Goal: Task Accomplishment & Management: Use online tool/utility

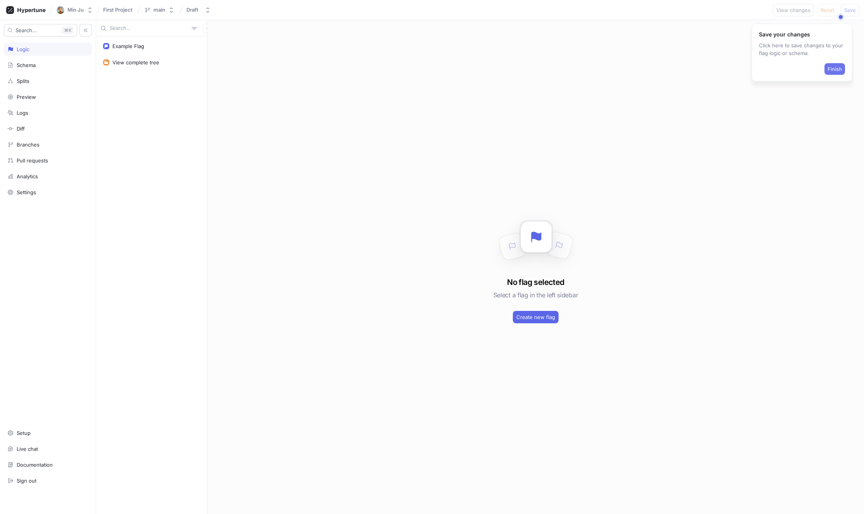
click at [836, 71] on span "Finish" at bounding box center [834, 69] width 14 height 5
click at [33, 129] on div "Diff" at bounding box center [47, 129] width 81 height 6
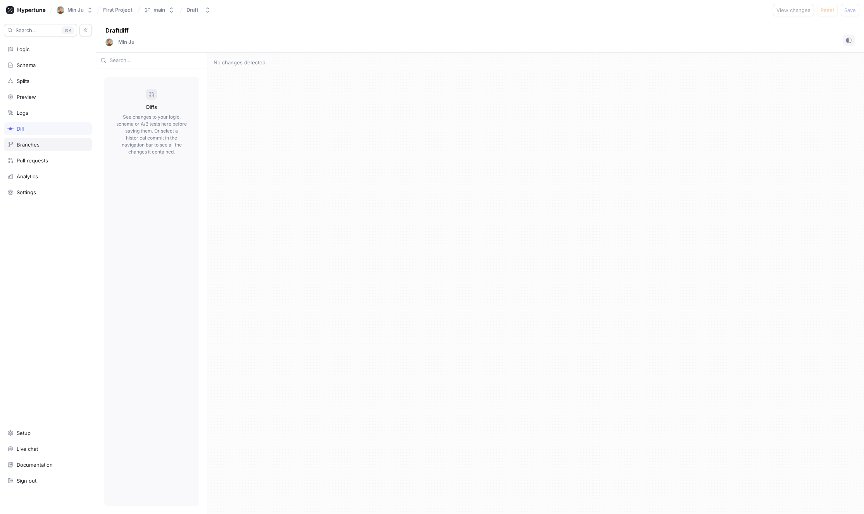
click at [21, 143] on div "Branches" at bounding box center [28, 144] width 23 height 6
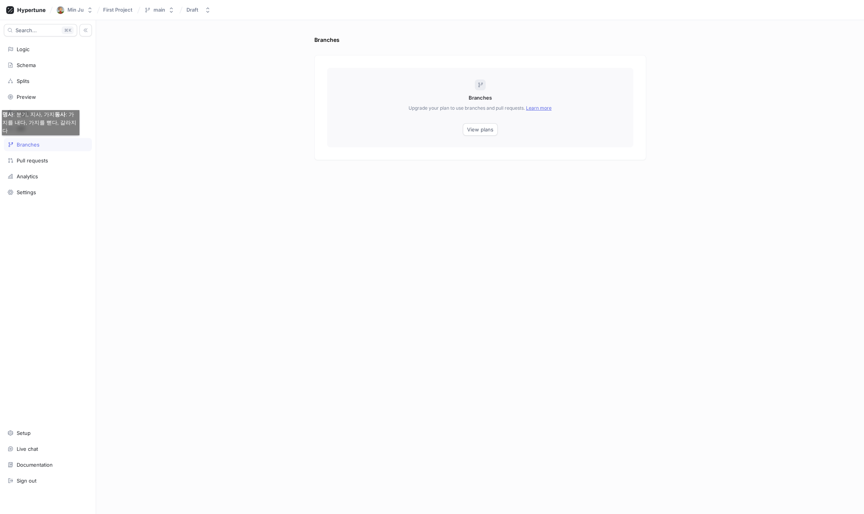
click at [288, 155] on div "Branches Branches Upgrade your plan to use branches and pull requests. Learn mo…" at bounding box center [480, 267] width 768 height 494
click at [36, 129] on div "Diff" at bounding box center [47, 129] width 81 height 6
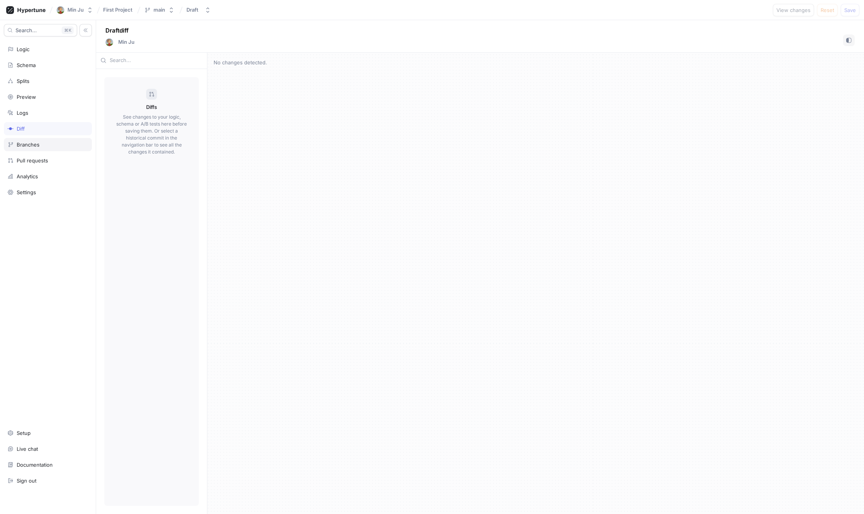
click at [32, 145] on div "Branches" at bounding box center [28, 144] width 23 height 6
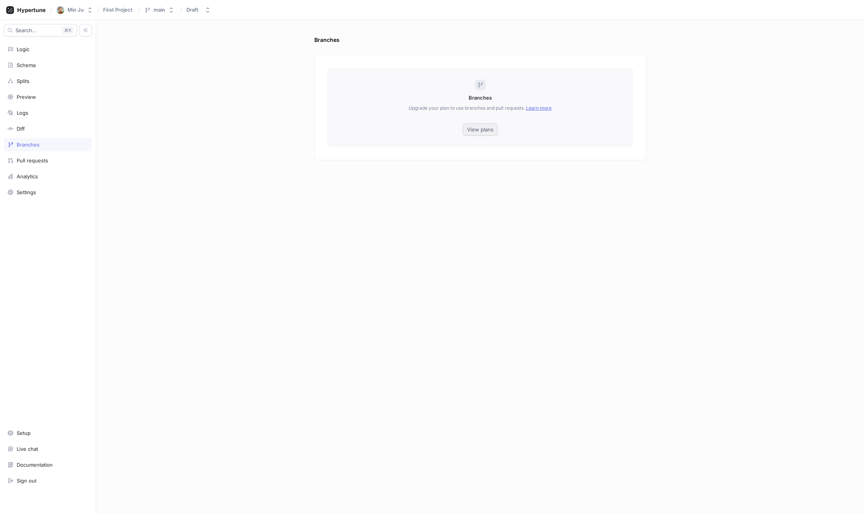
click at [495, 125] on button "View plans" at bounding box center [480, 129] width 35 height 12
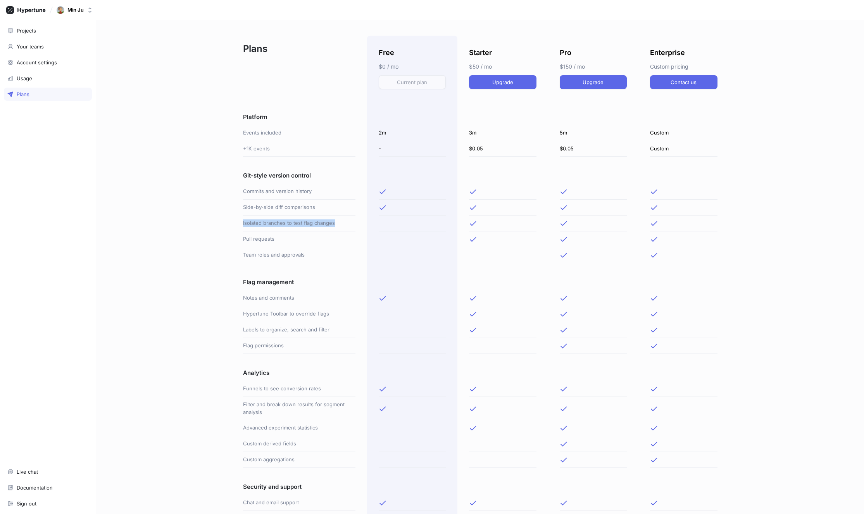
drag, startPoint x: 341, startPoint y: 227, endPoint x: 243, endPoint y: 225, distance: 98.8
click at [243, 225] on div "Isolated branches to test flag changes" at bounding box center [299, 223] width 112 height 16
click at [298, 246] on div "Pull requests" at bounding box center [299, 239] width 112 height 16
click at [30, 57] on div "Account settings" at bounding box center [48, 62] width 88 height 13
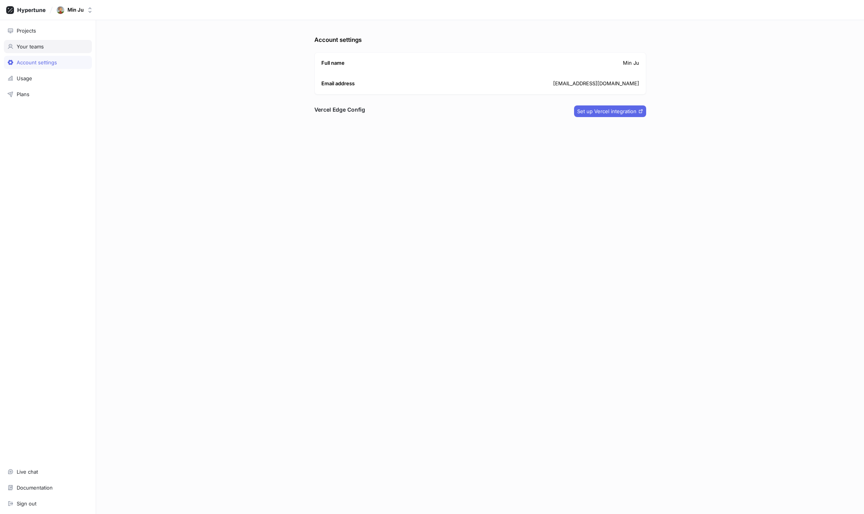
click at [35, 47] on div "Your teams" at bounding box center [30, 46] width 27 height 6
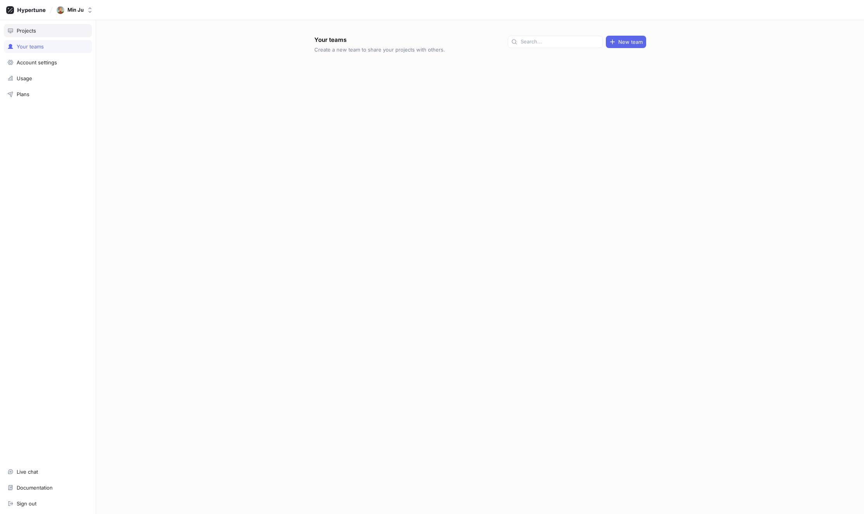
click at [35, 34] on div "Projects" at bounding box center [48, 30] width 88 height 13
click at [369, 77] on p "Last updated 1분 전" at bounding box center [397, 74] width 112 height 7
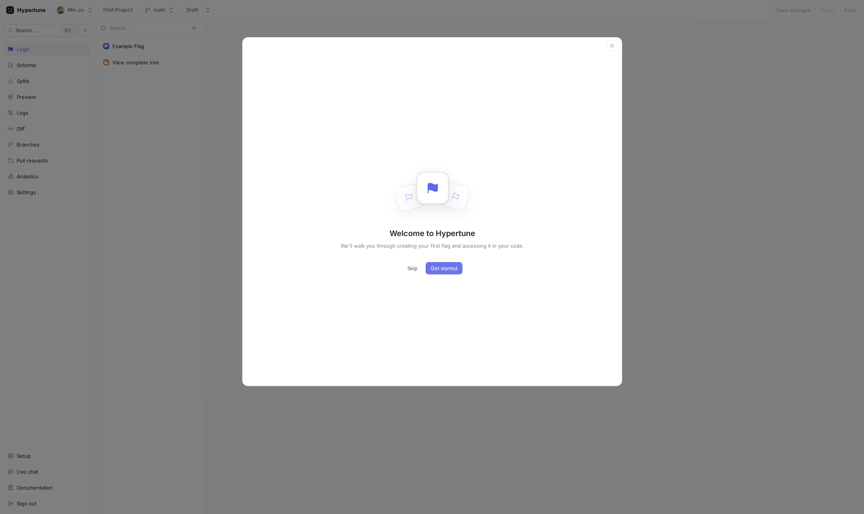
click at [432, 268] on span "Get started" at bounding box center [443, 268] width 27 height 5
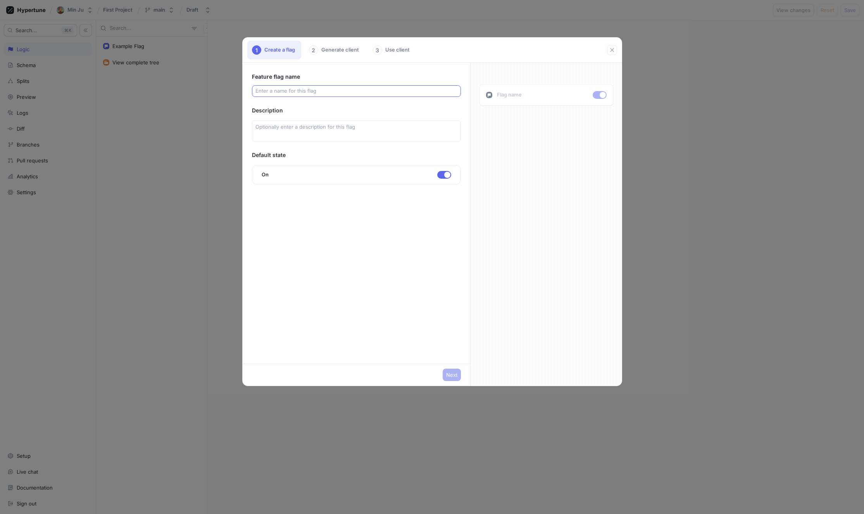
click at [317, 92] on input "text" at bounding box center [356, 91] width 202 height 8
type input "r"
type input "ff"
type input "f"
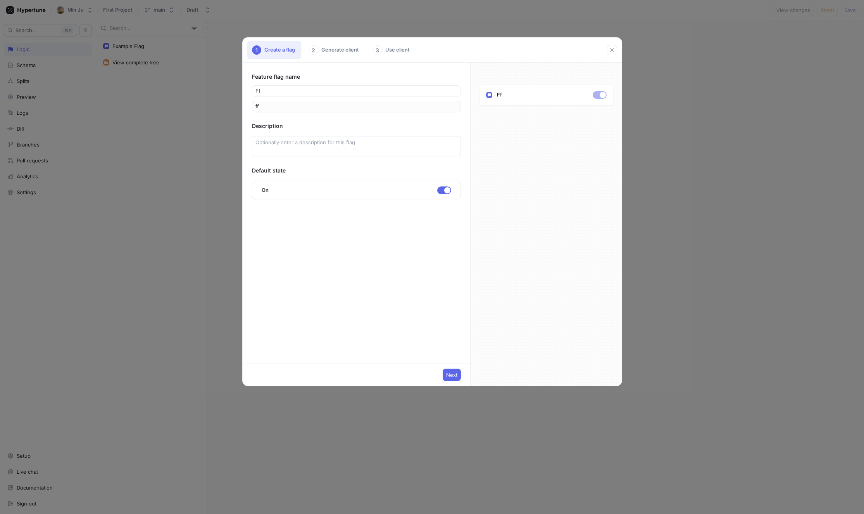
type input "f"
type input "종"
type input "종ㄱ"
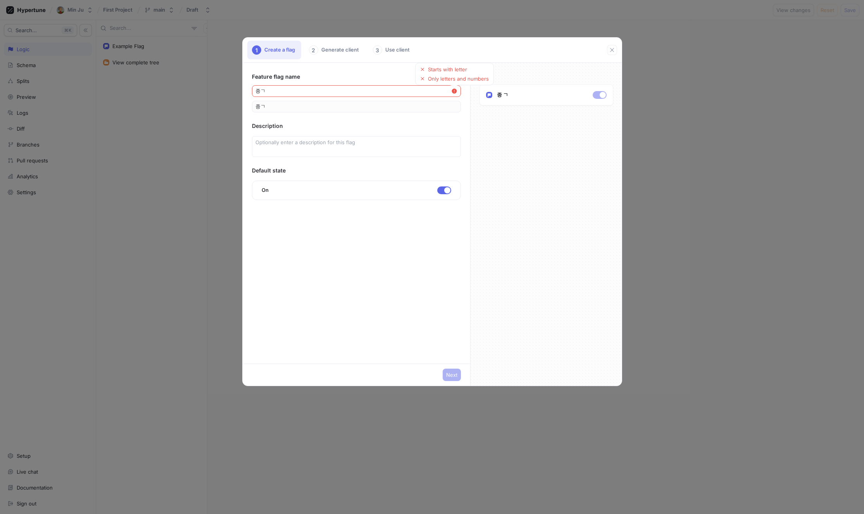
type input "종가"
type input "종간"
type input "종가"
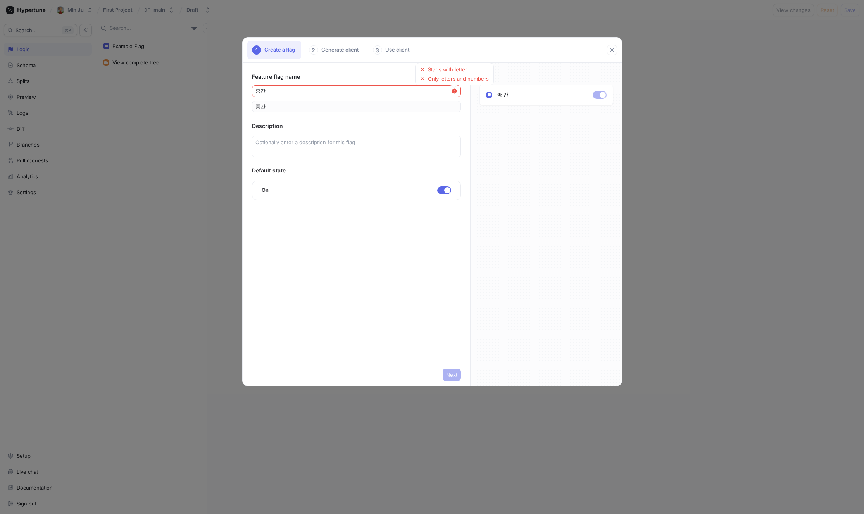
type input "종가"
type input "종ㄱ"
type input "종"
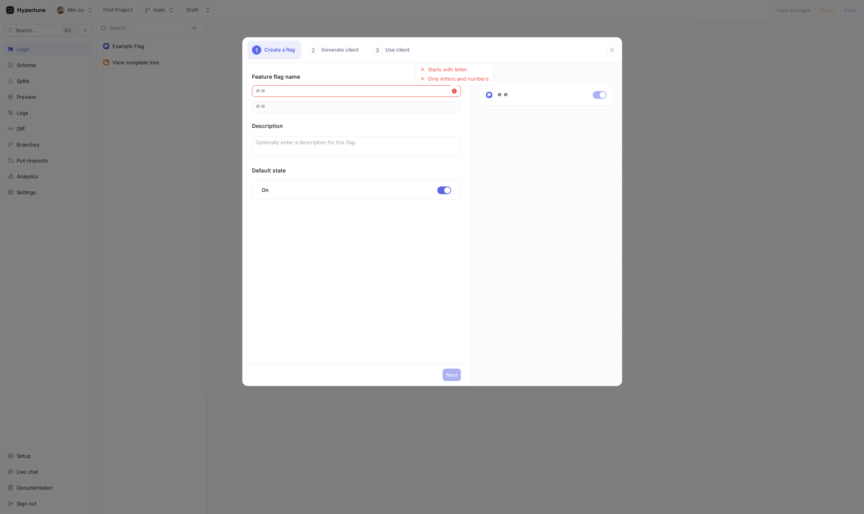
type input "ㄹㄹㄹ"
type input "ㄹㄹ"
type input "ㄹ"
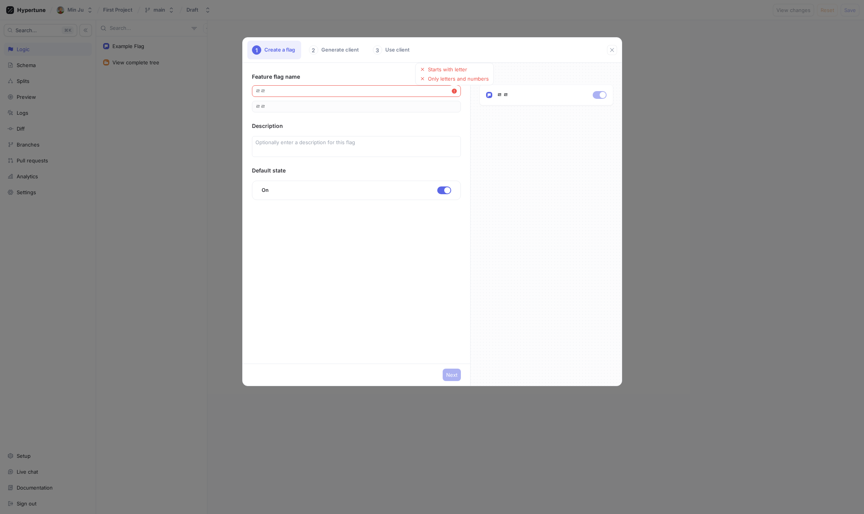
type input "ㄹ"
type input "us"
type input "u"
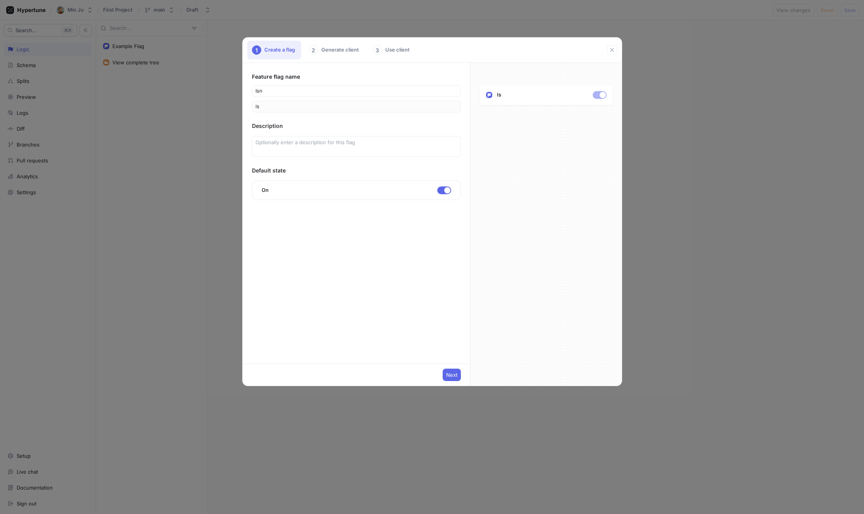
type input "isne"
type input "isnew"
type input "isne"
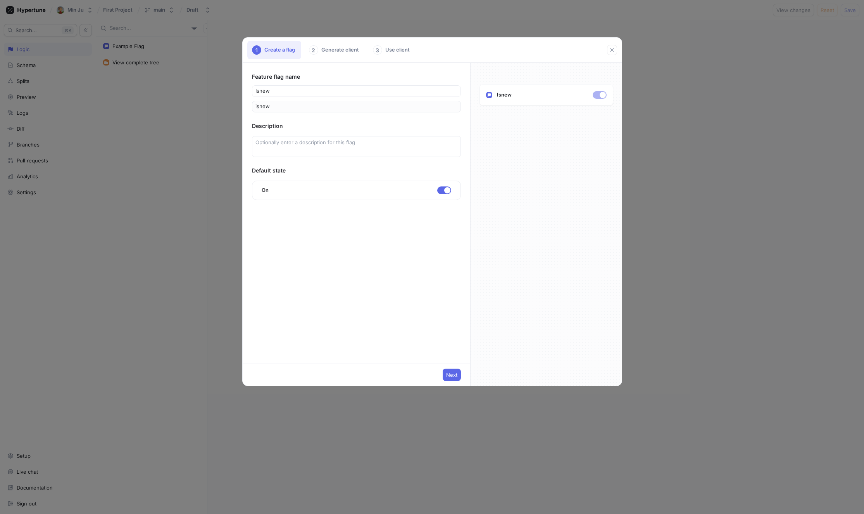
type input "isne"
type input "isn"
type input "is"
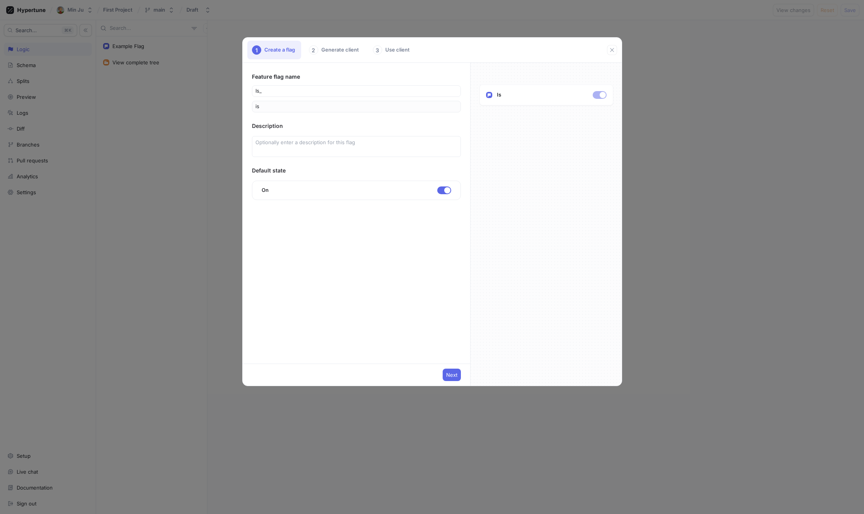
type input "is_n"
type input "isN"
type input "is_ne"
type input "isNe"
type input "is_new"
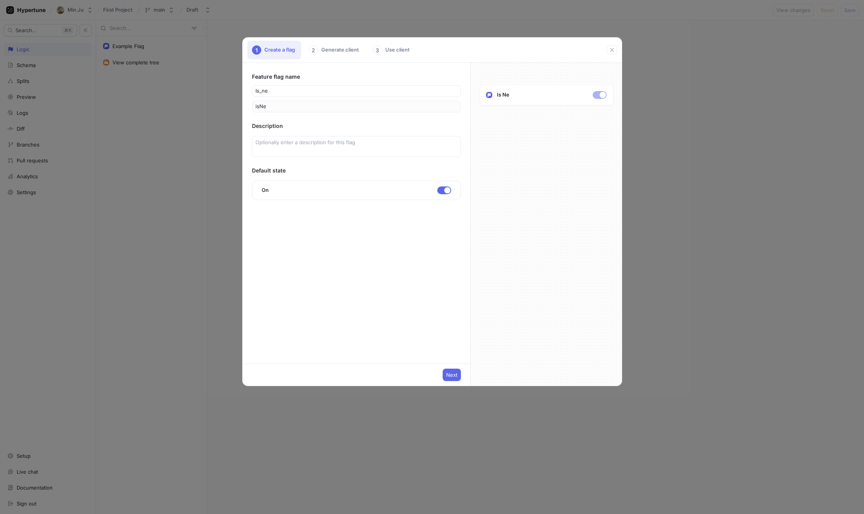
type input "isNew"
type input "is_ne"
type input "isNe"
type input "is_n"
type input "isN"
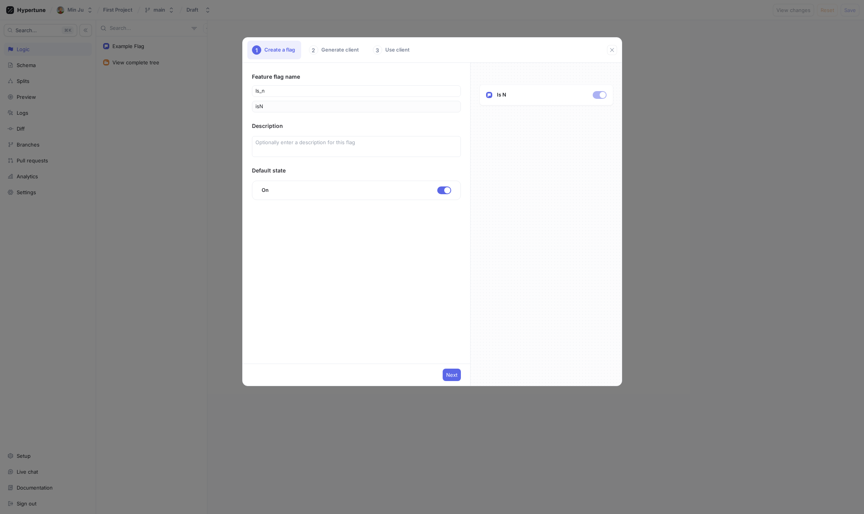
type input "is_"
type input "is"
type input "is n"
type input "isN"
type input "is ne"
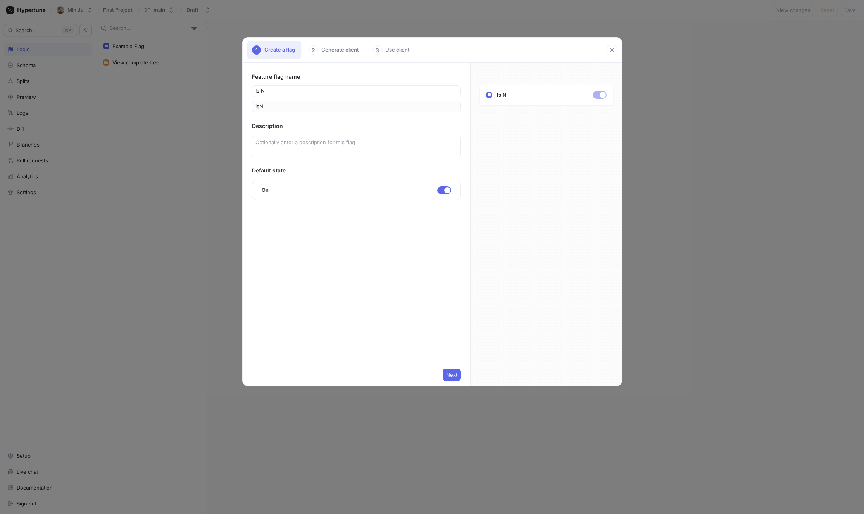
type input "isNe"
type input "is new"
type input "isNew"
type input "is new u"
type input "isNewU"
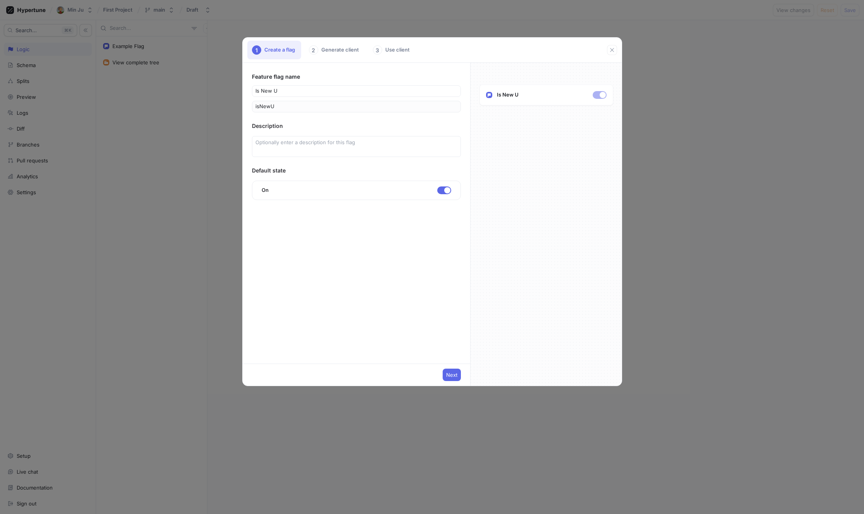
type input "is new us"
type input "isNewUS"
type input "is new use"
type input "isNewUse"
type input "is new user"
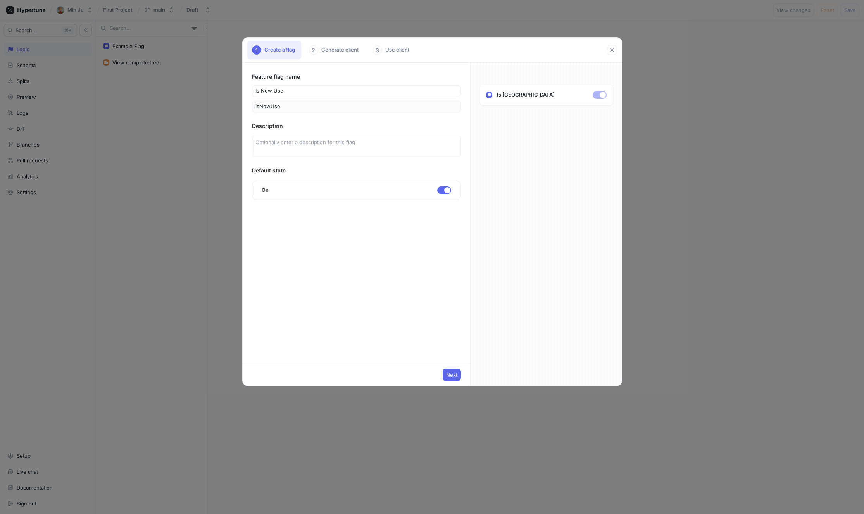
type input "isNewUser"
type input "is new use"
type input "isNewUse"
type input "is new us"
type input "isNewUS"
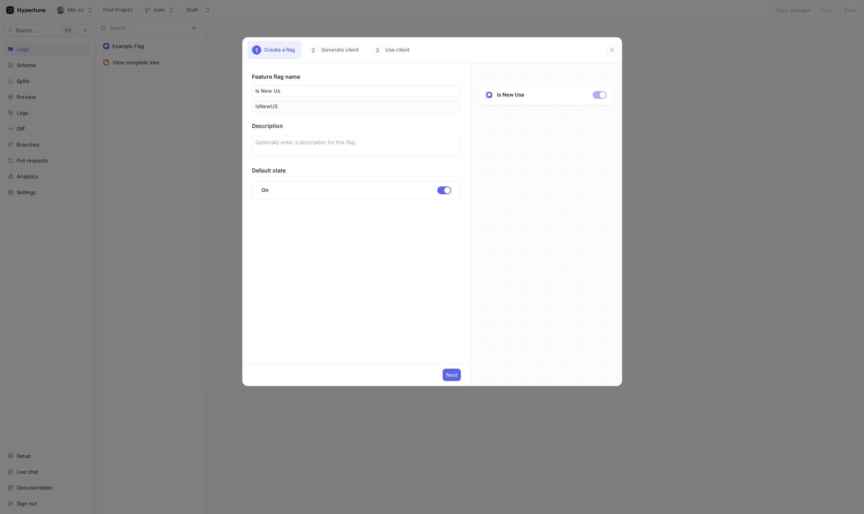
type input "is new u"
type input "isNewU"
type input "is new"
type input "isNew"
type input "is ne"
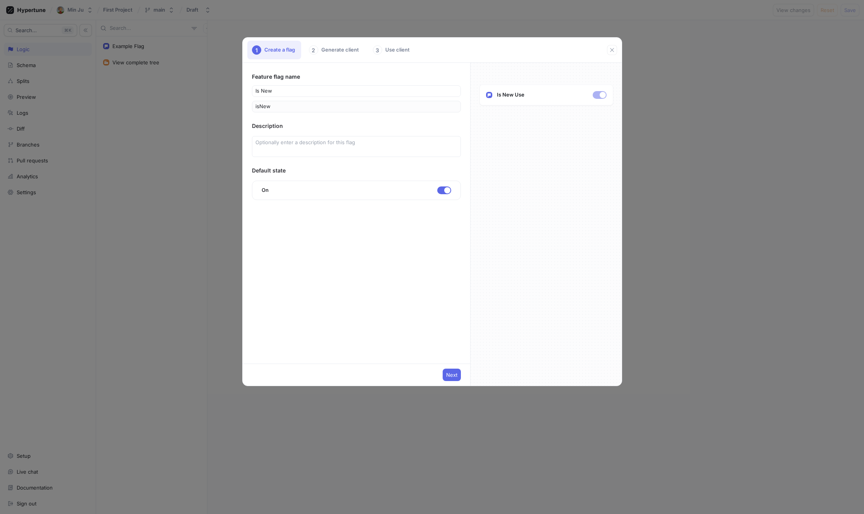
type input "isNe"
type input "is n"
type input "isN"
type input "is"
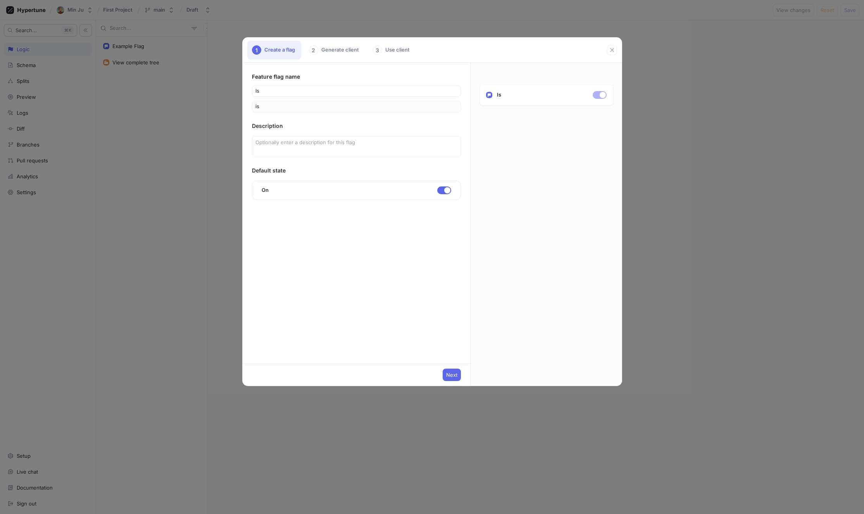
type input "is f"
type input "isF"
type input "is fi"
type input "isFi"
type input "is fir"
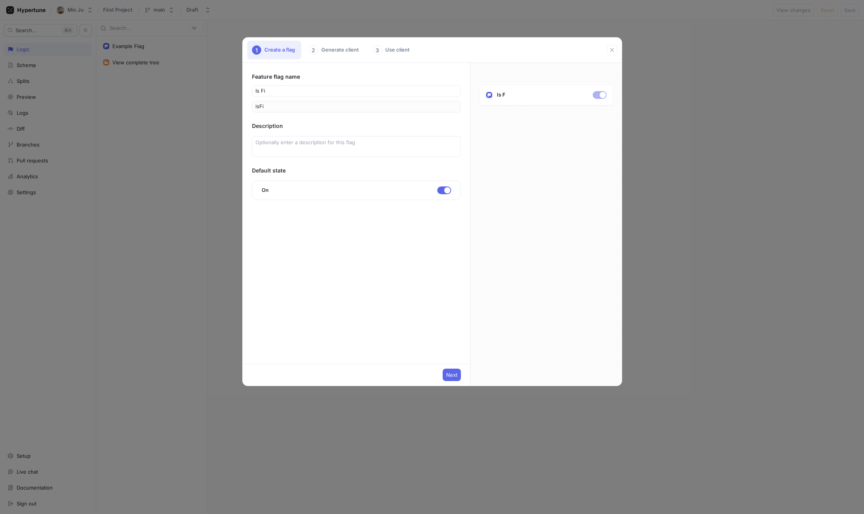
type input "isFir"
type input "is firs"
type input "isFirs"
type input "is first"
type input "isFirst"
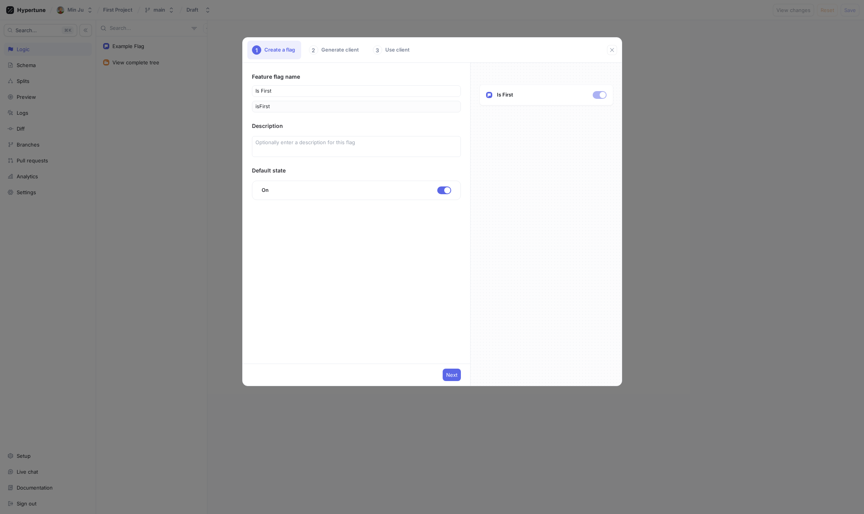
type input "is first v"
type input "isFirstV"
type input "is first vi"
type input "isFirstVi"
type input "is first vis"
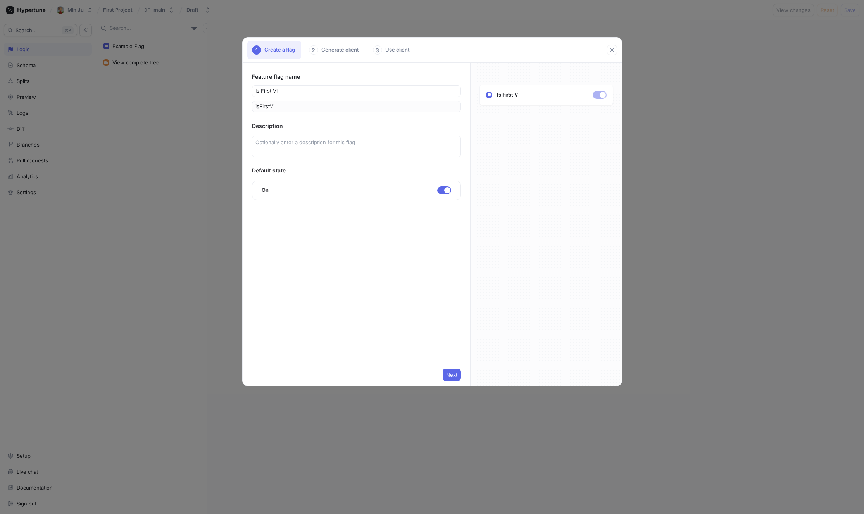
type input "isFirstVis"
type input "is first visi"
type input "isFirstVisi"
type input "is first visit"
type input "isFirstVisit"
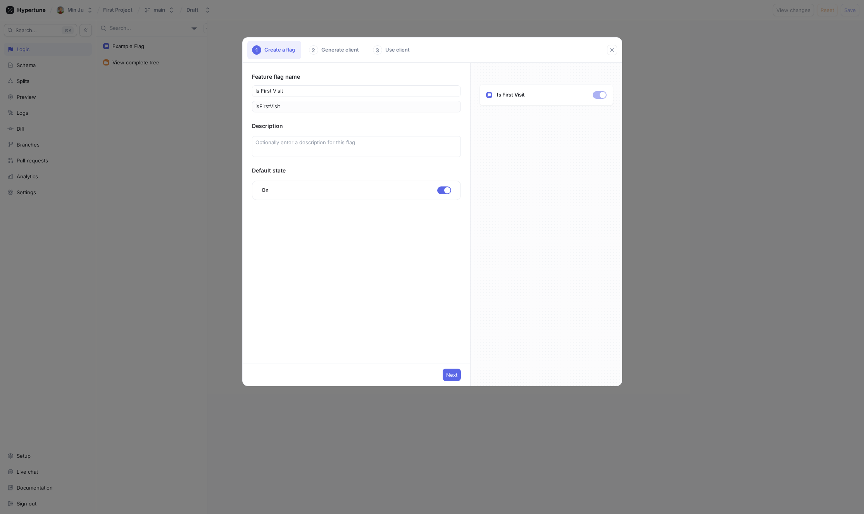
type input "is first visit"
click at [331, 122] on div "Description" at bounding box center [356, 126] width 209 height 8
click at [349, 124] on div "Description" at bounding box center [356, 126] width 209 height 8
click at [453, 374] on span "Next" at bounding box center [451, 374] width 11 height 5
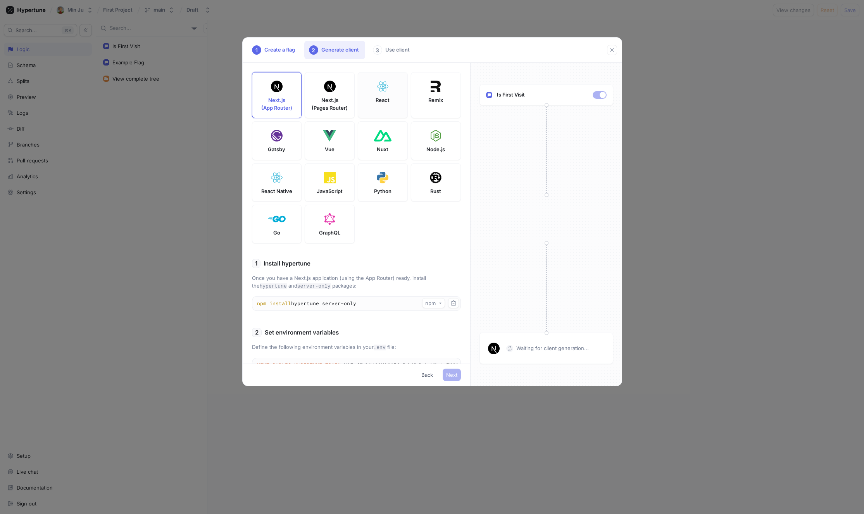
click at [375, 106] on div "React" at bounding box center [383, 95] width 50 height 46
type textarea "npm install hypertune"
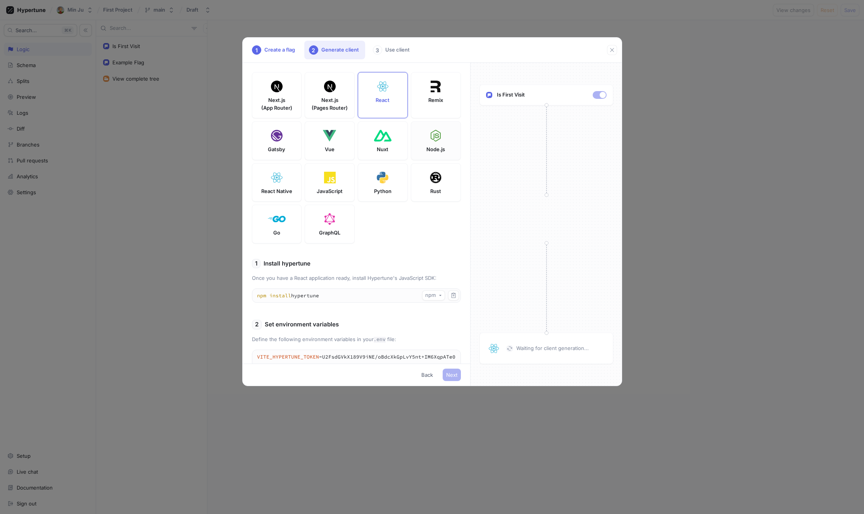
click at [444, 141] on div "Node.js" at bounding box center [436, 140] width 50 height 39
type textarea "HYPERTUNE_TOKEN=U2FsdGVkX189V9iNE/oBdcXkGpLvY5nt+IM6XqpATe0= HYPERTUNE_OUTPUT_D…"
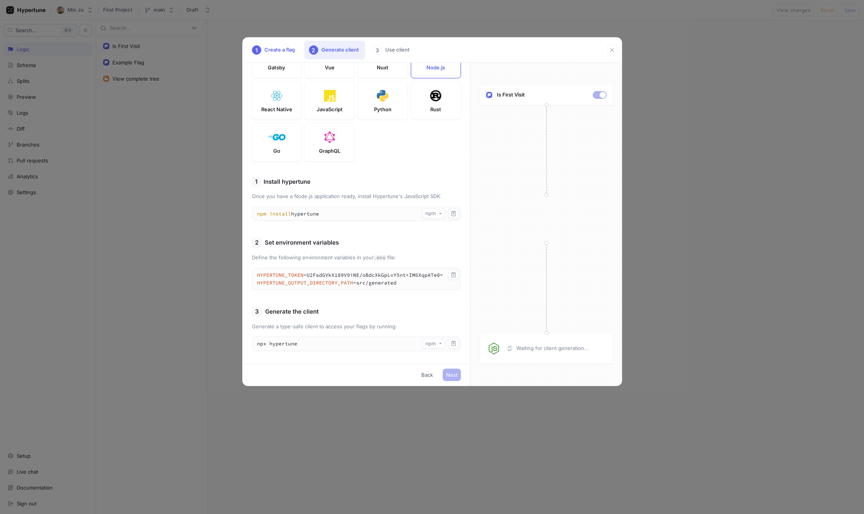
scroll to position [84, 0]
click at [440, 213] on button "npm" at bounding box center [433, 211] width 23 height 10
click at [434, 249] on span "pnpm" at bounding box center [434, 251] width 14 height 7
type textarea "pnpm add hypertune"
type textarea "pnpm hypertune"
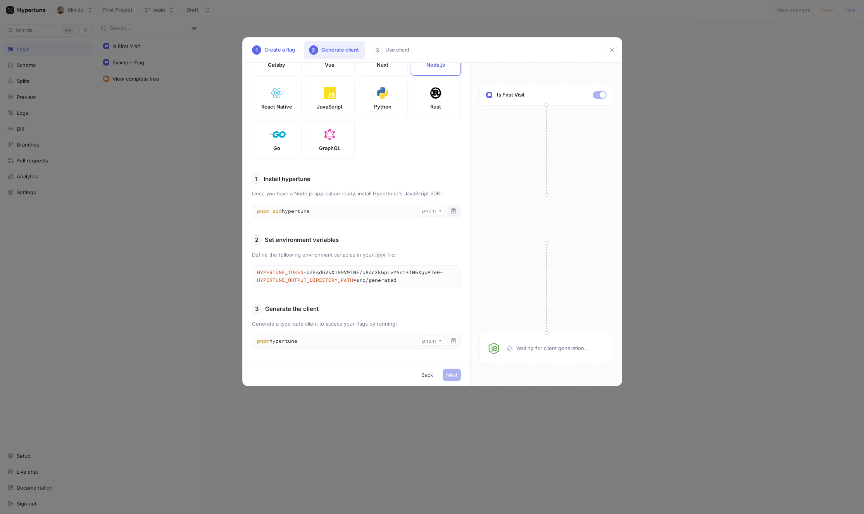
click at [453, 213] on icon "button" at bounding box center [453, 211] width 6 height 6
drag, startPoint x: 407, startPoint y: 281, endPoint x: 633, endPoint y: 179, distance: 247.7
click at [252, 273] on textarea "HYPERTUNE_TOKEN=U2FsdGVkX189V9iNE/oBdcXkGpLvY5nt+IM6XqpATe0= HYPERTUNE_OUTPUT_D…" at bounding box center [356, 275] width 208 height 21
click at [380, 318] on div "1 Install hypertune Once you have a Node.js application ready, install Hypertun…" at bounding box center [356, 264] width 209 height 180
click at [359, 310] on div "3 Generate the client" at bounding box center [356, 309] width 209 height 10
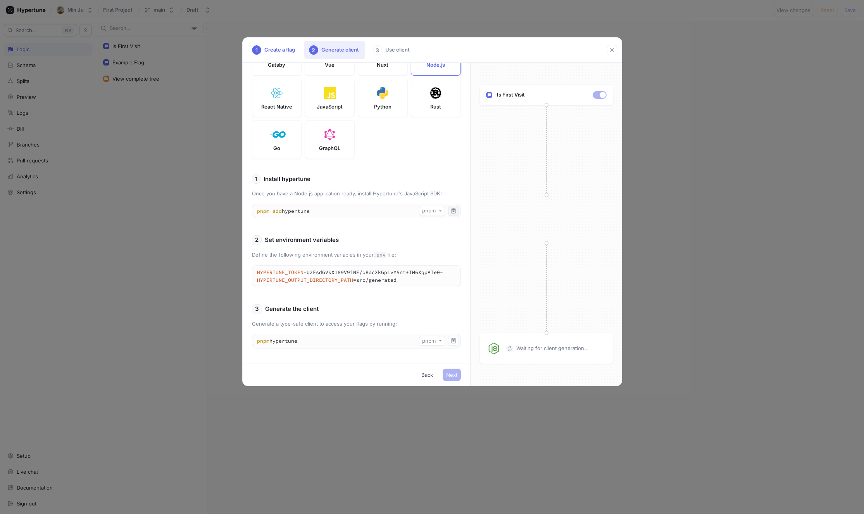
click at [323, 310] on div "3 Generate the client" at bounding box center [356, 309] width 209 height 10
drag, startPoint x: 305, startPoint y: 310, endPoint x: 317, endPoint y: 347, distance: 39.0
click at [305, 310] on p "Generate the client" at bounding box center [291, 309] width 53 height 9
click at [320, 342] on textarea "pnpm hypertune" at bounding box center [356, 341] width 208 height 14
drag, startPoint x: 313, startPoint y: 343, endPoint x: 253, endPoint y: 343, distance: 60.1
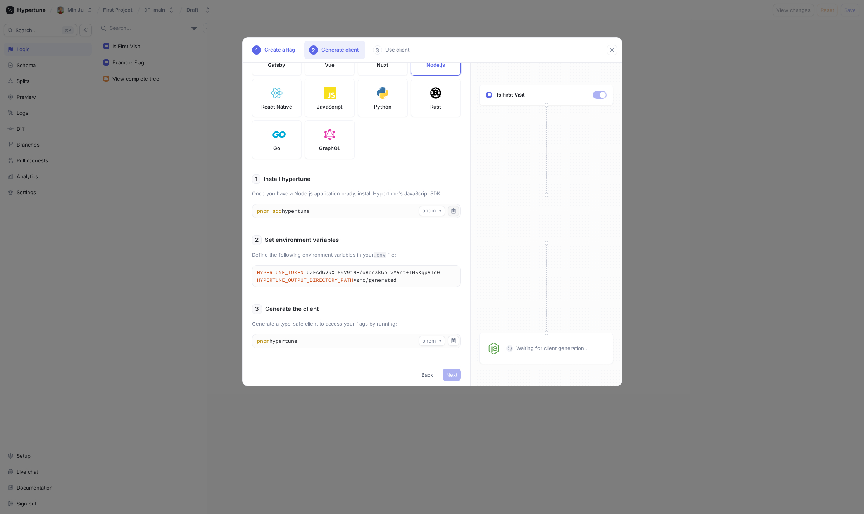
click at [253, 343] on textarea "pnpm hypertune" at bounding box center [356, 341] width 208 height 14
click at [355, 304] on div "3 Generate the client" at bounding box center [356, 309] width 209 height 10
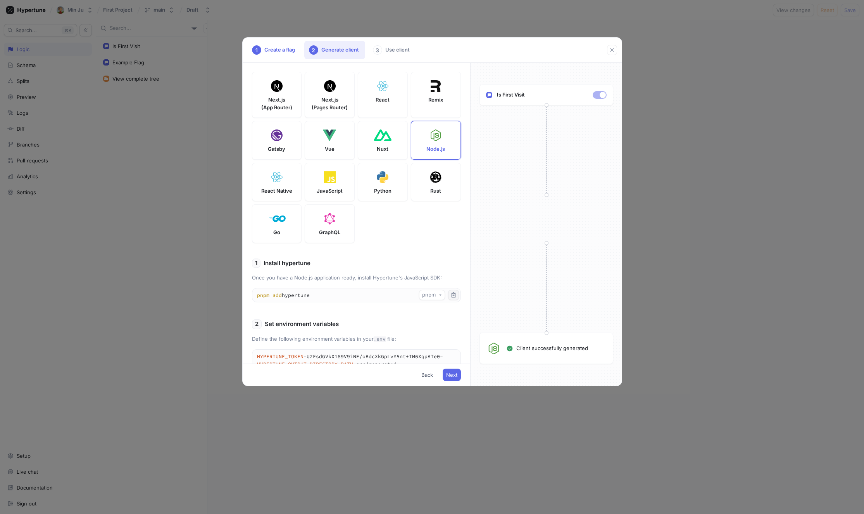
scroll to position [0, 0]
click at [458, 375] on button "Next" at bounding box center [452, 374] width 18 height 12
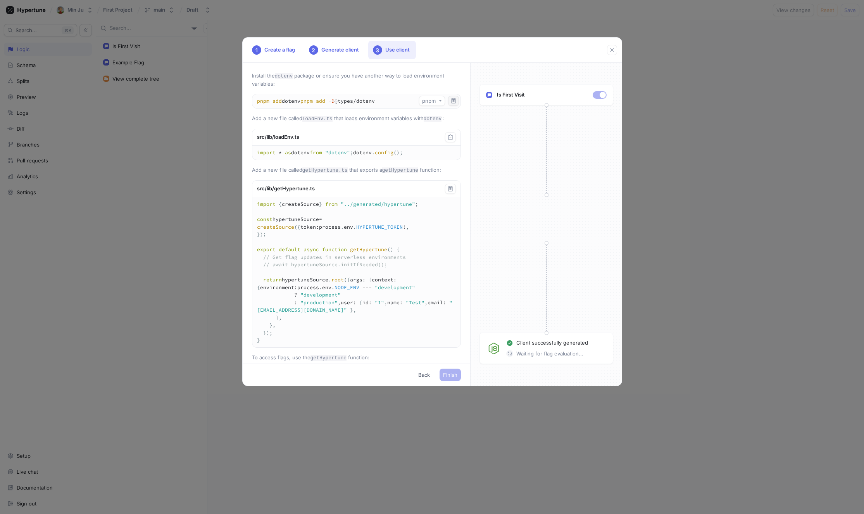
click at [453, 101] on icon "button" at bounding box center [453, 101] width 6 height 6
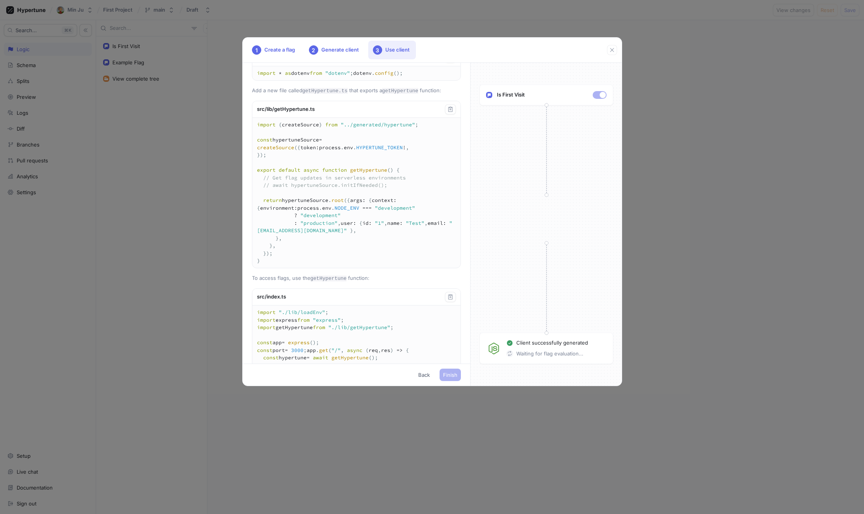
scroll to position [243, 0]
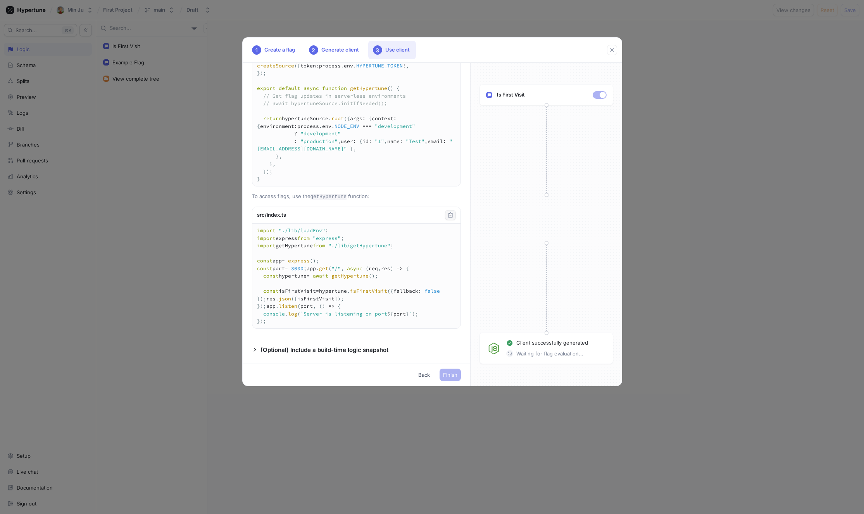
click at [451, 212] on icon "button" at bounding box center [450, 215] width 6 height 6
click at [255, 349] on icon "button" at bounding box center [254, 349] width 5 height 5
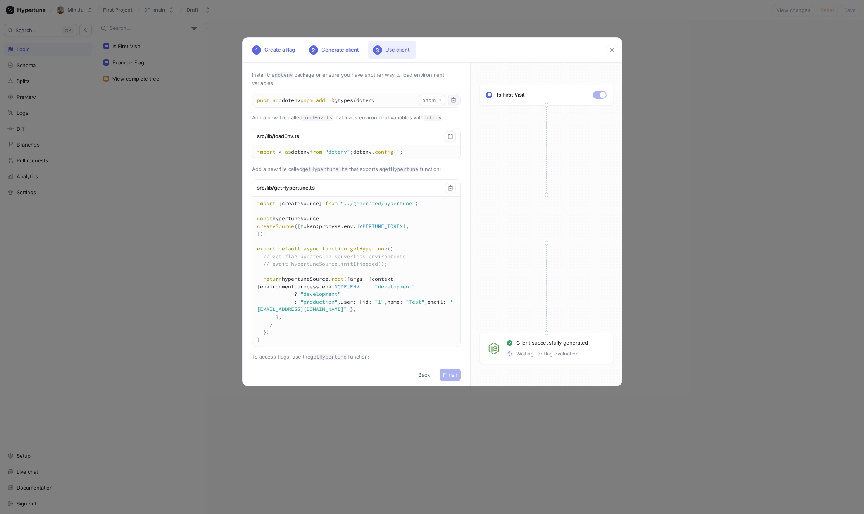
scroll to position [0, 0]
click at [452, 139] on icon "button" at bounding box center [450, 136] width 4 height 5
click at [309, 160] on textarea "import * as dotenv from "dotenv"; dotenv.config();" at bounding box center [356, 153] width 208 height 14
drag, startPoint x: 315, startPoint y: 175, endPoint x: 256, endPoint y: 160, distance: 60.8
click at [256, 160] on textarea "import * as dotenv from "dotenv"; dotenv.config();" at bounding box center [356, 153] width 208 height 14
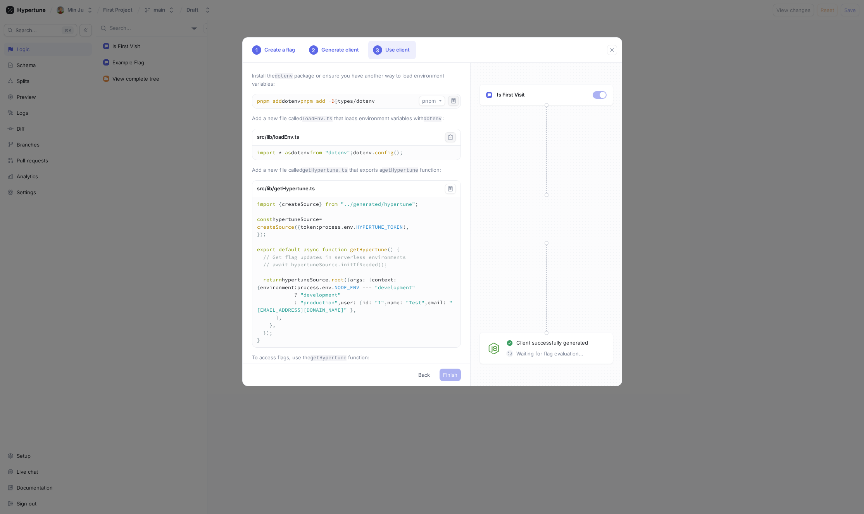
click at [304, 143] on div "src/lib/loadEnv.ts" at bounding box center [356, 137] width 208 height 17
click at [302, 146] on div "src/lib/loadEnv.ts" at bounding box center [356, 137] width 208 height 17
click at [293, 145] on div "src/lib/loadEnv.ts" at bounding box center [356, 137] width 208 height 17
drag, startPoint x: 257, startPoint y: 164, endPoint x: 257, endPoint y: 158, distance: 5.8
click at [257, 158] on textarea "import * as dotenv from "dotenv"; dotenv.config();" at bounding box center [356, 153] width 208 height 14
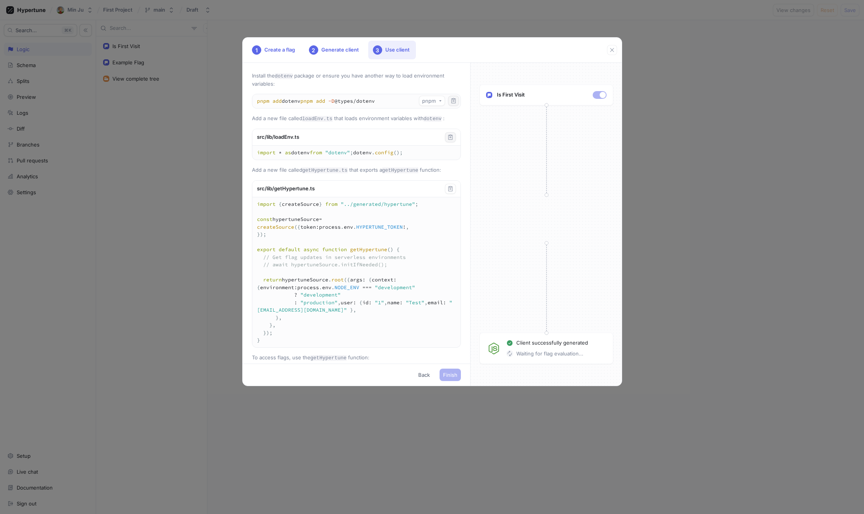
click at [346, 197] on div "src/lib/getHypertune.ts" at bounding box center [356, 189] width 208 height 17
click at [451, 192] on icon "button" at bounding box center [450, 189] width 6 height 6
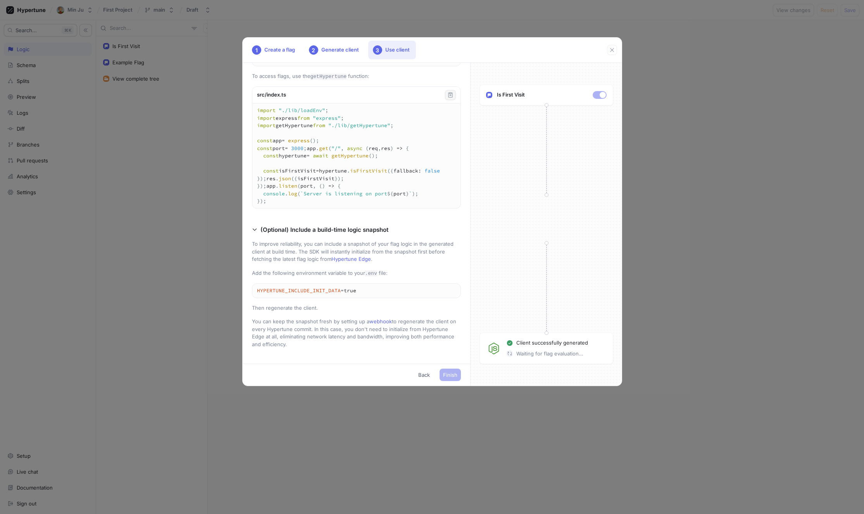
scroll to position [363, 0]
click at [364, 291] on textarea "HYPERTUNE_INCLUDE_INIT_DATA=true" at bounding box center [356, 291] width 208 height 14
click at [455, 375] on span "Finish" at bounding box center [450, 374] width 14 height 5
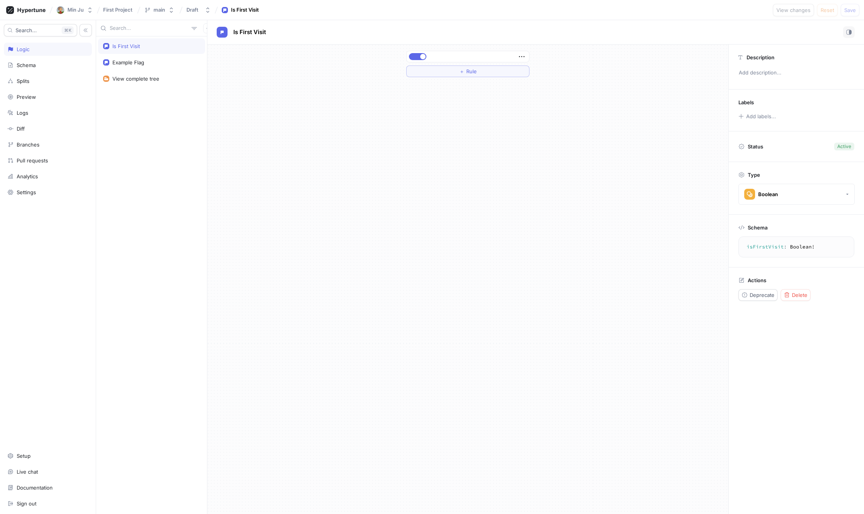
drag, startPoint x: 451, startPoint y: 165, endPoint x: 451, endPoint y: 173, distance: 8.1
click at [450, 174] on div "＋ Rule" at bounding box center [467, 279] width 521 height 469
drag, startPoint x: 467, startPoint y: 172, endPoint x: 455, endPoint y: 181, distance: 15.1
drag, startPoint x: 429, startPoint y: 154, endPoint x: 410, endPoint y: 193, distance: 42.6
click at [410, 193] on div "＋ Rule" at bounding box center [467, 279] width 521 height 469
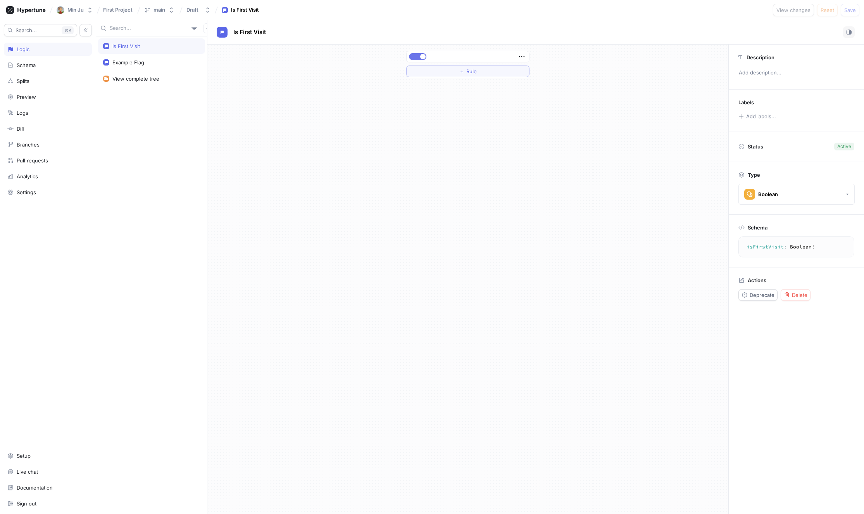
click at [415, 55] on button "button" at bounding box center [417, 56] width 17 height 7
click at [416, 55] on button "button" at bounding box center [417, 56] width 17 height 7
click at [444, 69] on button "＋ Rule" at bounding box center [467, 71] width 123 height 12
click at [521, 57] on icon "button" at bounding box center [520, 56] width 5 height 5
click at [129, 61] on div "Example Flag" at bounding box center [128, 62] width 32 height 6
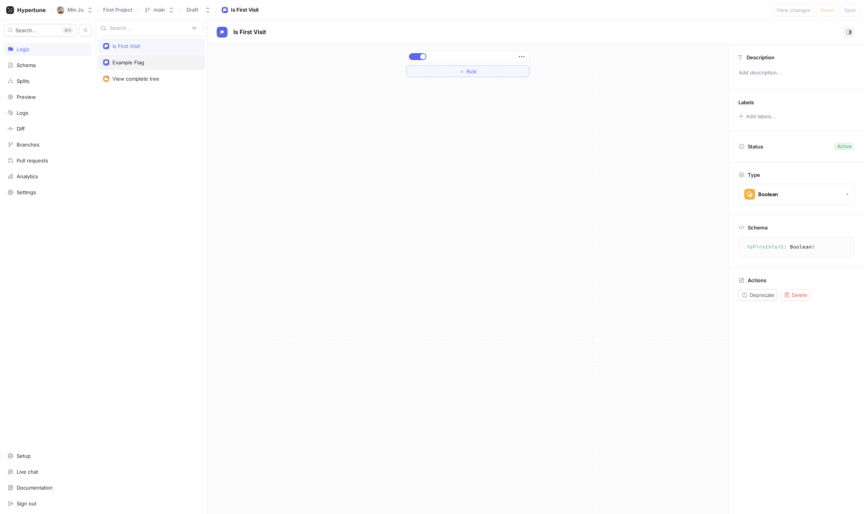
type textarea "x"
type textarea "exampleFlag: Boolean!"
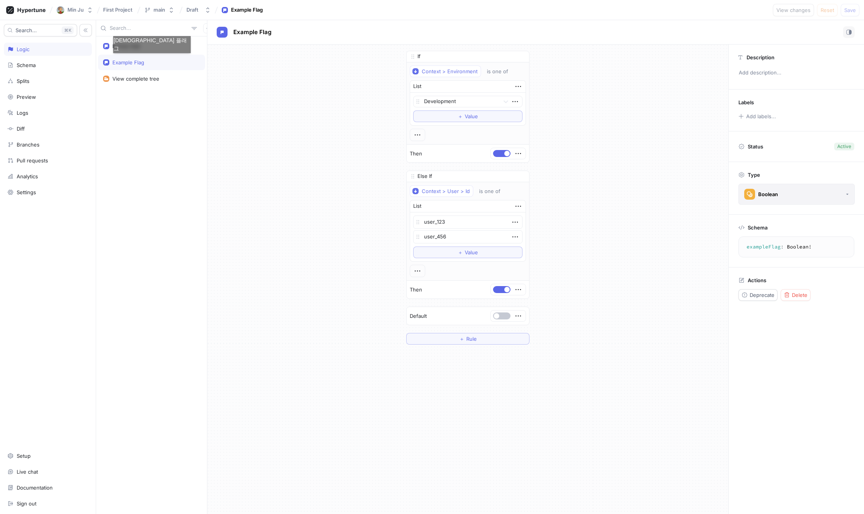
click at [780, 196] on button "Boolean" at bounding box center [796, 194] width 116 height 21
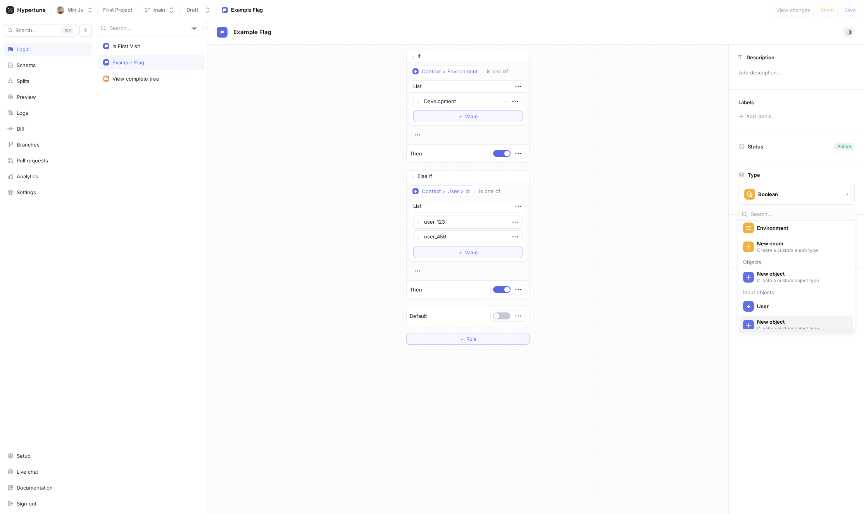
scroll to position [152, 0]
click at [783, 375] on div "Description Add description... Labels Add labels... Status Active Type Boolean …" at bounding box center [796, 279] width 136 height 469
click at [144, 76] on div "View complete tree" at bounding box center [135, 79] width 47 height 6
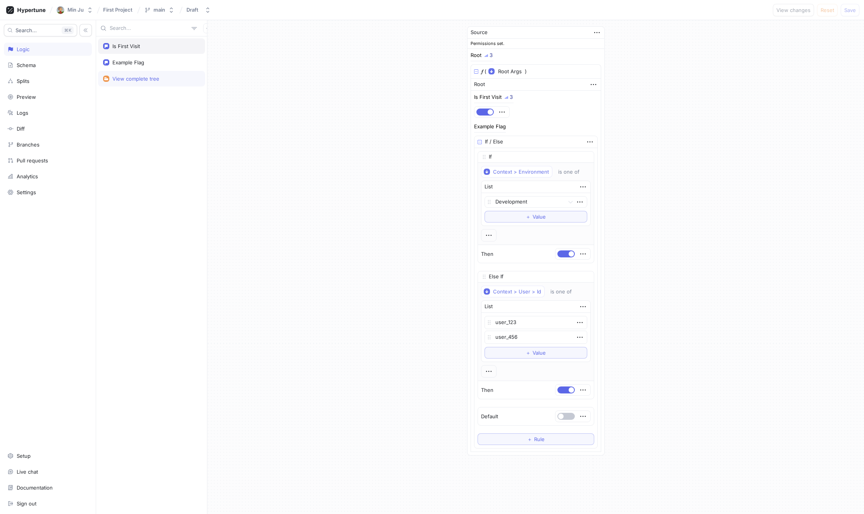
click at [131, 43] on div "Is First Visit" at bounding box center [126, 46] width 28 height 6
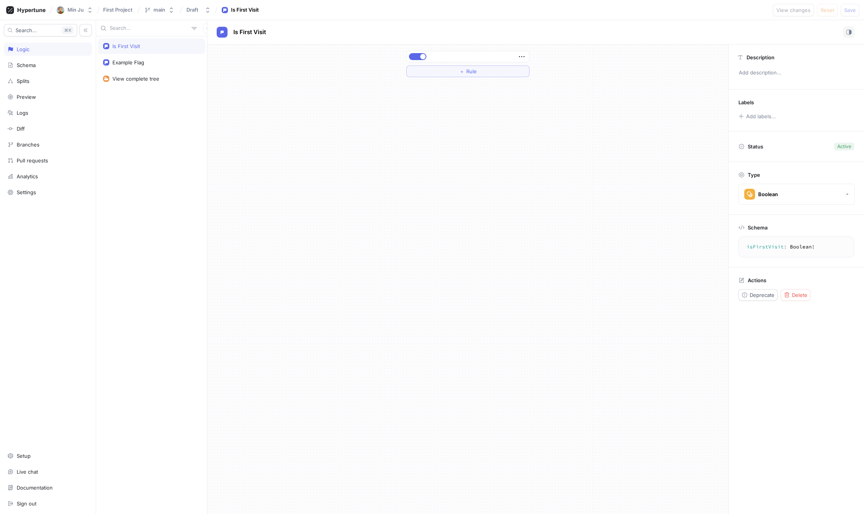
click at [456, 185] on div "＋ Rule" at bounding box center [467, 279] width 521 height 469
click at [501, 67] on button "＋ Rule" at bounding box center [467, 71] width 123 height 12
click at [448, 74] on div "Select variable..." at bounding box center [432, 71] width 40 height 7
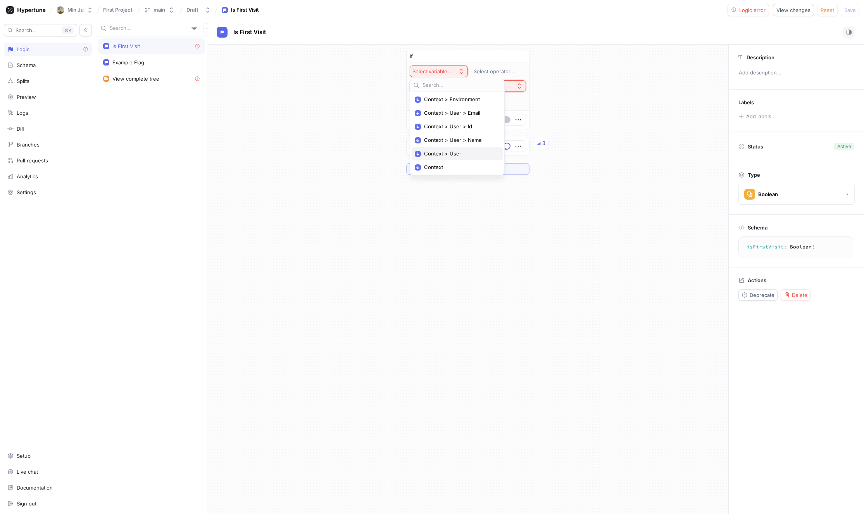
click at [459, 153] on span "Context > User" at bounding box center [460, 153] width 72 height 7
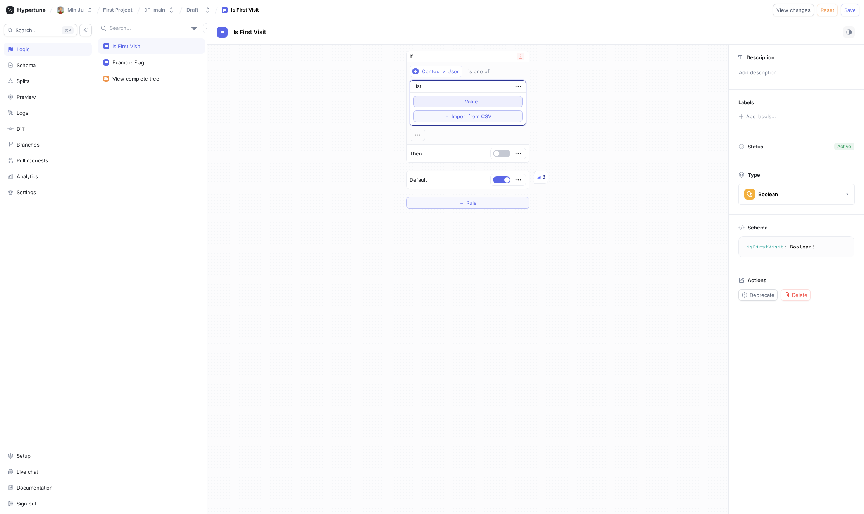
click at [471, 98] on button "＋ Value" at bounding box center [467, 102] width 109 height 12
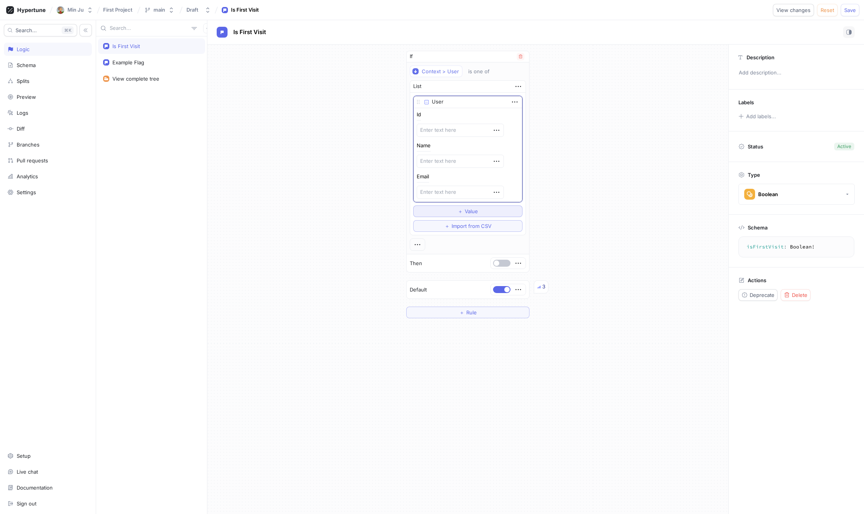
click at [481, 209] on button "＋ Value" at bounding box center [467, 211] width 109 height 12
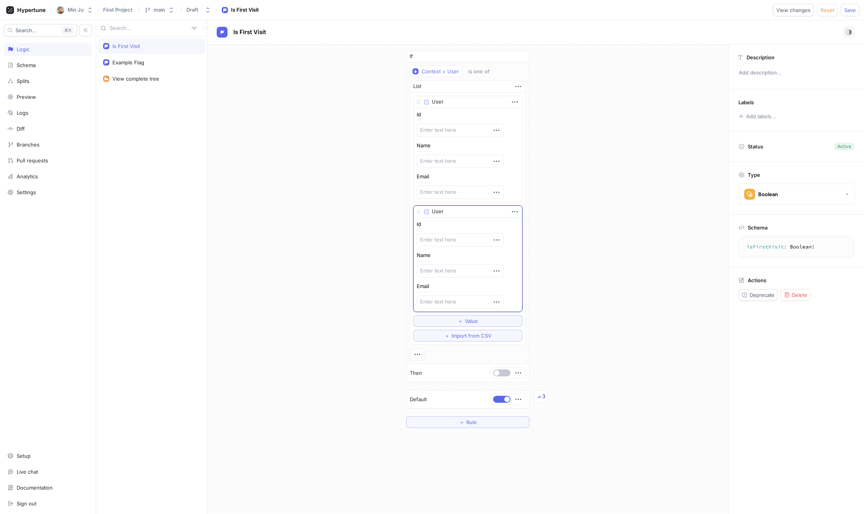
click at [606, 246] on div "If Context > User is one of List User Id Name Email User Id Name Email To pick …" at bounding box center [467, 239] width 521 height 389
click at [522, 57] on button "button" at bounding box center [521, 57] width 8 height 8
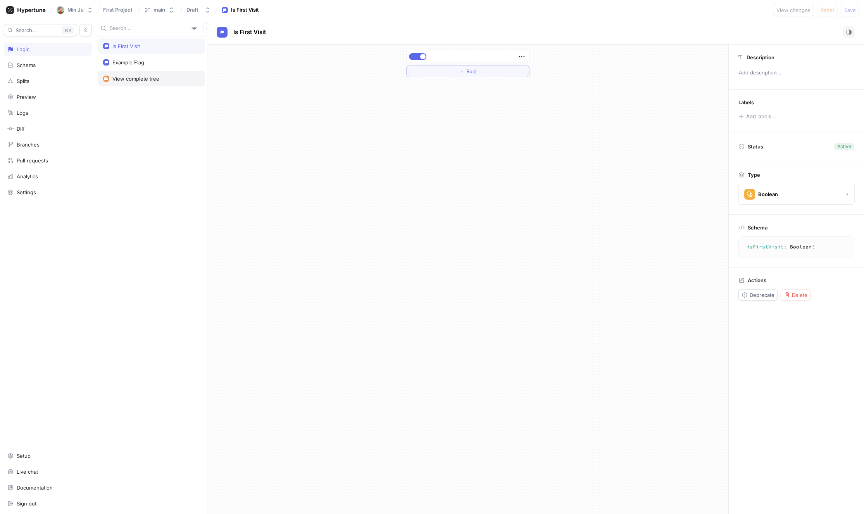
click at [133, 82] on div "View complete tree" at bounding box center [151, 78] width 107 height 15
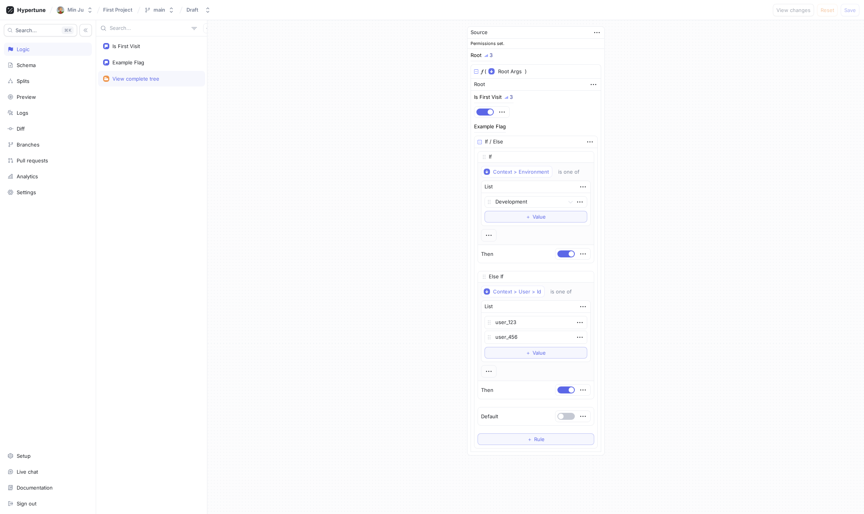
drag, startPoint x: 524, startPoint y: 36, endPoint x: 429, endPoint y: 45, distance: 95.3
click at [430, 44] on div "Source Permissions set. Root 3 𝑓 ( Root Args ▾ {} ▸ context: Context ) Root Is …" at bounding box center [535, 240] width 656 height 441
drag, startPoint x: 420, startPoint y: 87, endPoint x: 424, endPoint y: 105, distance: 18.2
click at [422, 101] on div "Source Permissions set. Root 3 𝑓 ( Root Args ▾ {} ▸ context: Context ) Root Is …" at bounding box center [535, 240] width 656 height 441
click at [604, 284] on div "Source Permissions set. Root 3 𝑓 ( Root Args ▾ {} ▸ context: Context ) Root Is …" at bounding box center [536, 240] width 150 height 441
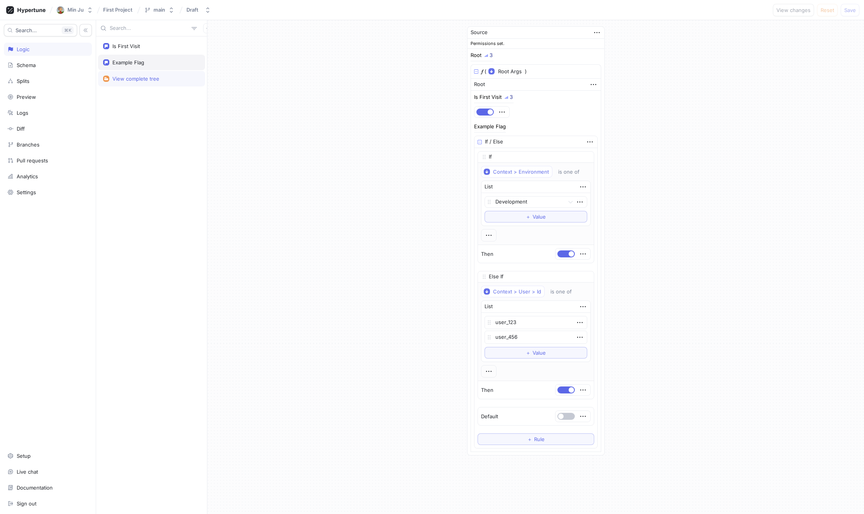
click at [121, 66] on div "Example Flag" at bounding box center [151, 62] width 107 height 15
type textarea "x"
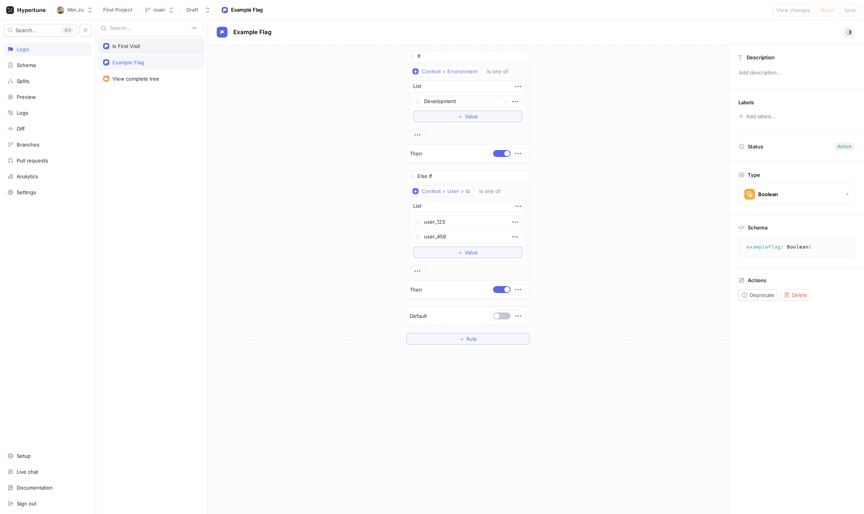
click at [138, 47] on div "Is First Visit" at bounding box center [126, 46] width 28 height 6
type textarea "isFirstVisit: Boolean!"
click at [482, 72] on button "＋ Rule" at bounding box center [467, 71] width 123 height 12
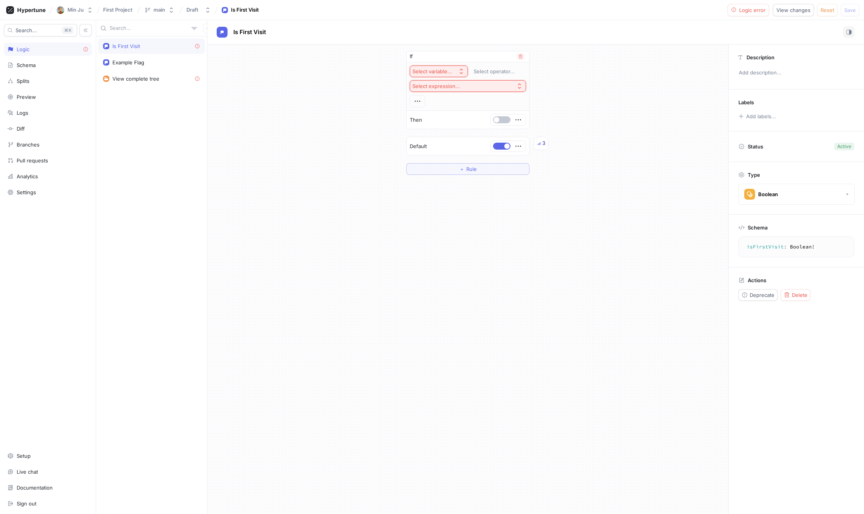
click at [439, 70] on div "Select variable..." at bounding box center [432, 71] width 40 height 7
type input "d"
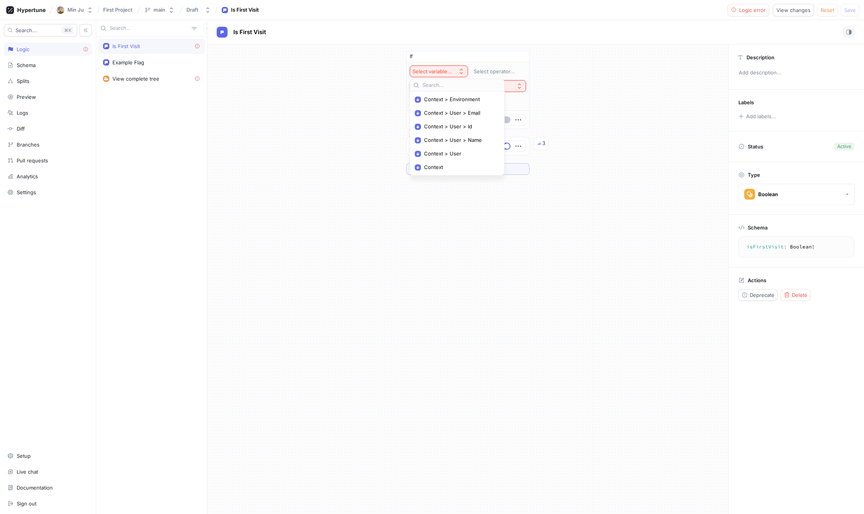
drag, startPoint x: 405, startPoint y: 115, endPoint x: 394, endPoint y: 110, distance: 11.8
click at [405, 115] on div "Context > Environment Context > User > Email Context > User > Id Context > User…" at bounding box center [457, 131] width 104 height 108
click at [162, 12] on div "main" at bounding box center [159, 10] width 12 height 7
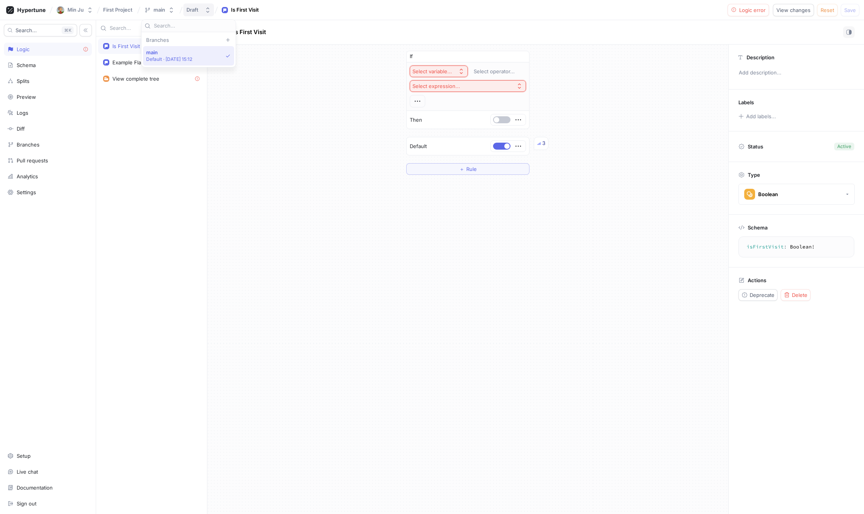
drag, startPoint x: 180, startPoint y: 11, endPoint x: 184, endPoint y: 11, distance: 4.3
click at [180, 11] on icon at bounding box center [180, 10] width 3 height 7
click at [188, 10] on div "Draft" at bounding box center [192, 10] width 12 height 7
click at [282, 145] on div "If Select variable... Select operator... Select expression... Then Default 3 ＋ …" at bounding box center [467, 113] width 521 height 136
click at [414, 99] on icon "button" at bounding box center [417, 101] width 9 height 9
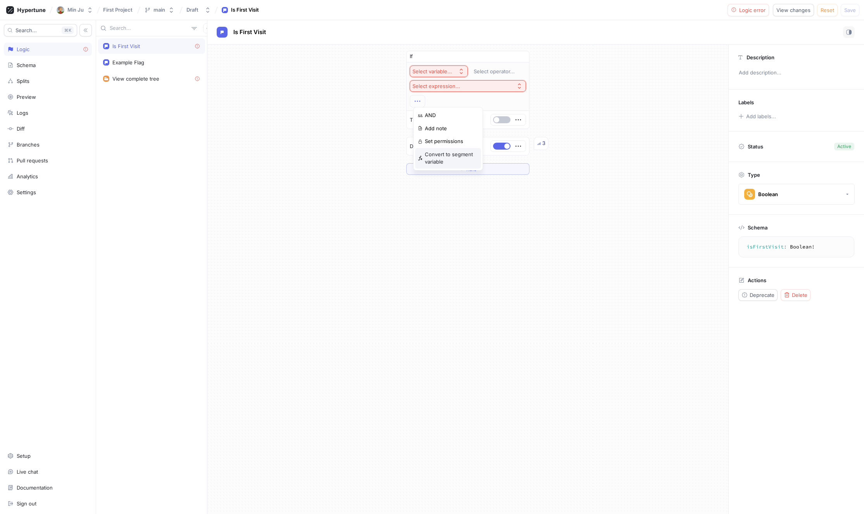
click at [464, 160] on p "Convert to segment variable" at bounding box center [451, 158] width 53 height 15
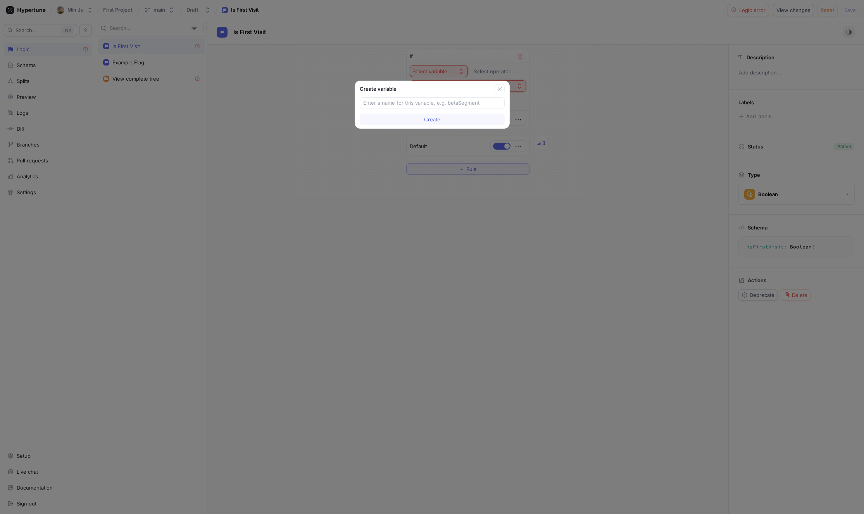
type input "d"
type input "hello"
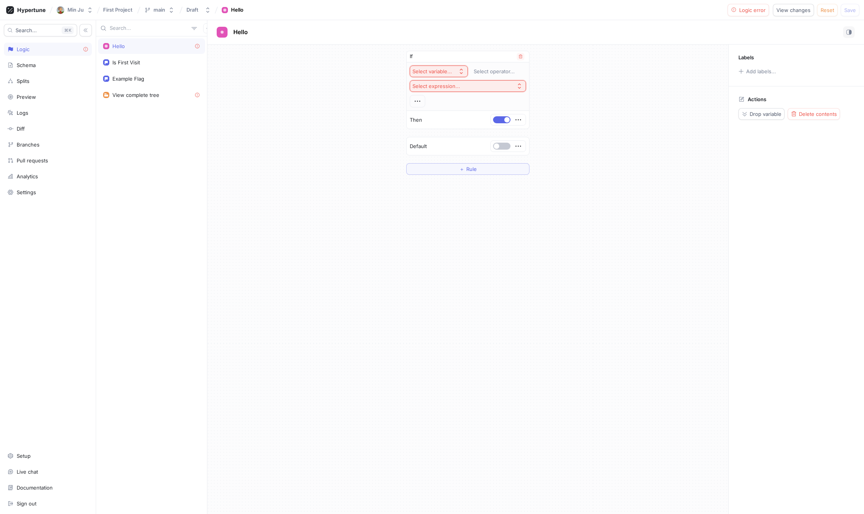
click at [424, 70] on div "Select variable..." at bounding box center [432, 71] width 40 height 7
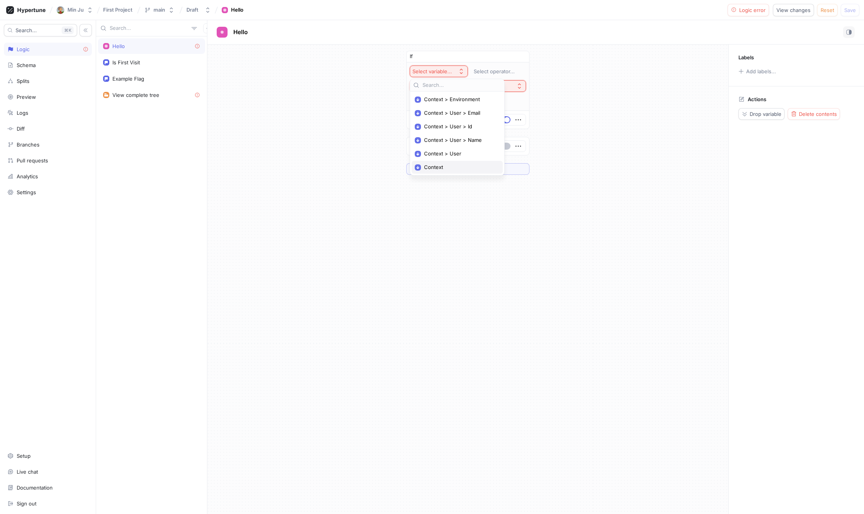
click at [454, 165] on span "Context" at bounding box center [460, 167] width 72 height 7
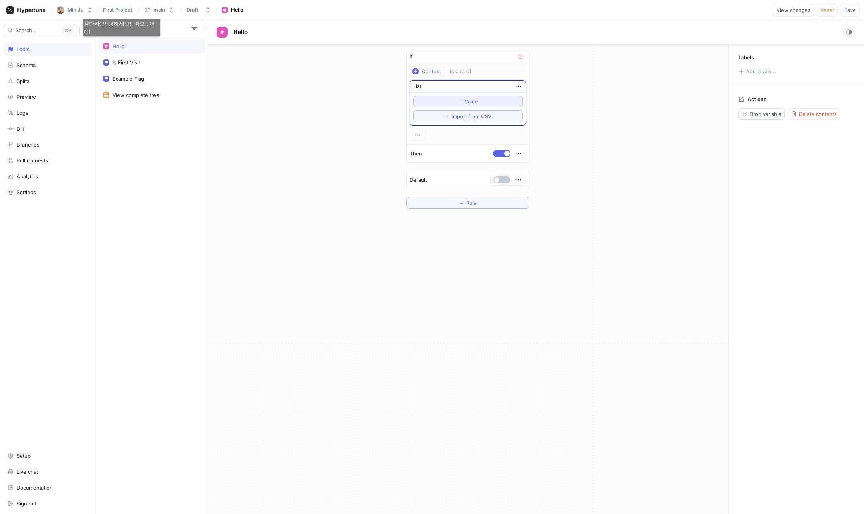
click at [488, 100] on button "＋ Value" at bounding box center [467, 102] width 109 height 12
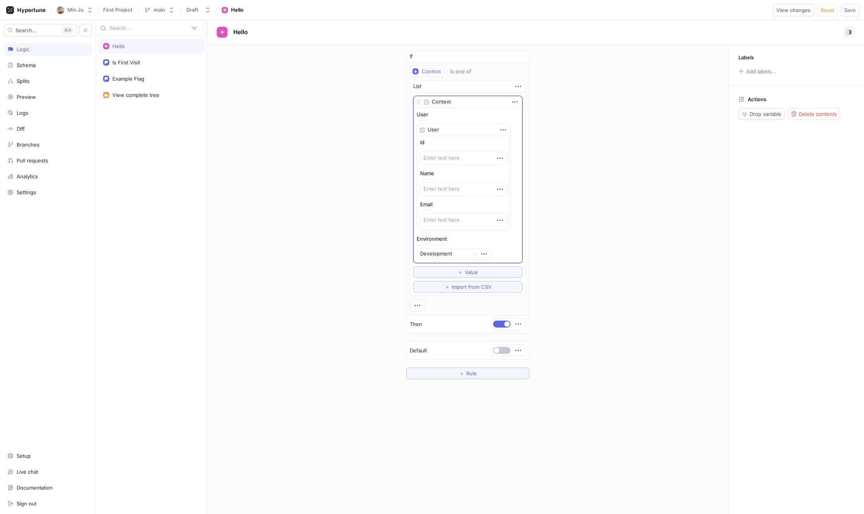
type textarea "x"
drag, startPoint x: 610, startPoint y: 98, endPoint x: 423, endPoint y: 69, distance: 189.8
click at [610, 98] on div "If Context is one of List Context User User Id Name Email Environment Developme…" at bounding box center [467, 215] width 521 height 341
click at [122, 55] on div "Is First Visit" at bounding box center [151, 62] width 107 height 15
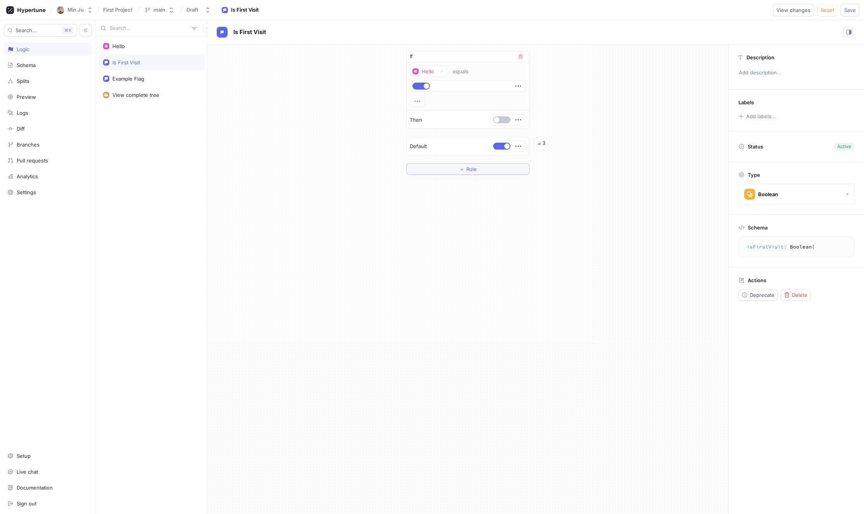
click at [419, 101] on icon "button" at bounding box center [417, 101] width 9 height 9
drag, startPoint x: 432, startPoint y: 254, endPoint x: 300, endPoint y: 186, distance: 147.8
click at [431, 254] on div "If Hello equals Then Default 3 ＋ Rule" at bounding box center [467, 279] width 521 height 469
drag, startPoint x: 420, startPoint y: 103, endPoint x: 427, endPoint y: 106, distance: 7.6
click at [420, 103] on icon "button" at bounding box center [417, 101] width 9 height 9
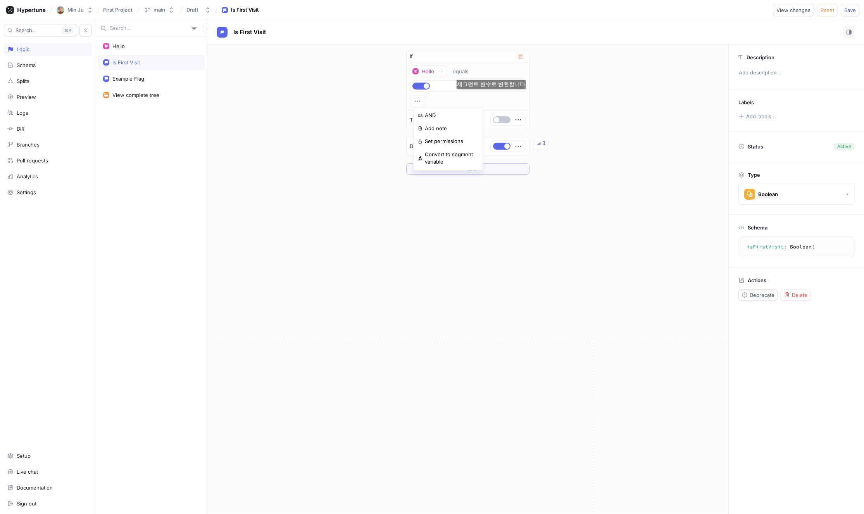
click at [490, 96] on div "Hello equals" at bounding box center [468, 86] width 116 height 42
click at [517, 121] on icon "button" at bounding box center [518, 119] width 9 height 9
click at [518, 121] on icon "button" at bounding box center [518, 119] width 9 height 9
click at [539, 148] on p "Add note" at bounding box center [536, 147] width 22 height 8
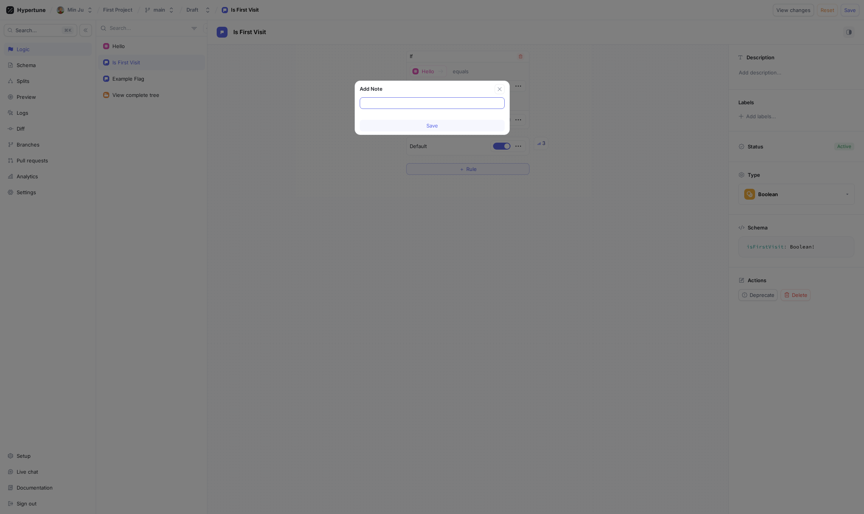
type input "h"
type input "hello"
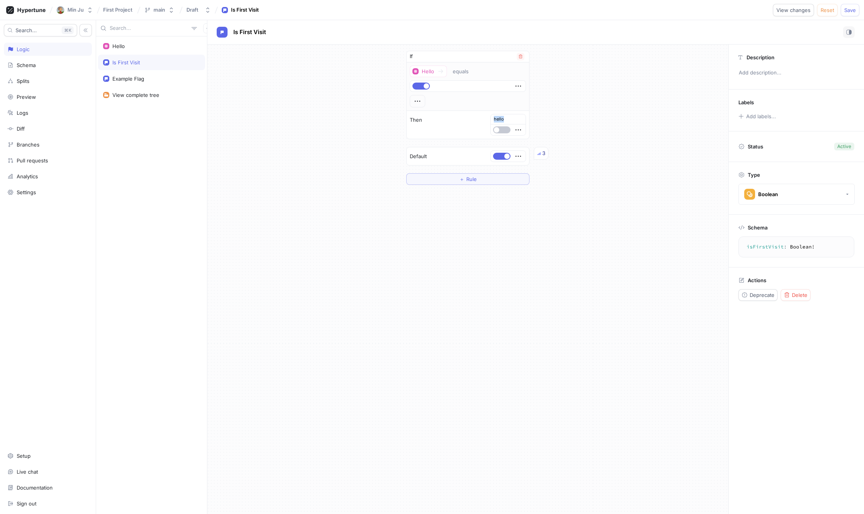
drag, startPoint x: 494, startPoint y: 121, endPoint x: 506, endPoint y: 121, distance: 11.6
click at [506, 121] on div "hello" at bounding box center [508, 119] width 35 height 10
click at [610, 143] on div "If Hello equals Then hello Default 3 ＋ Rule" at bounding box center [467, 118] width 521 height 146
click at [439, 158] on div "Default 3" at bounding box center [467, 156] width 122 height 18
click at [541, 155] on div "3" at bounding box center [541, 153] width 15 height 13
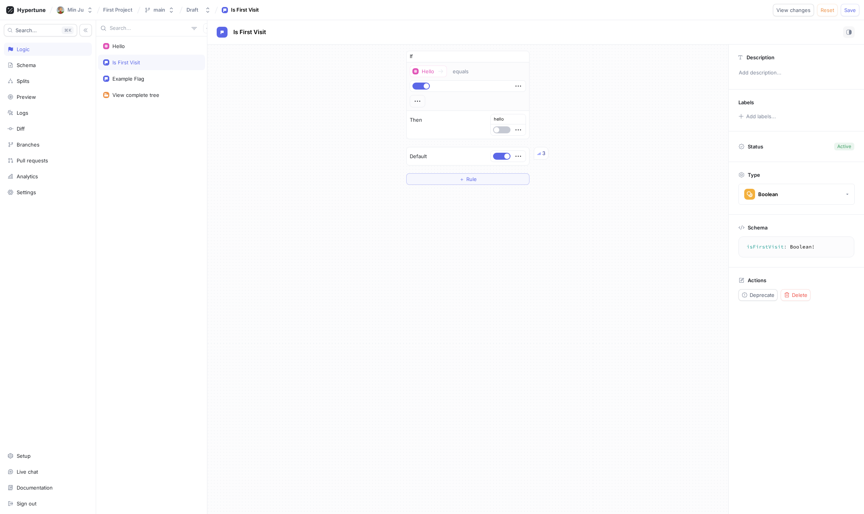
click at [569, 254] on div "If Hello equals Then hello Default 3 ＋ Rule" at bounding box center [467, 279] width 521 height 469
click at [29, 67] on div "Schema" at bounding box center [26, 65] width 19 height 6
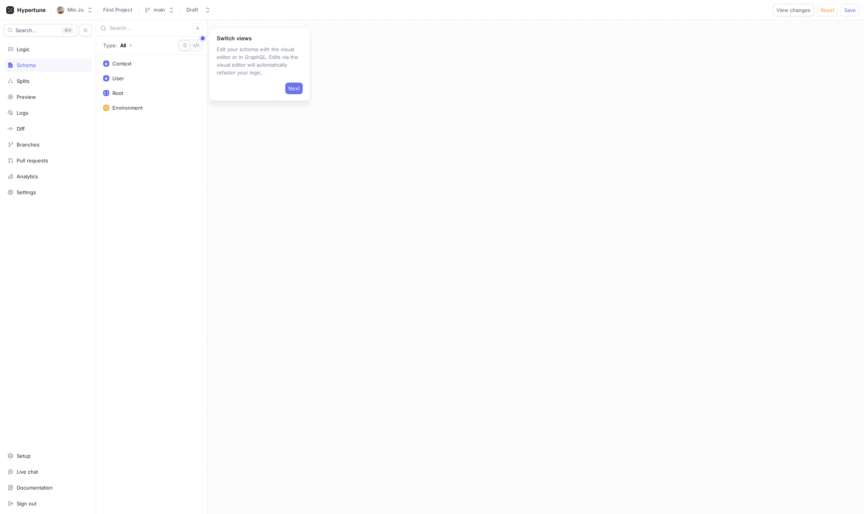
click at [287, 84] on button "Next" at bounding box center [293, 89] width 17 height 12
click at [292, 109] on button "Next" at bounding box center [286, 112] width 17 height 12
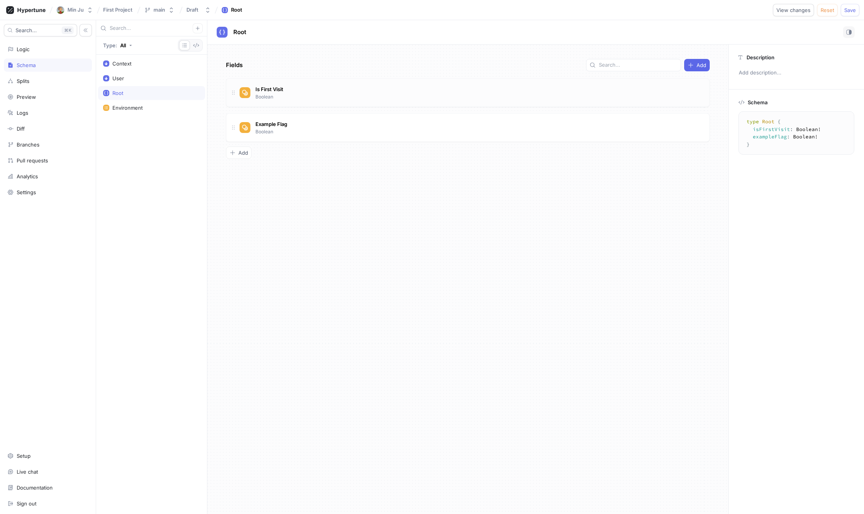
click at [291, 96] on div "Is First Visit Boolean" at bounding box center [470, 92] width 463 height 15
click at [778, 152] on button "Boolean" at bounding box center [796, 152] width 116 height 21
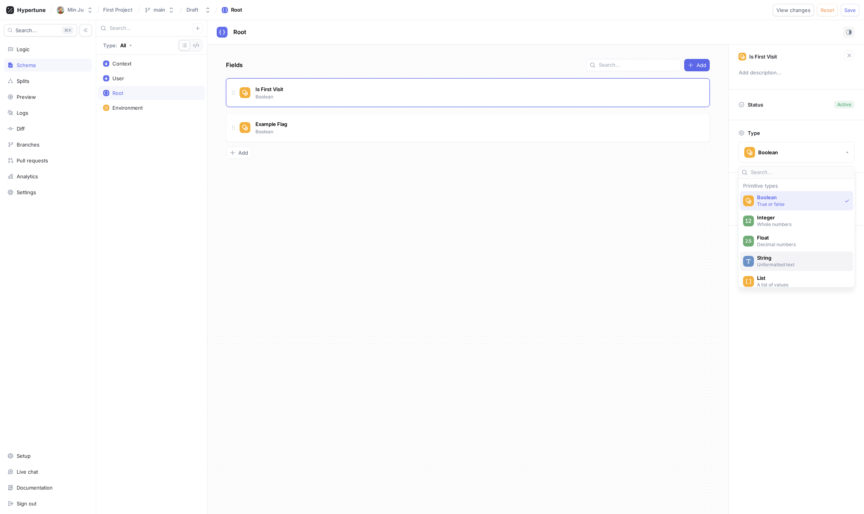
click at [770, 258] on span "String" at bounding box center [801, 258] width 89 height 7
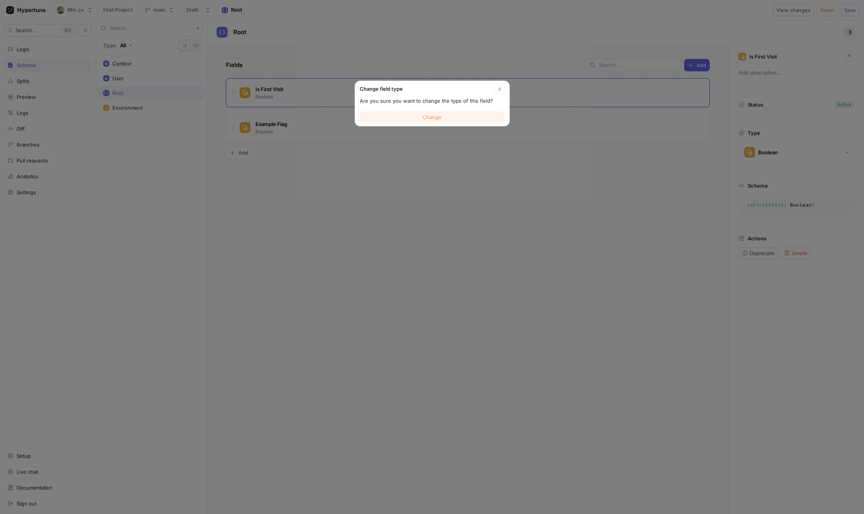
click at [482, 117] on button "Change" at bounding box center [432, 117] width 145 height 12
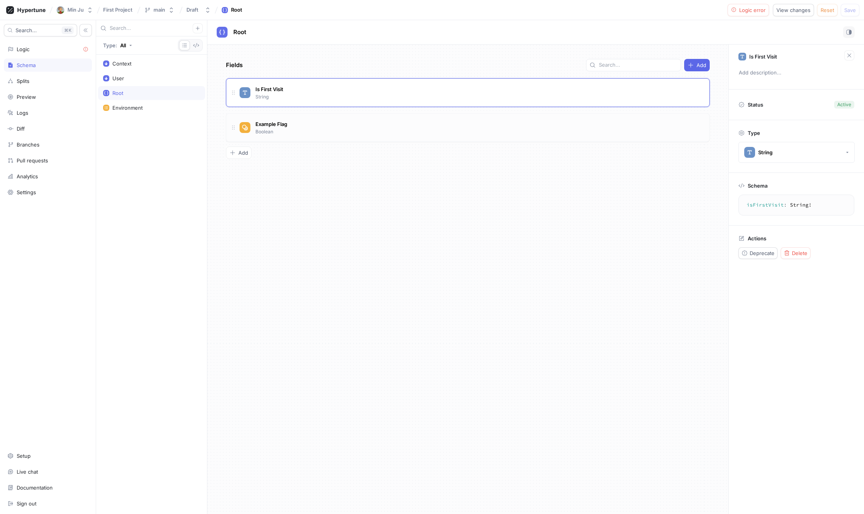
type textarea "exampleFlag: Boolean!"
click at [401, 129] on div "Example Flag Boolean" at bounding box center [470, 127] width 463 height 15
click at [131, 110] on div "Environment" at bounding box center [127, 108] width 30 height 6
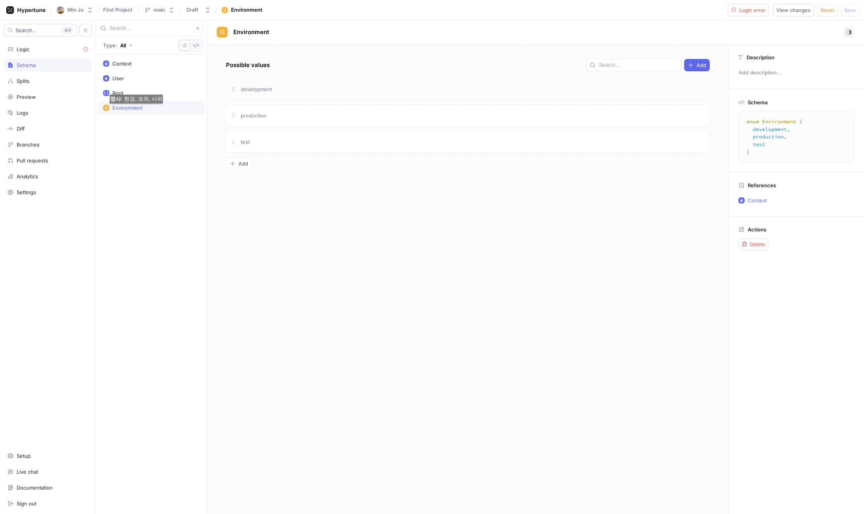
click at [285, 96] on div "development" at bounding box center [468, 89] width 484 height 22
click at [317, 114] on div "production" at bounding box center [472, 115] width 466 height 9
click at [312, 145] on div "test" at bounding box center [472, 142] width 466 height 9
click at [246, 164] on span "Add" at bounding box center [243, 163] width 10 height 5
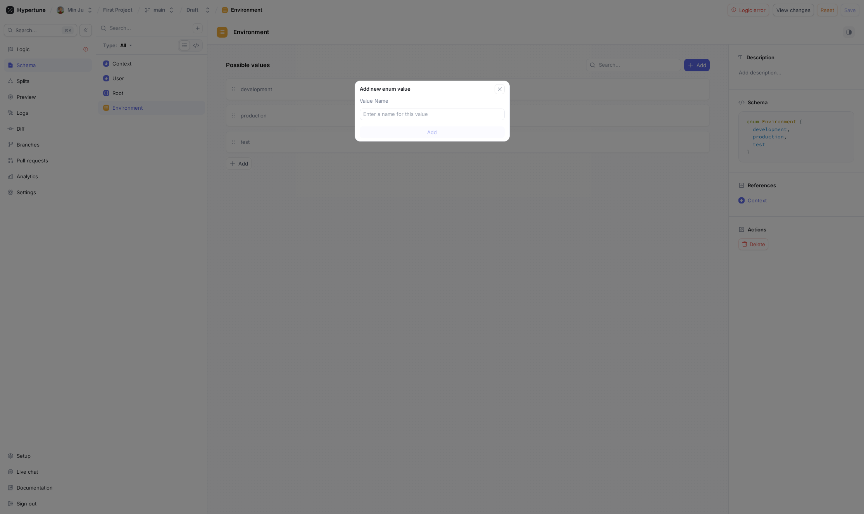
type input "d"
type input "te"
type input "tes"
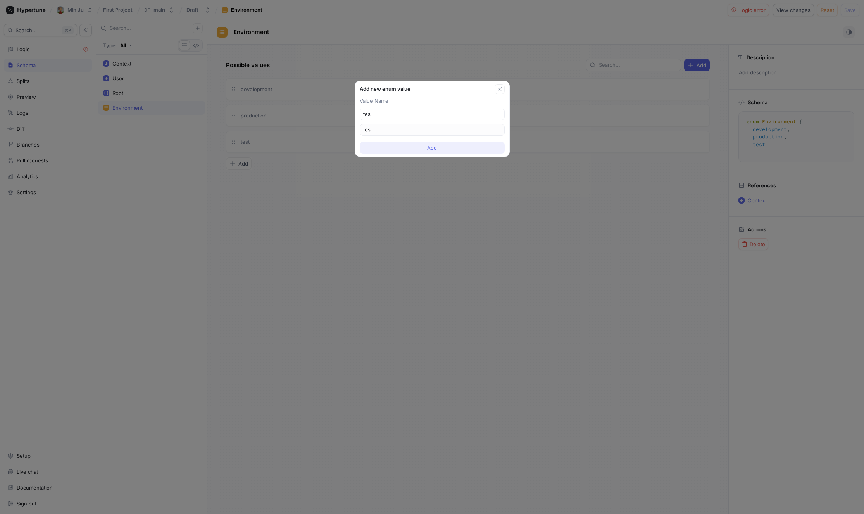
type input "test"
type input "teste"
type input "test"
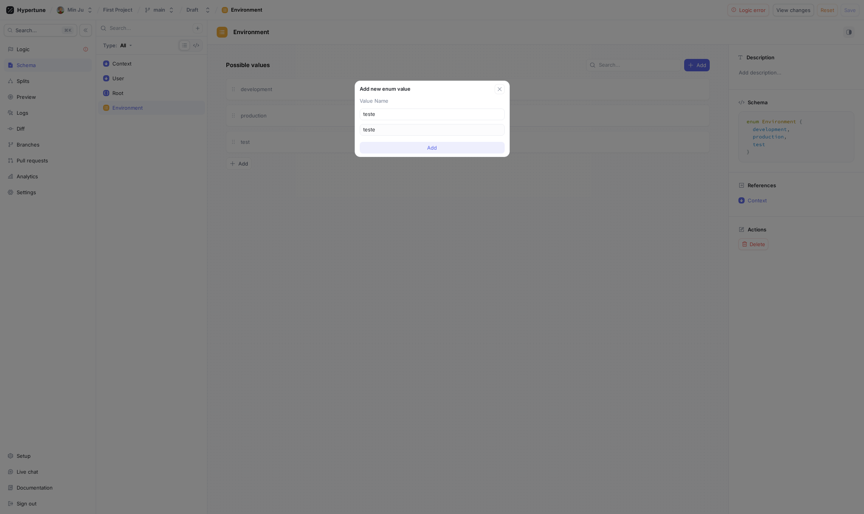
type input "test"
type input "testE"
type input "testEn"
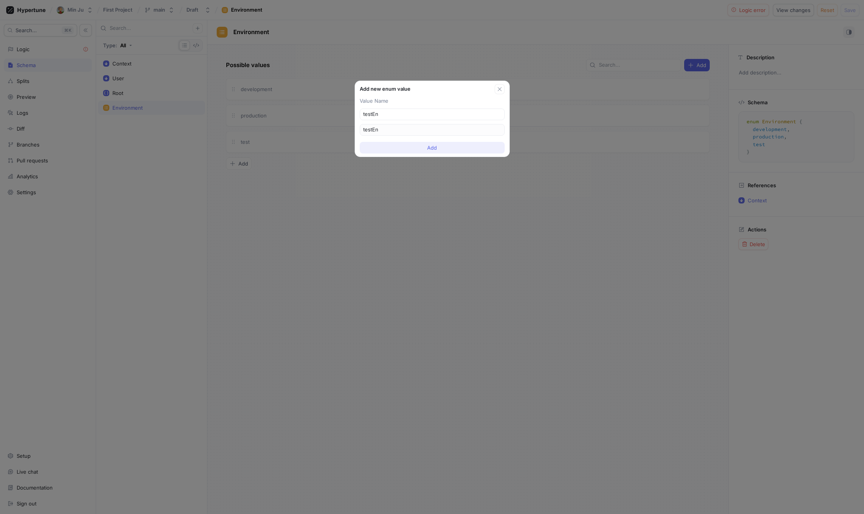
type input "testEnv"
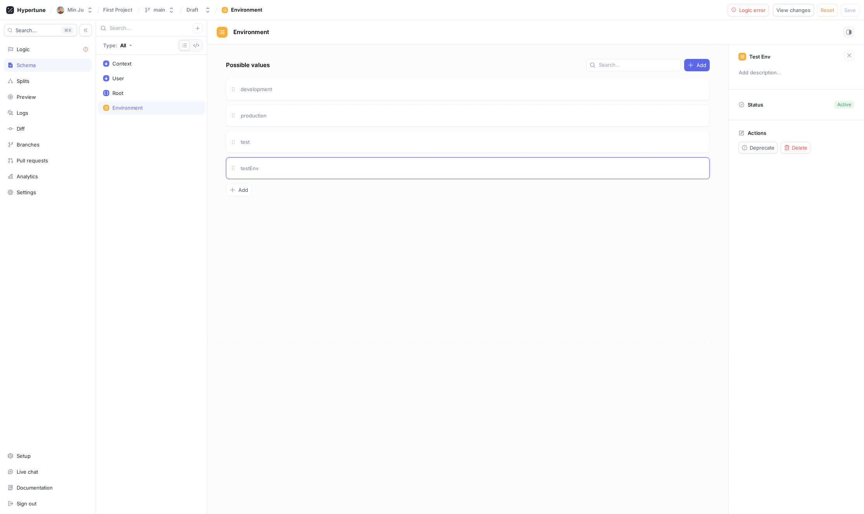
drag, startPoint x: 493, startPoint y: 282, endPoint x: 547, endPoint y: 271, distance: 54.6
click at [493, 282] on div "Possible values Add development production test testEnv To pick up a draggable …" at bounding box center [467, 279] width 521 height 469
click at [326, 176] on div "testEnv" at bounding box center [468, 168] width 484 height 22
click at [752, 8] on span "Logic error" at bounding box center [752, 10] width 26 height 5
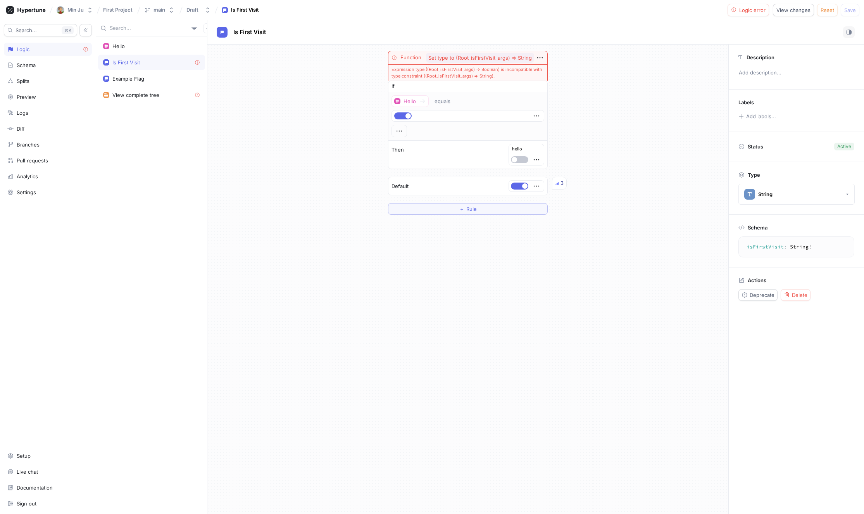
click at [455, 73] on div "Expression type ((Root_isFirstVisit_args) ⇒ Boolean) is incompatible with type …" at bounding box center [468, 72] width 160 height 16
click at [542, 58] on icon "button" at bounding box center [539, 57] width 9 height 9
click at [633, 189] on div "Function Set type to (Root_isFirstVisit_args) ⇒ String Expression type ((Root_i…" at bounding box center [467, 133] width 521 height 176
click at [55, 86] on div "Splits" at bounding box center [48, 80] width 88 height 13
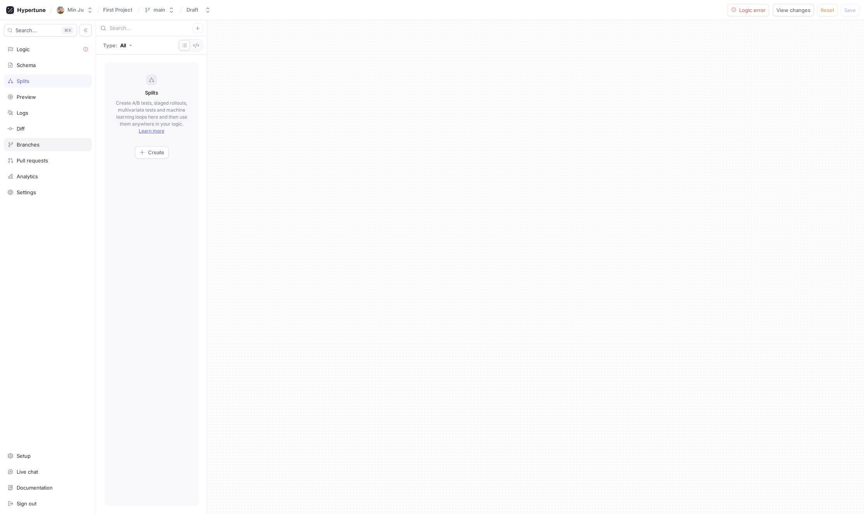
click at [33, 143] on div "Branches" at bounding box center [28, 144] width 23 height 6
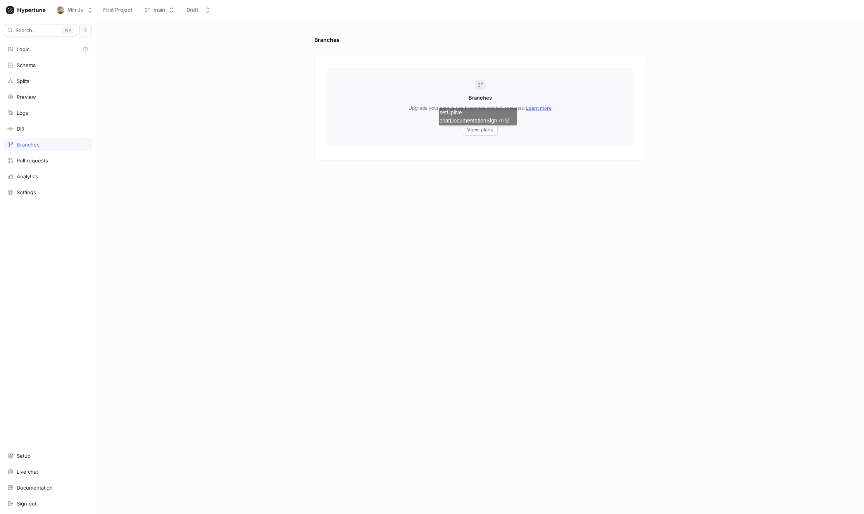
drag, startPoint x: 46, startPoint y: 140, endPoint x: 46, endPoint y: 147, distance: 6.6
click at [46, 140] on div "Branches" at bounding box center [48, 144] width 88 height 13
click at [37, 158] on div "Pull requests" at bounding box center [32, 160] width 31 height 6
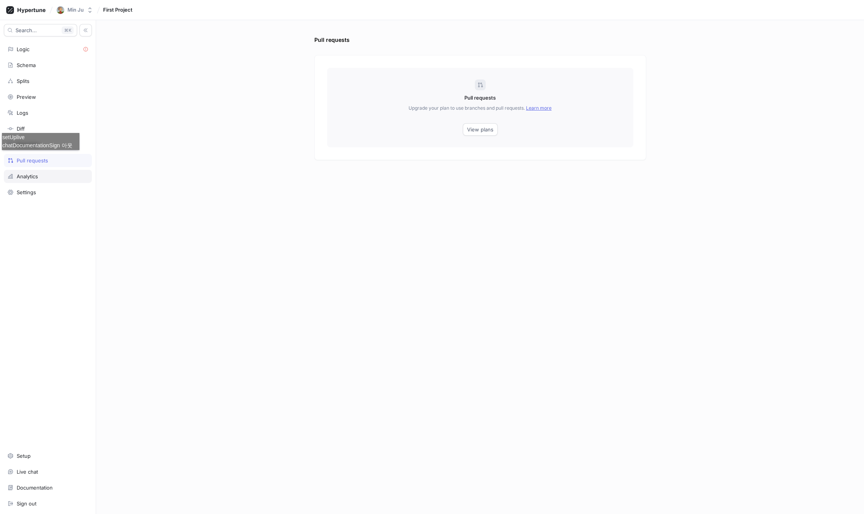
click at [56, 175] on div "Analytics" at bounding box center [47, 176] width 81 height 6
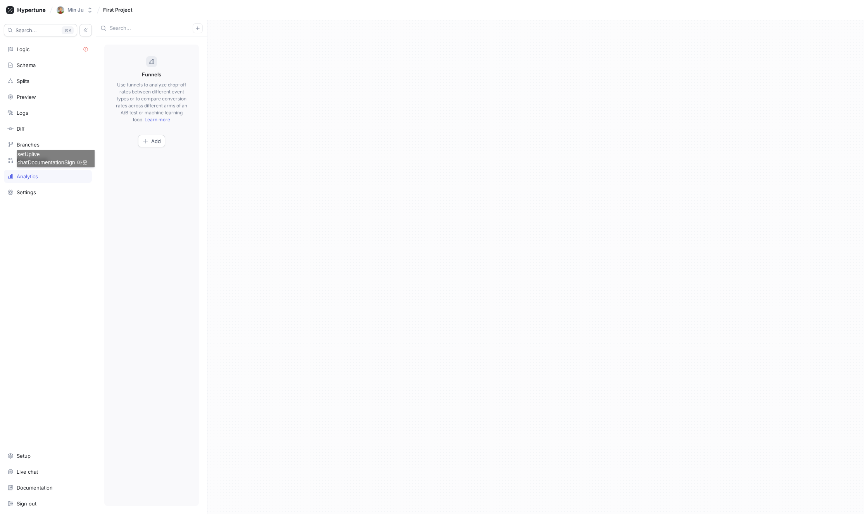
click at [53, 153] on span "setUplive chatDocumentationSign 아웃" at bounding box center [52, 158] width 70 height 14
click at [25, 150] on div "setUplive chatDocumentationSign 아웃" at bounding box center [55, 158] width 77 height 16
click at [13, 137] on div "Search... K Logic Schema Splits Preview Logs Diff Branches Pull requests Analyt…" at bounding box center [48, 267] width 96 height 494
click at [19, 128] on div "Diff" at bounding box center [21, 129] width 8 height 6
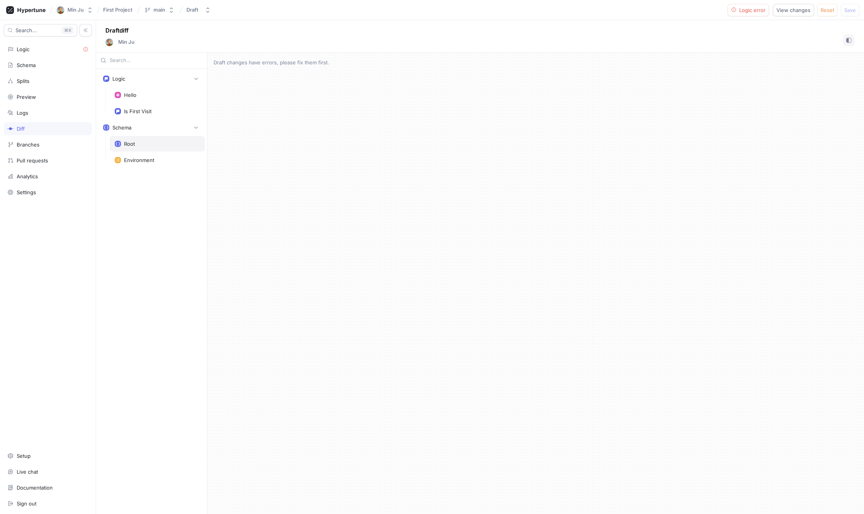
click at [126, 148] on div "Root" at bounding box center [157, 143] width 95 height 15
click at [148, 158] on div "Environment" at bounding box center [139, 160] width 30 height 6
click at [407, 182] on div "Draft changes have errors, please fix them first." at bounding box center [535, 283] width 656 height 461
click at [34, 57] on div "Search... K Logic Schema Splits Preview Logs Diff Branches Pull requests Analyt…" at bounding box center [48, 267] width 96 height 494
click at [81, 51] on div "Logic" at bounding box center [47, 49] width 81 height 6
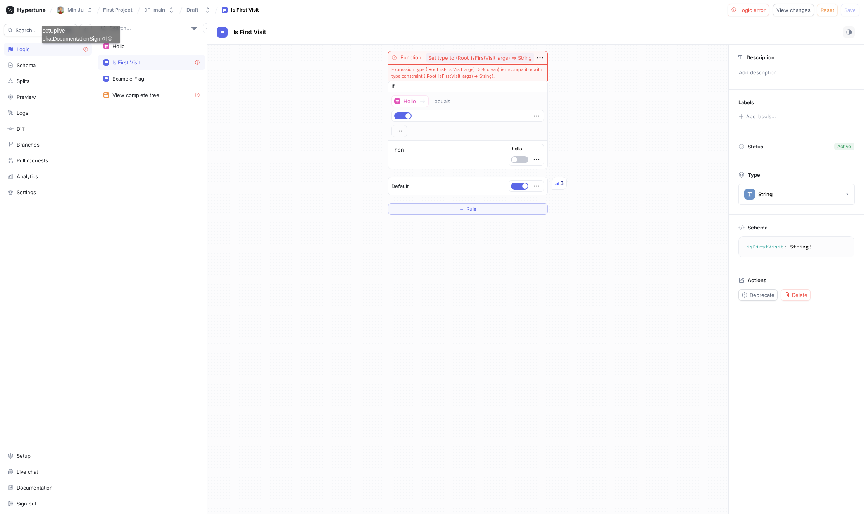
click at [437, 79] on div "Expression type ((Root_isFirstVisit_args) ⇒ Boolean) is incompatible with type …" at bounding box center [468, 72] width 160 height 16
click at [520, 60] on span "Set type to (Root_isFirstVisit_args) ⇒ String" at bounding box center [479, 57] width 103 height 5
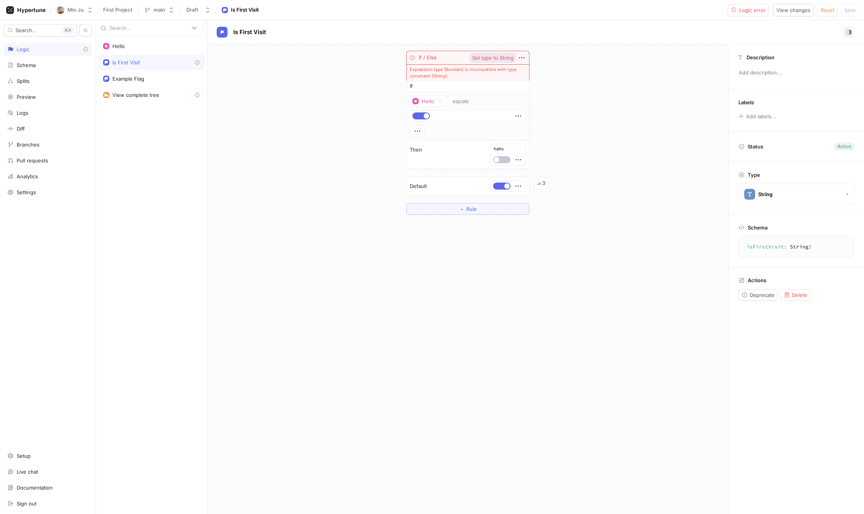
click at [498, 59] on span "Set type to String" at bounding box center [492, 57] width 41 height 5
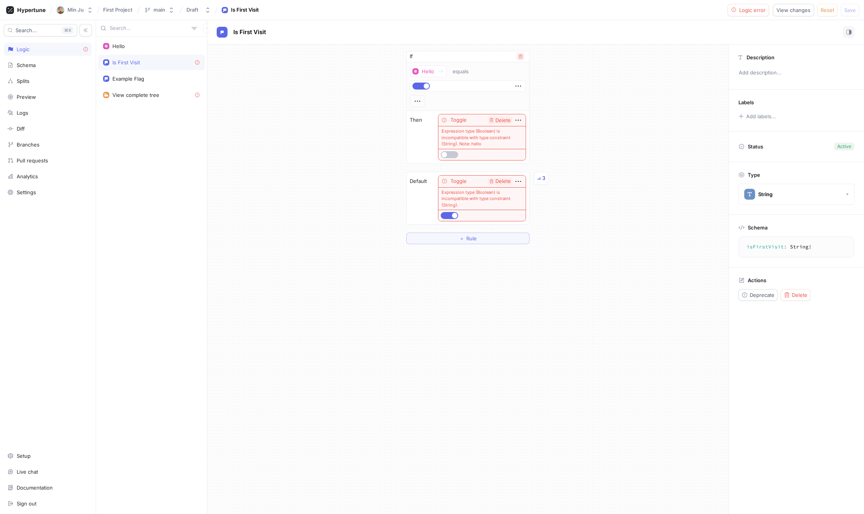
click at [521, 59] on icon "button" at bounding box center [520, 56] width 5 height 5
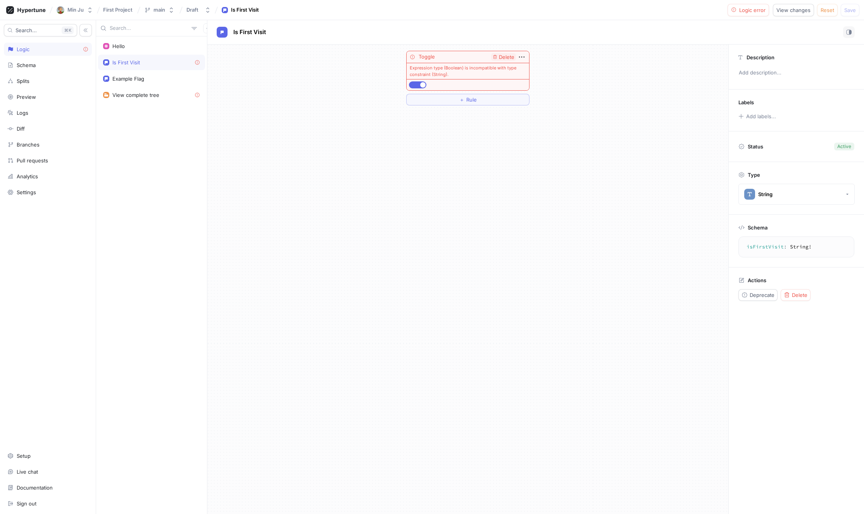
click at [521, 59] on icon "button" at bounding box center [521, 57] width 9 height 9
click at [507, 57] on div "Toggle Delete" at bounding box center [467, 57] width 122 height 12
click at [507, 57] on span "Delete" at bounding box center [506, 57] width 15 height 5
click at [464, 86] on div "Select expression..." at bounding box center [467, 279] width 521 height 469
click at [796, 10] on span "View changes" at bounding box center [793, 10] width 34 height 5
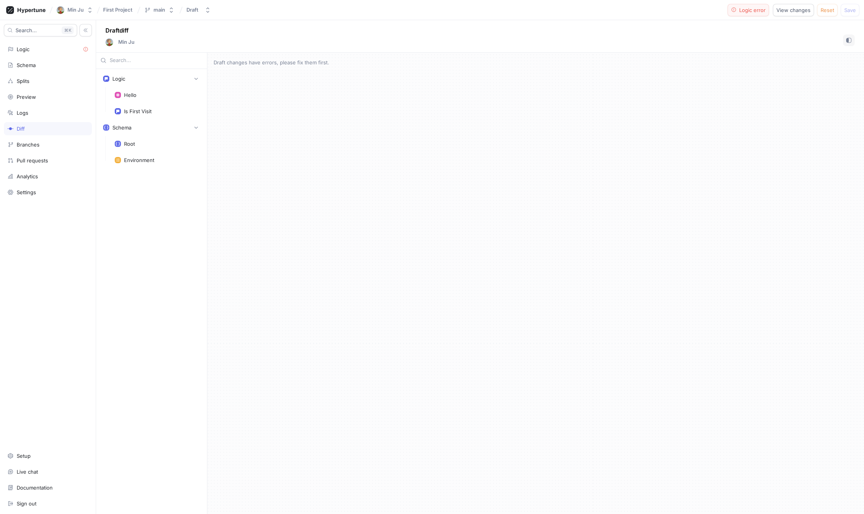
click at [767, 10] on button "Logic error" at bounding box center [748, 10] width 42 height 12
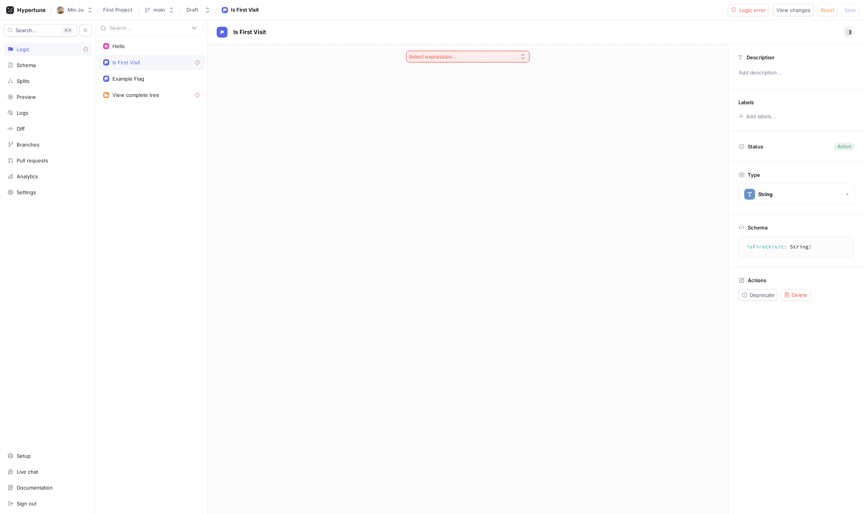
click at [484, 55] on button "Select expression..." at bounding box center [467, 57] width 123 height 12
click at [248, 73] on div "Select expression..." at bounding box center [467, 279] width 521 height 469
click at [131, 62] on div "Is First Visit" at bounding box center [126, 62] width 28 height 6
click at [36, 100] on div "Preview" at bounding box center [48, 96] width 88 height 13
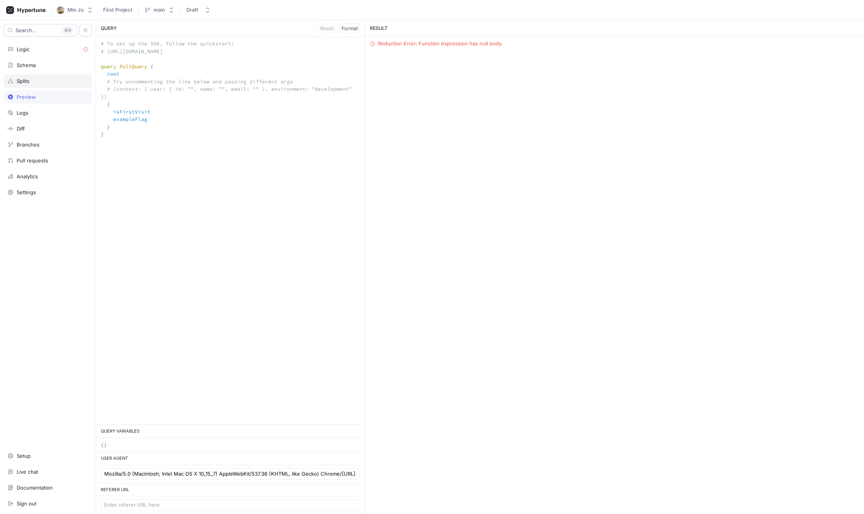
click at [40, 80] on div "Splits" at bounding box center [47, 81] width 81 height 6
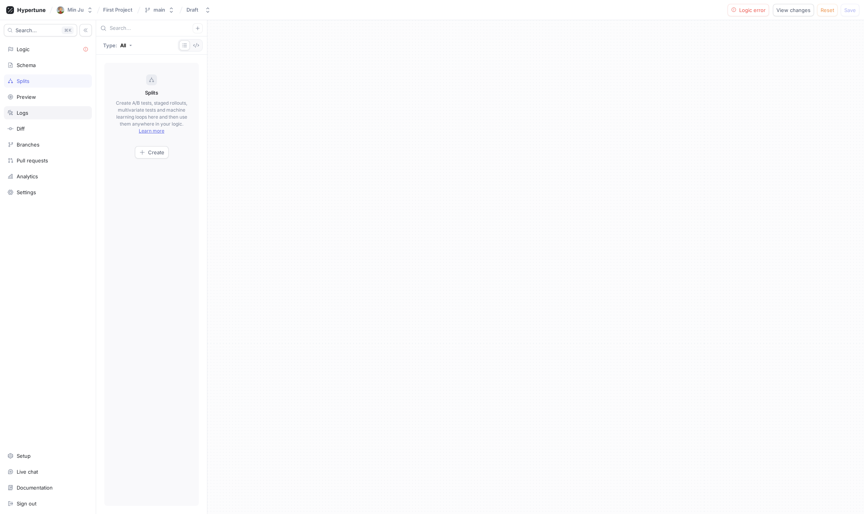
click at [51, 118] on div "Logs" at bounding box center [48, 112] width 88 height 13
click at [45, 131] on div "Diff" at bounding box center [47, 129] width 81 height 6
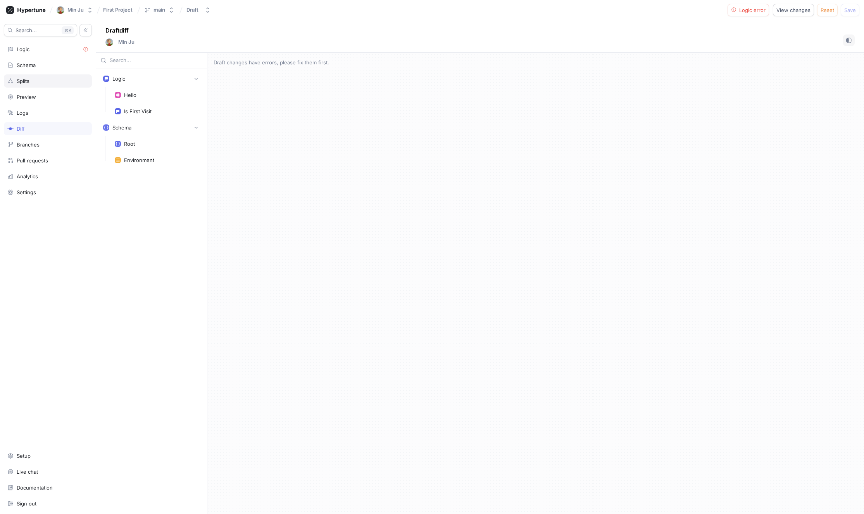
click at [38, 78] on div "Splits" at bounding box center [47, 81] width 81 height 6
click at [43, 70] on div "Schema" at bounding box center [48, 65] width 88 height 13
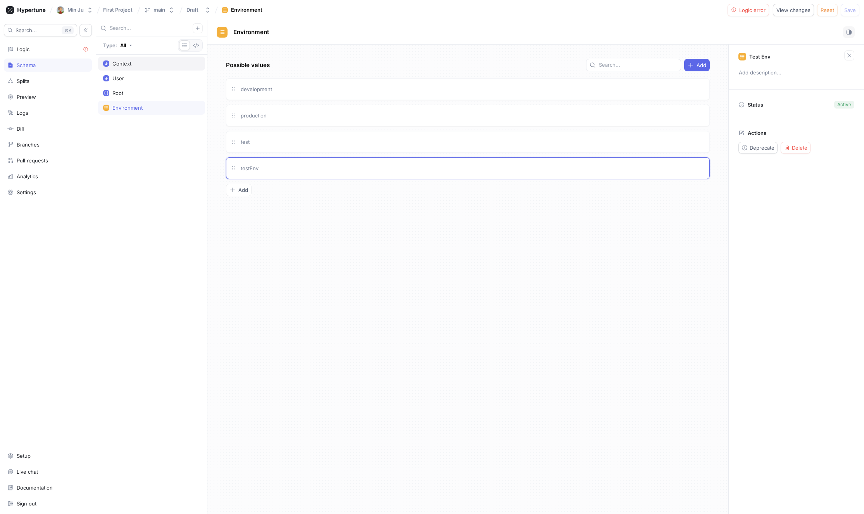
click at [137, 70] on div "Context" at bounding box center [151, 64] width 107 height 14
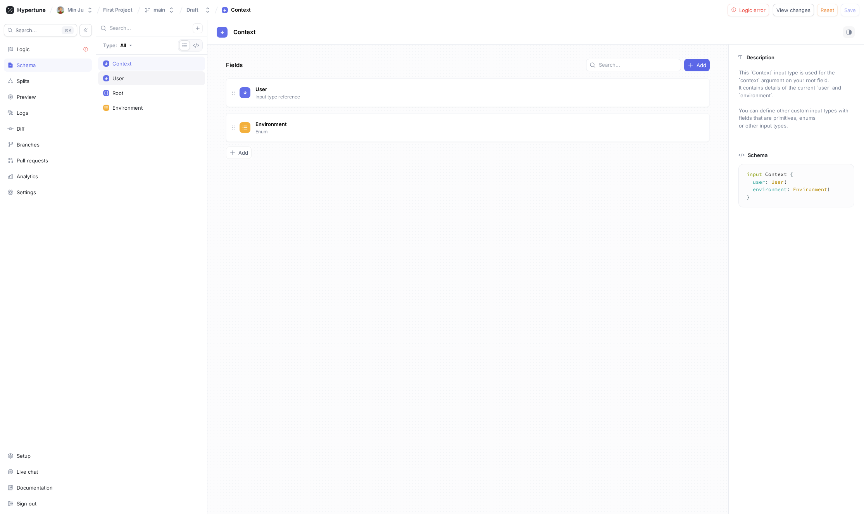
click at [137, 78] on div "User" at bounding box center [151, 78] width 97 height 6
type textarea "input User { id: String! name: String! email: String! }"
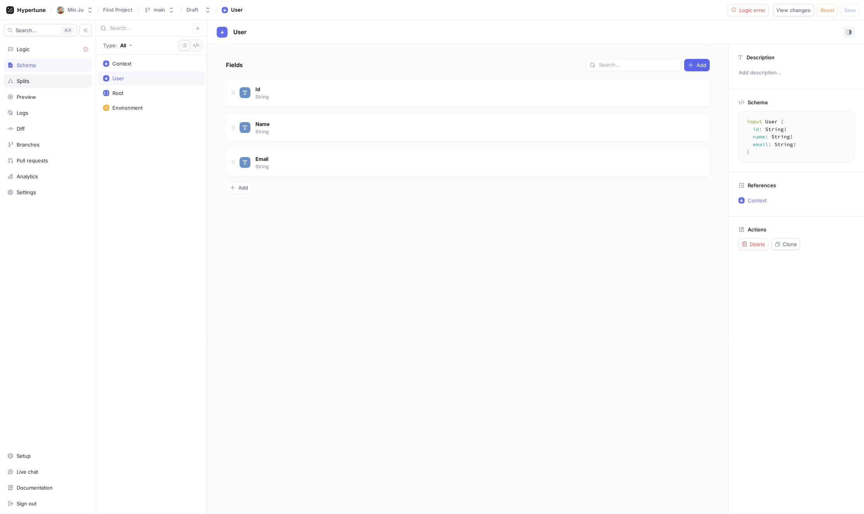
click at [43, 80] on div "Splits" at bounding box center [47, 81] width 81 height 6
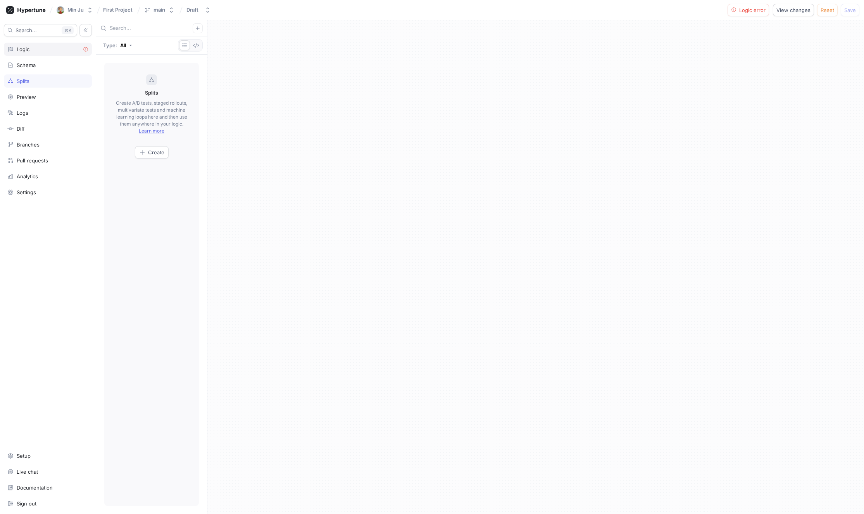
click at [37, 53] on div "Logic" at bounding box center [48, 49] width 88 height 13
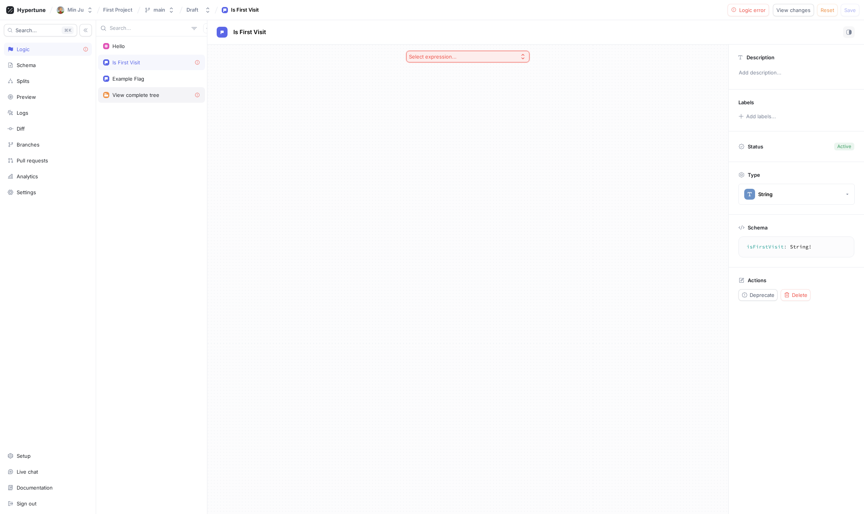
click at [148, 94] on div "View complete tree" at bounding box center [135, 95] width 47 height 6
type textarea "x"
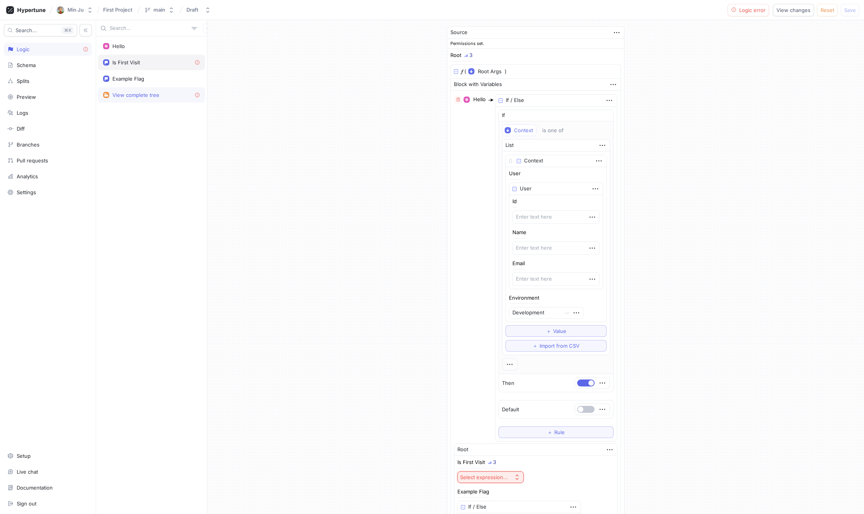
click at [146, 61] on div "Is First Visit" at bounding box center [151, 62] width 97 height 6
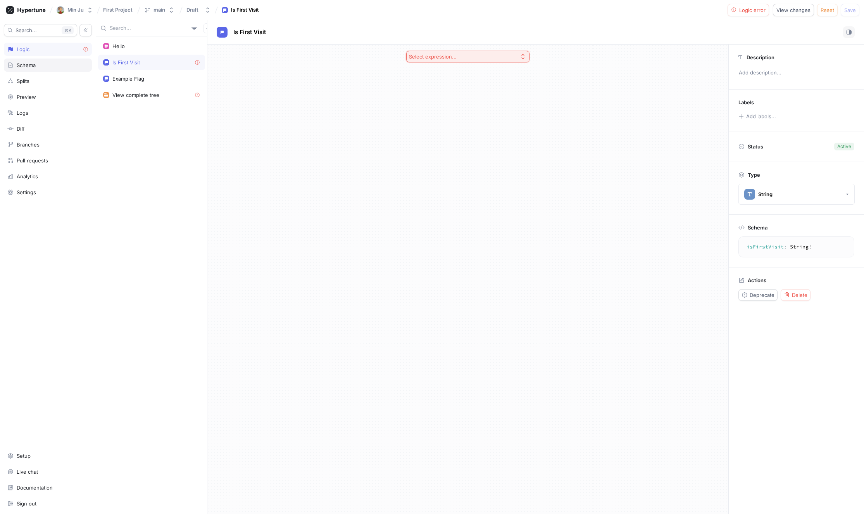
click at [46, 65] on div "Schema" at bounding box center [47, 65] width 81 height 6
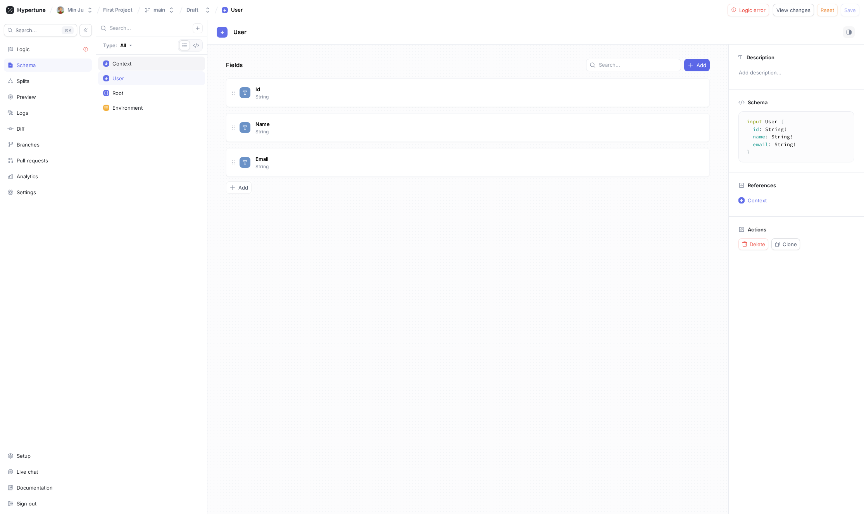
click at [137, 62] on div "Context" at bounding box center [151, 63] width 97 height 6
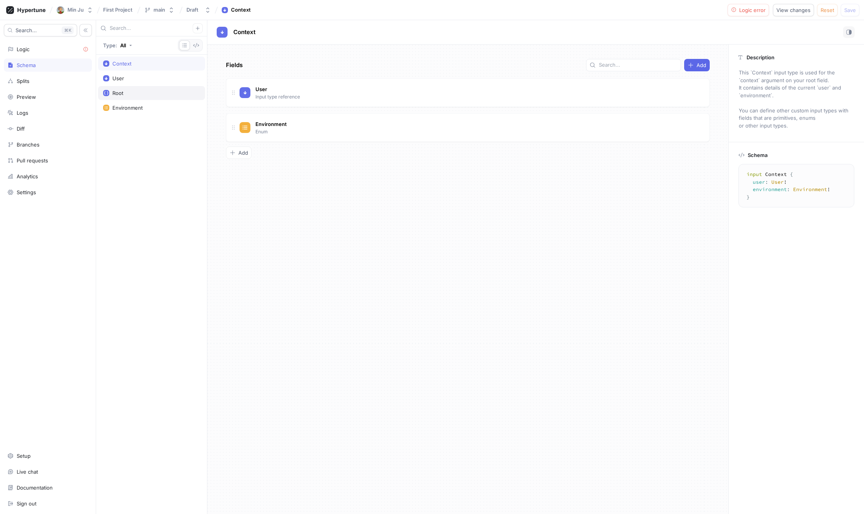
click at [118, 89] on div "Root" at bounding box center [151, 93] width 107 height 14
type textarea "type Root { isFirstVisit: String! exampleFlag: Boolean! }"
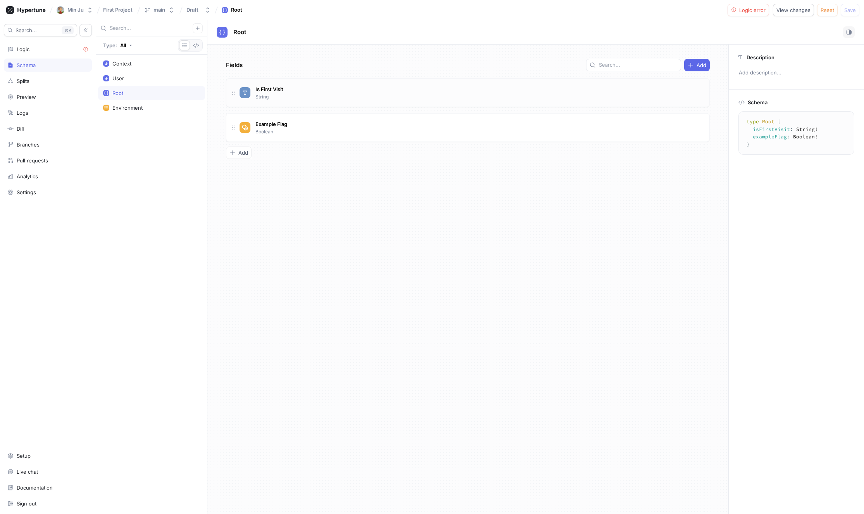
click at [319, 103] on div "Is First Visit String" at bounding box center [468, 92] width 484 height 29
click at [784, 154] on button "String" at bounding box center [796, 152] width 116 height 21
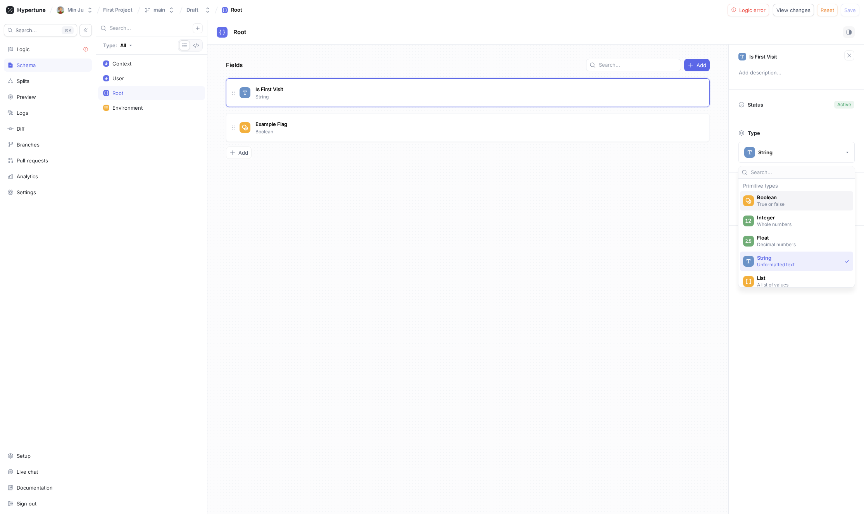
click at [797, 198] on span "Boolean" at bounding box center [801, 197] width 89 height 7
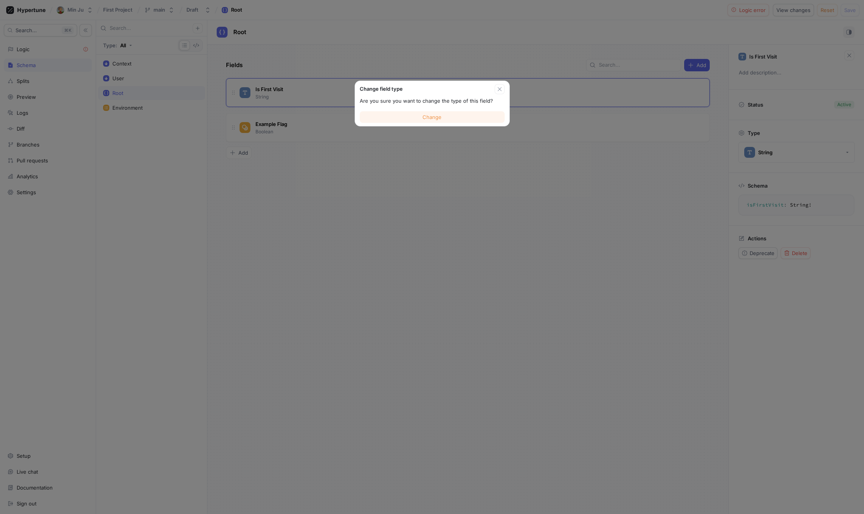
click at [449, 114] on button "Change" at bounding box center [432, 117] width 145 height 12
type textarea "isFirstVisit: Boolean!"
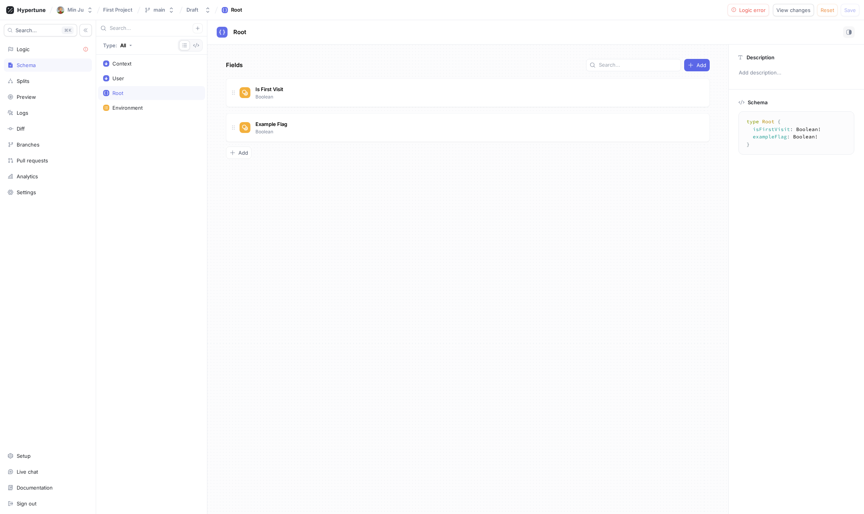
click at [364, 205] on div "Fields Add Is First Visit Boolean Example Flag Boolean To pick up a draggable i…" at bounding box center [467, 279] width 521 height 469
click at [31, 52] on div "Logic" at bounding box center [48, 49] width 88 height 13
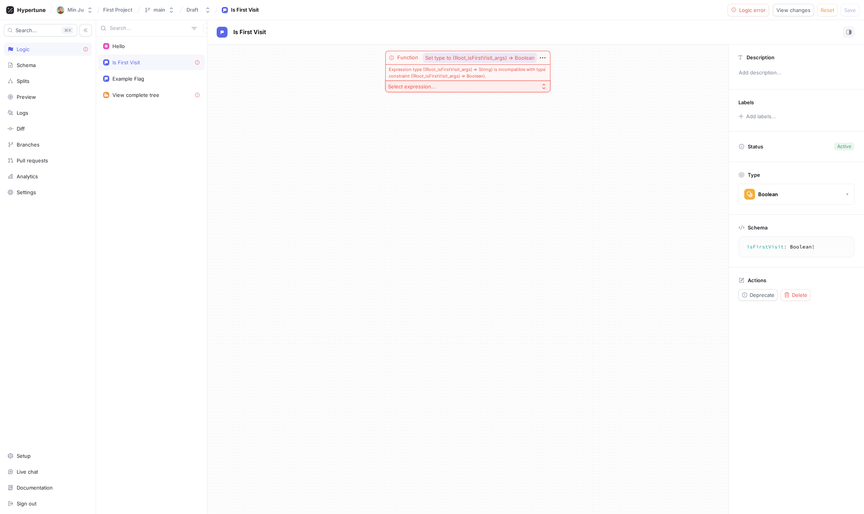
click at [515, 57] on span "Set type to (Root_isFirstVisit_args) ⇒ Boolean" at bounding box center [479, 57] width 109 height 5
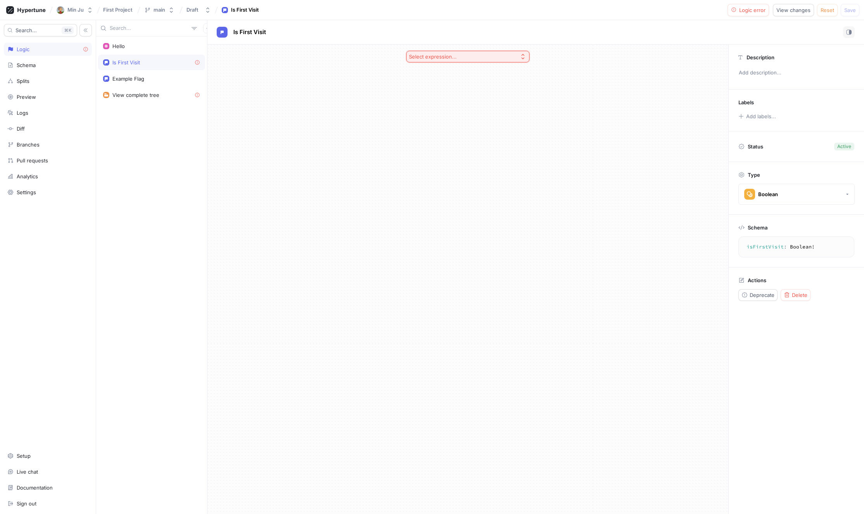
click at [509, 60] on button "Select expression..." at bounding box center [467, 57] width 123 height 12
click at [472, 136] on span "If / Else" at bounding box center [470, 132] width 100 height 7
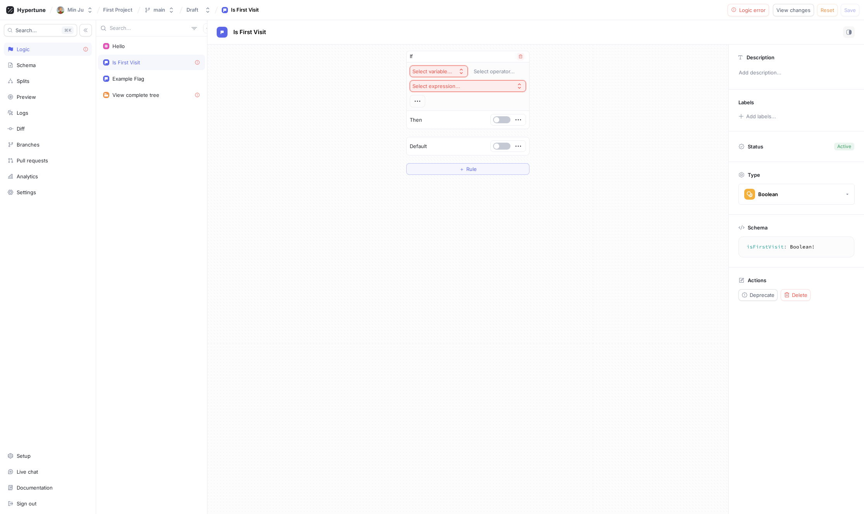
click at [452, 71] on div "Select variable..." at bounding box center [433, 71] width 43 height 7
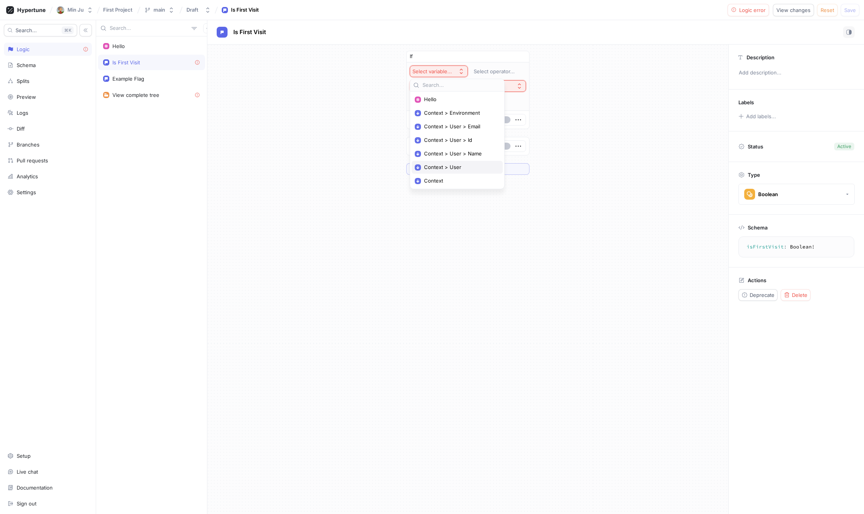
click at [455, 169] on span "Context > User" at bounding box center [460, 167] width 72 height 7
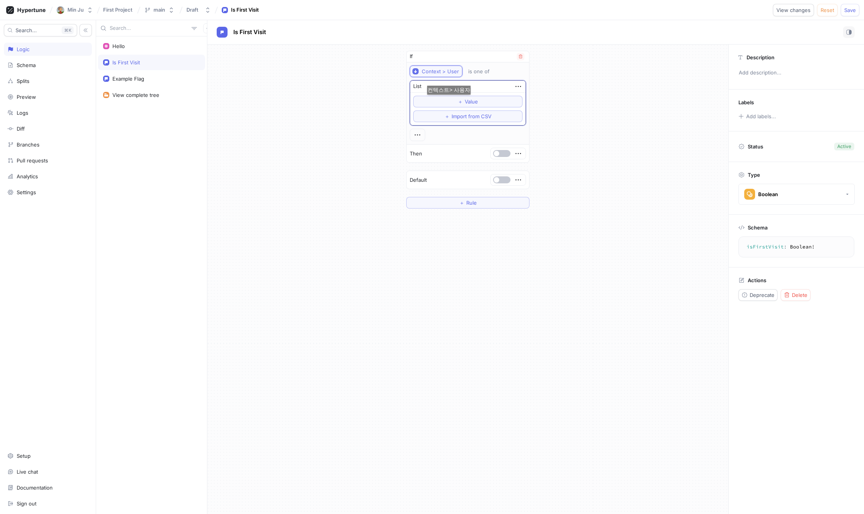
click at [450, 76] on button "Context > User" at bounding box center [436, 71] width 53 height 12
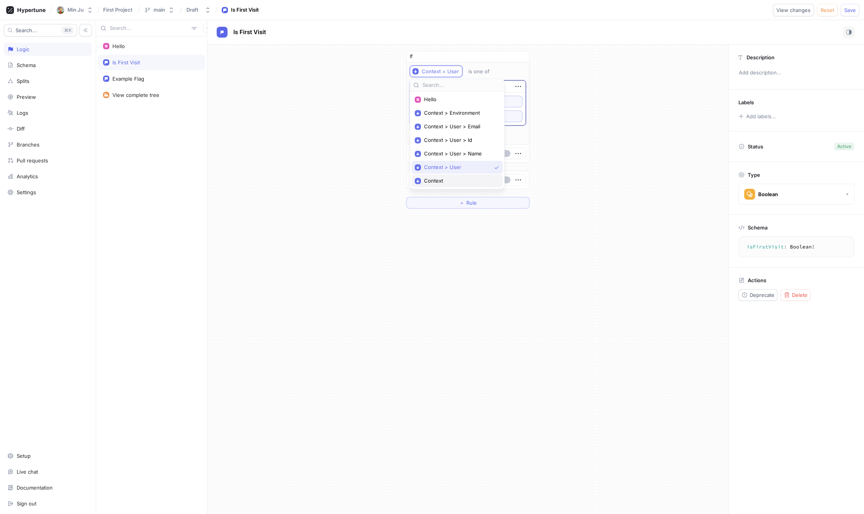
click at [457, 184] on div "Context" at bounding box center [457, 180] width 91 height 13
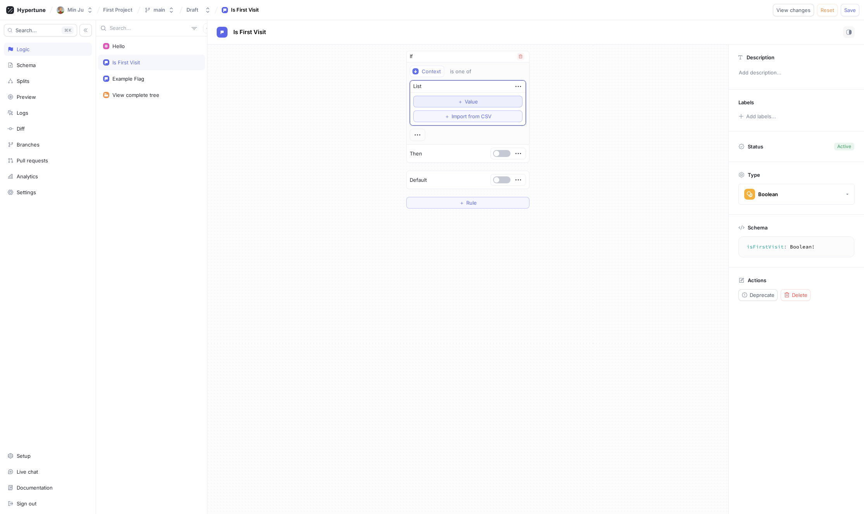
click at [475, 100] on span "Value" at bounding box center [471, 101] width 13 height 5
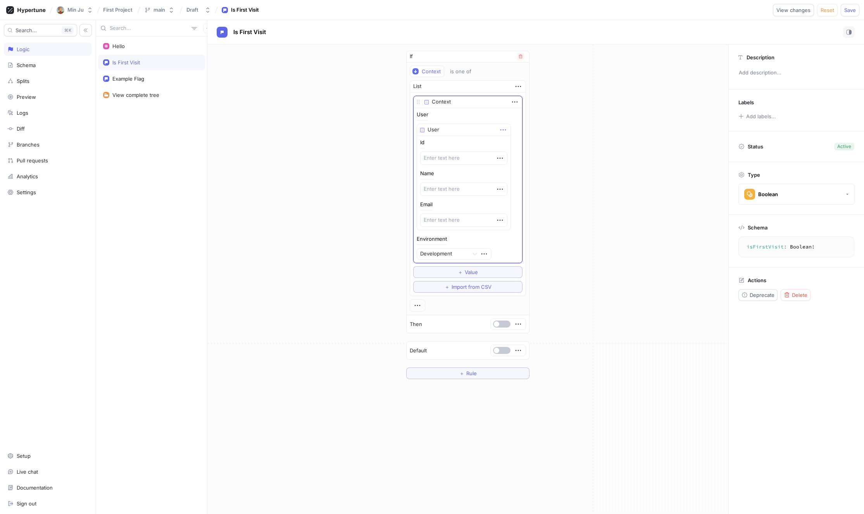
type textarea "x"
click at [499, 130] on icon "button" at bounding box center [503, 130] width 9 height 9
click at [444, 102] on div "Context" at bounding box center [441, 102] width 19 height 8
click at [460, 258] on div at bounding box center [442, 254] width 45 height 9
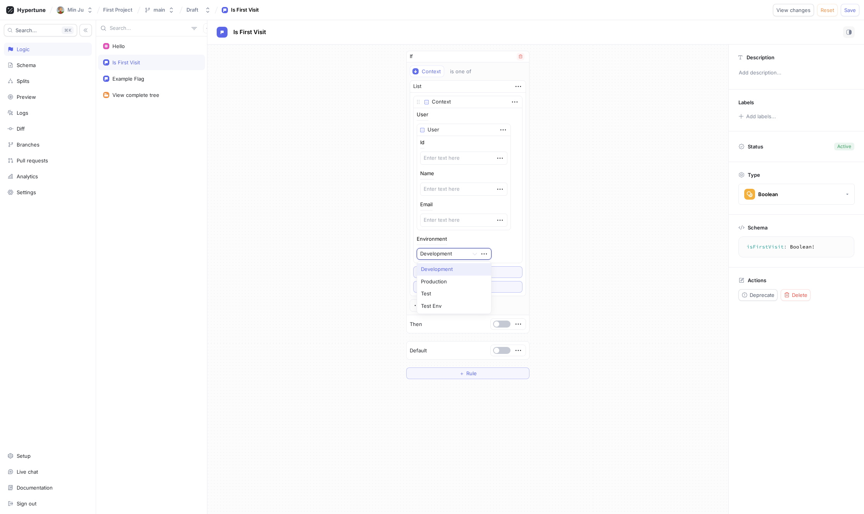
click at [466, 255] on div "Development" at bounding box center [442, 253] width 51 height 11
click at [515, 103] on icon "button" at bounding box center [514, 102] width 9 height 9
click at [518, 103] on icon "button" at bounding box center [514, 102] width 9 height 9
click at [539, 171] on p "Convert to variable" at bounding box center [545, 168] width 46 height 8
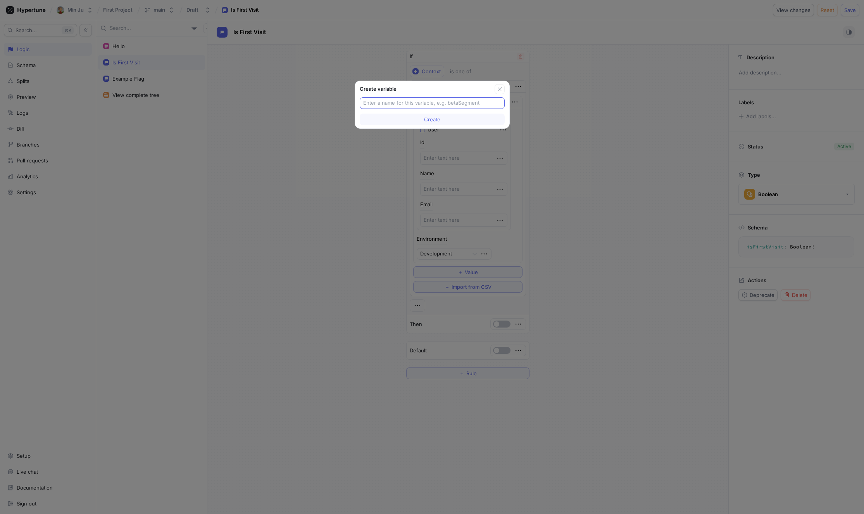
click at [472, 105] on input "text" at bounding box center [432, 103] width 138 height 8
type input "user"
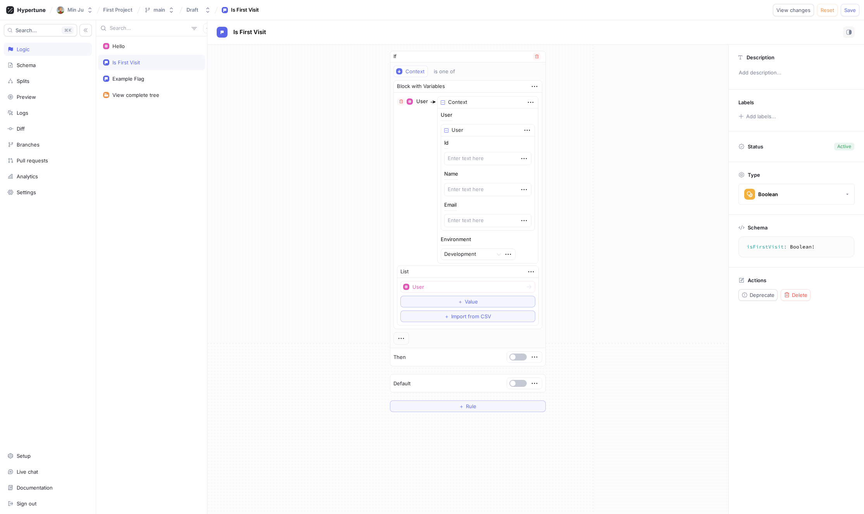
drag, startPoint x: 394, startPoint y: 114, endPoint x: 382, endPoint y: 116, distance: 12.5
click at [382, 116] on div "If Context is one of Block with Variables User ▸ Context Context User User Id N…" at bounding box center [467, 232] width 521 height 374
click at [530, 86] on icon "button" at bounding box center [534, 86] width 9 height 9
click at [562, 100] on div "Delete" at bounding box center [560, 100] width 66 height 13
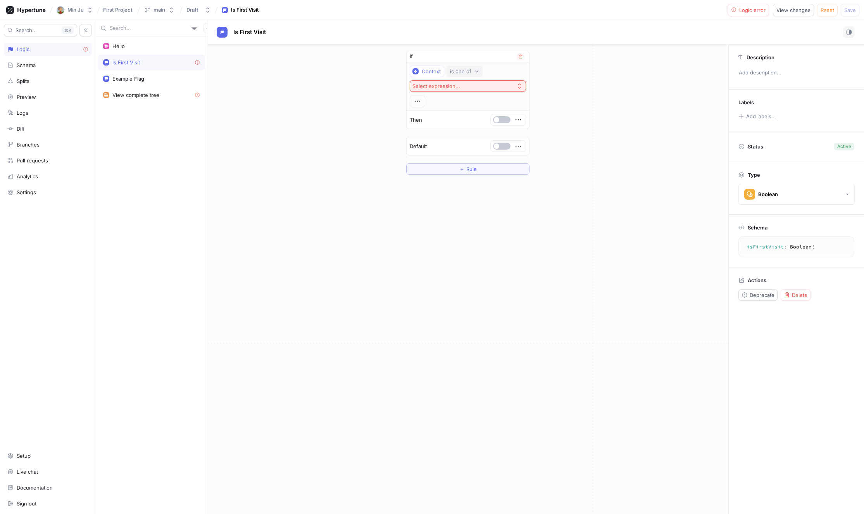
click at [458, 75] on button "is one of" at bounding box center [464, 71] width 36 height 12
click at [471, 70] on div "is one of" at bounding box center [462, 71] width 24 height 7
click at [459, 85] on div "Select expression..." at bounding box center [437, 86] width 51 height 7
click at [452, 143] on span "Match Case" at bounding box center [470, 141] width 93 height 7
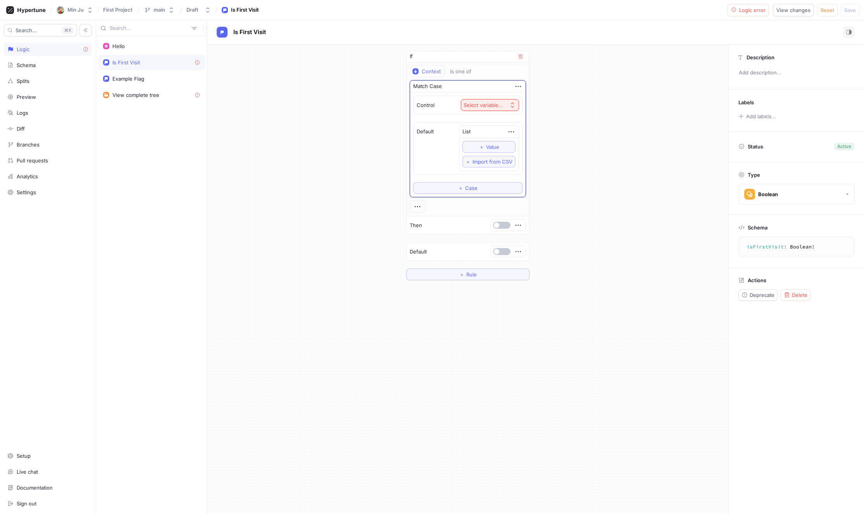
click at [485, 107] on div "Select variable..." at bounding box center [483, 105] width 40 height 7
click at [503, 213] on span "Context" at bounding box center [511, 214] width 72 height 7
click at [162, 78] on div "Example Flag" at bounding box center [151, 79] width 97 height 6
type textarea "x"
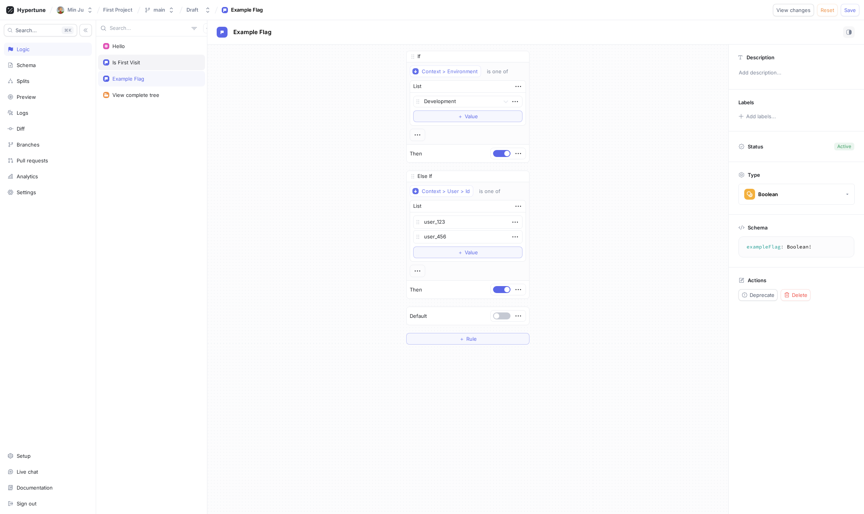
click at [141, 63] on div "Is First Visit" at bounding box center [151, 62] width 97 height 6
type textarea "isFirstVisit: Boolean!"
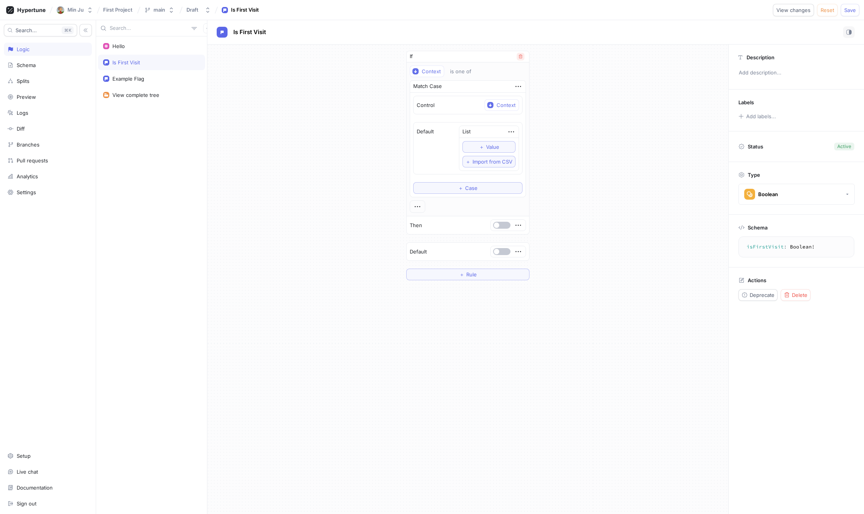
click at [522, 58] on icon "button" at bounding box center [520, 56] width 5 height 5
click at [522, 58] on icon "button" at bounding box center [521, 56] width 9 height 9
click at [435, 132] on div "＋ Rule" at bounding box center [467, 279] width 521 height 469
drag, startPoint x: 585, startPoint y: 156, endPoint x: 634, endPoint y: 132, distance: 53.9
click at [586, 156] on div "＋ Rule" at bounding box center [467, 279] width 521 height 469
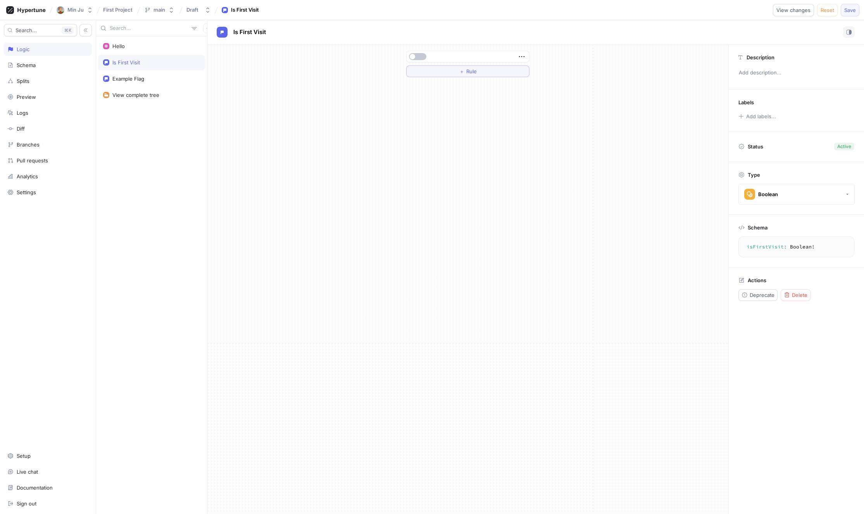
click at [851, 9] on span "Save" at bounding box center [850, 10] width 12 height 5
click at [591, 146] on div "＋ Rule" at bounding box center [467, 279] width 521 height 469
click at [157, 81] on div "Example Flag" at bounding box center [151, 79] width 97 height 6
type textarea "x"
type textarea "exampleFlag: Boolean!"
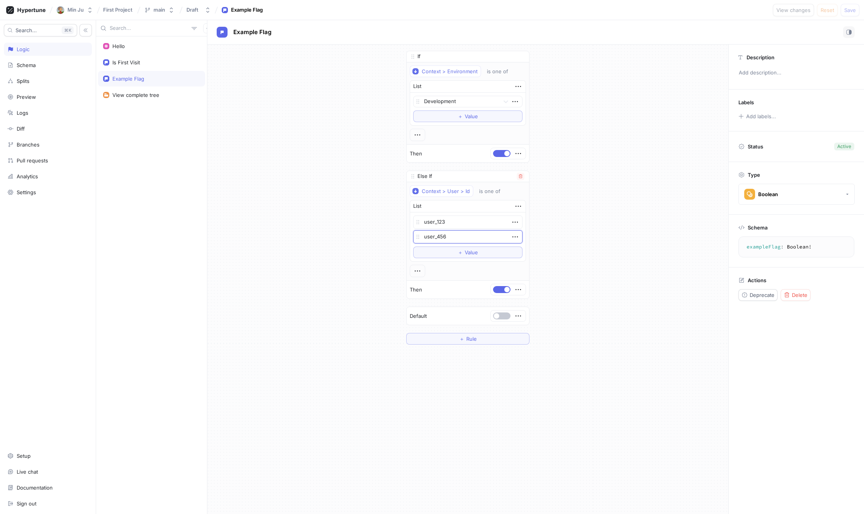
click at [455, 238] on textarea "user_456" at bounding box center [467, 236] width 109 height 13
type textarea "x"
type textarea "user_4566"
type textarea "x"
type textarea "user_456"
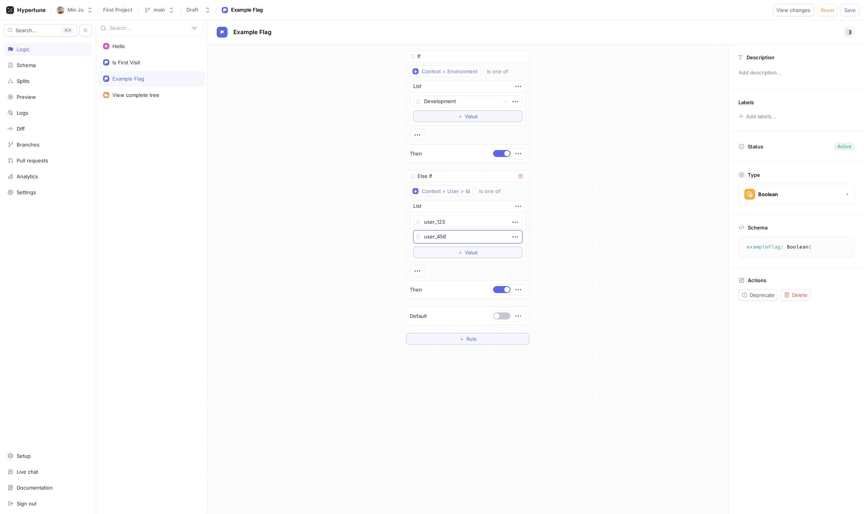
type textarea "x"
type textarea "user_4567"
click at [846, 11] on span "Save" at bounding box center [850, 10] width 12 height 5
click at [593, 157] on div "If Context > Environment is one of List Development To pick up a draggable item…" at bounding box center [467, 198] width 521 height 306
click at [435, 193] on div "Context > User > Id" at bounding box center [446, 191] width 48 height 7
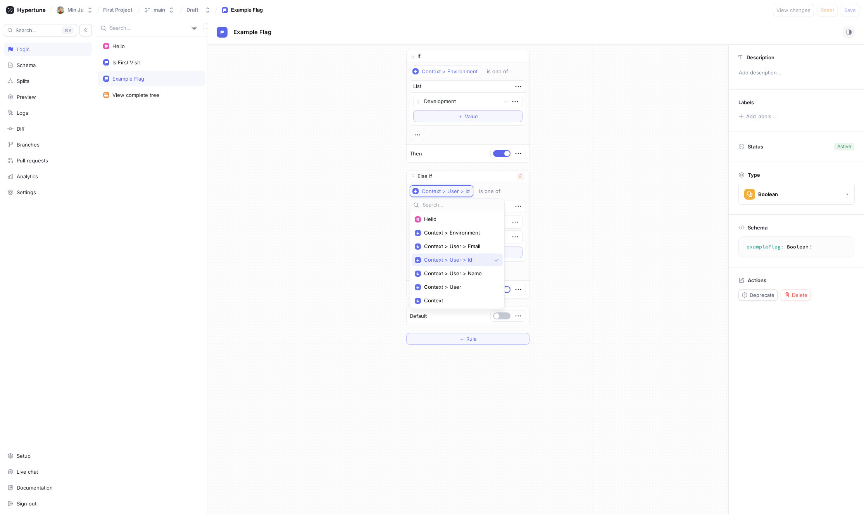
click at [446, 193] on div "Context > User > Id" at bounding box center [446, 191] width 48 height 7
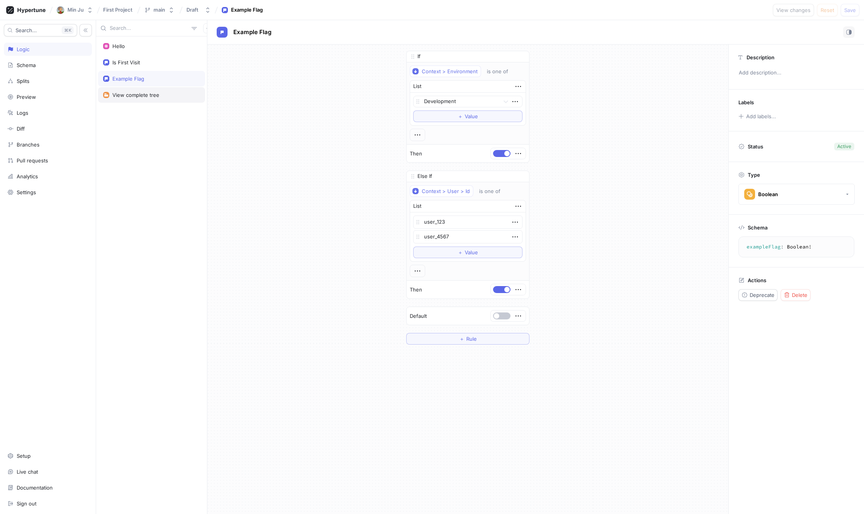
click at [129, 92] on div "View complete tree" at bounding box center [135, 95] width 47 height 6
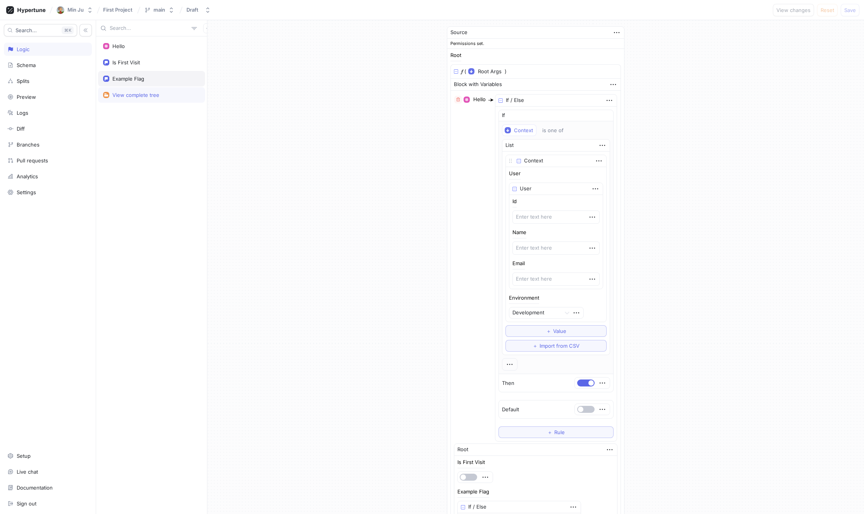
click at [146, 76] on div "Example Flag" at bounding box center [151, 79] width 97 height 6
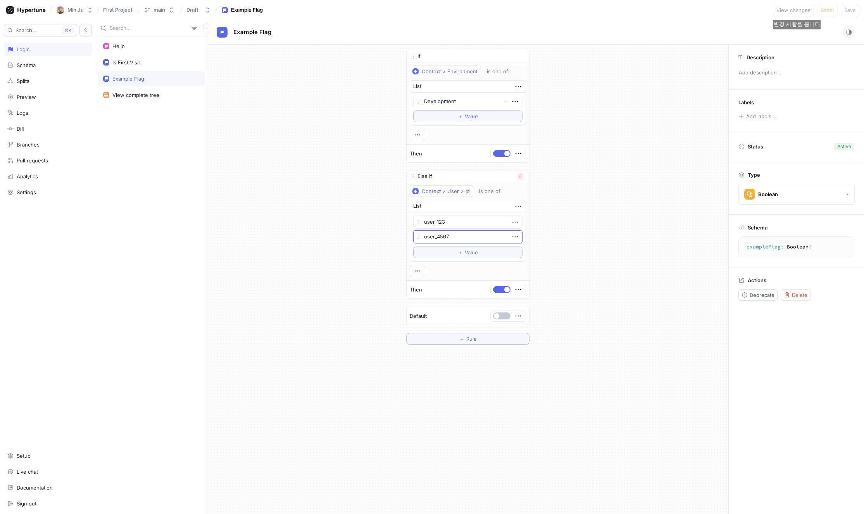
click at [463, 234] on textarea "user_4567" at bounding box center [467, 236] width 109 height 13
type textarea "x"
type textarea "user_45677"
click at [637, 245] on div "If Context > Environment is one of List Development To pick up a draggable item…" at bounding box center [467, 198] width 521 height 306
click at [798, 9] on span "View changes" at bounding box center [793, 10] width 34 height 5
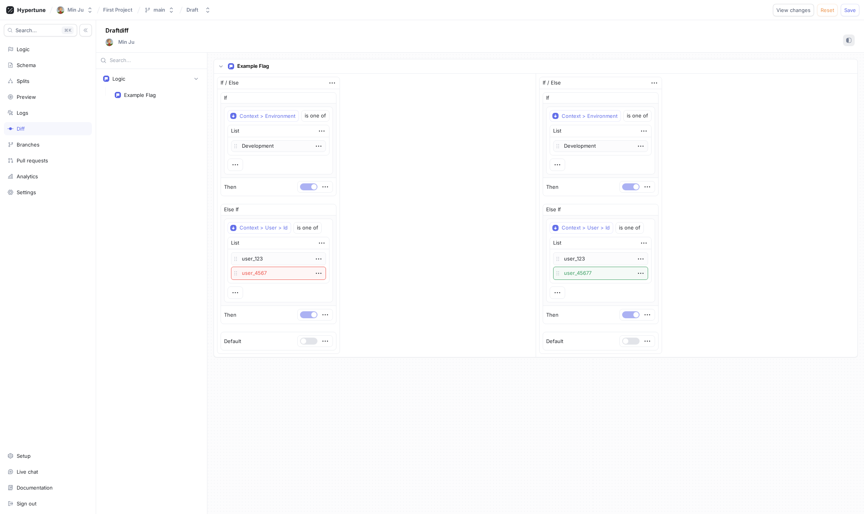
click at [848, 40] on rect "button" at bounding box center [847, 40] width 2 height 4
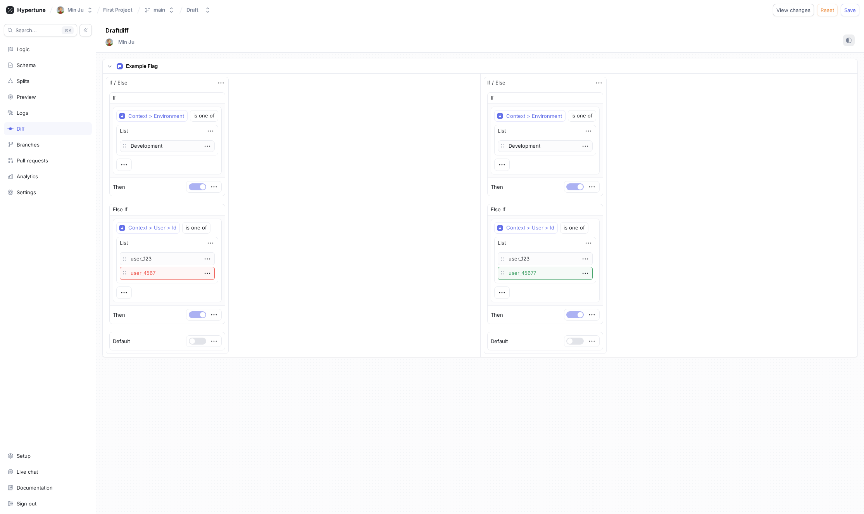
click at [848, 40] on rect "button" at bounding box center [847, 40] width 1 height 4
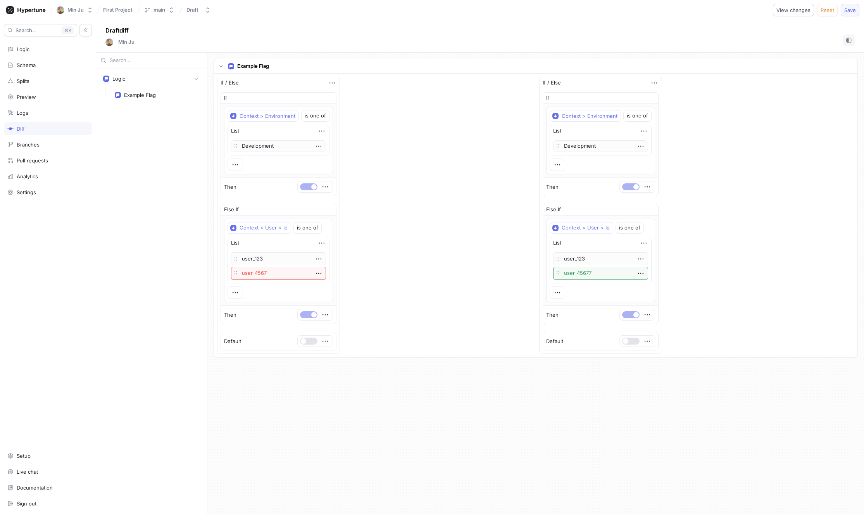
click at [848, 11] on span "Save" at bounding box center [850, 10] width 12 height 5
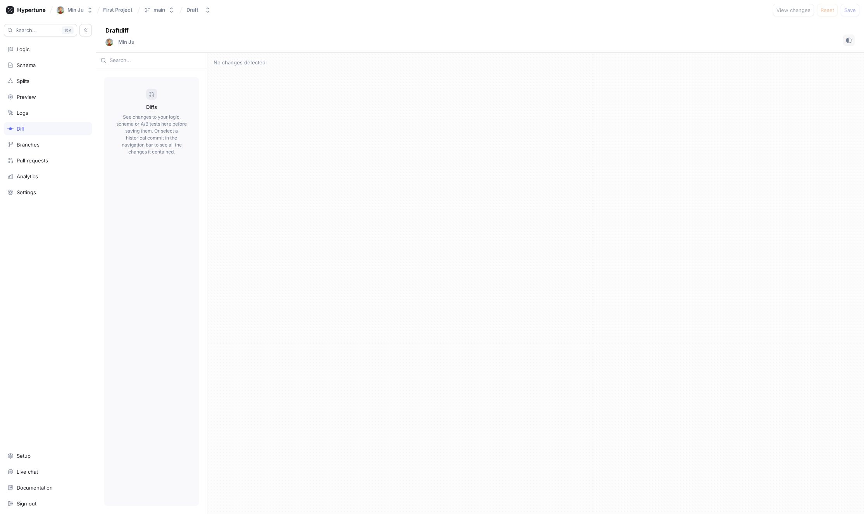
click at [133, 133] on p "See changes to your logic, schema or A/B tests here before saving them. Or sele…" at bounding box center [151, 135] width 71 height 42
click at [244, 73] on div "No changes detected." at bounding box center [535, 283] width 656 height 461
click at [240, 63] on p "No changes detected." at bounding box center [536, 63] width 644 height 8
click at [33, 147] on div "Branches" at bounding box center [28, 144] width 23 height 6
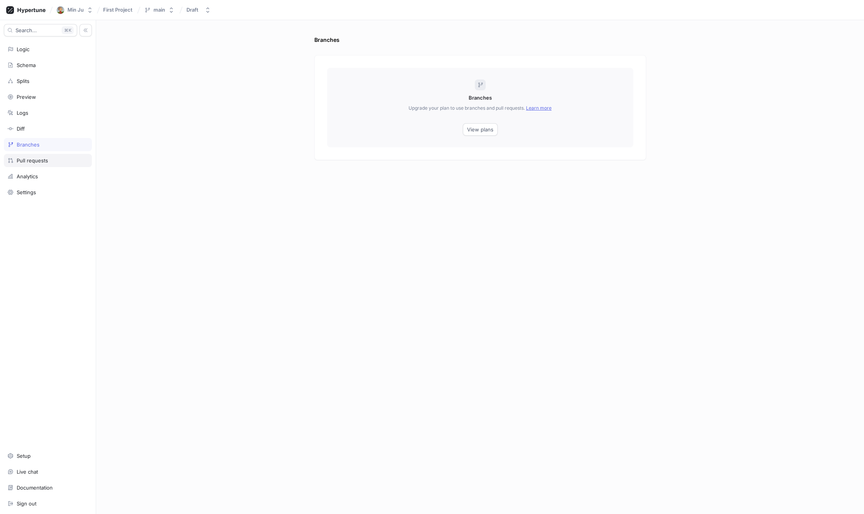
click at [40, 163] on div "Pull requests" at bounding box center [32, 160] width 31 height 6
click at [13, 174] on icon at bounding box center [10, 176] width 6 height 6
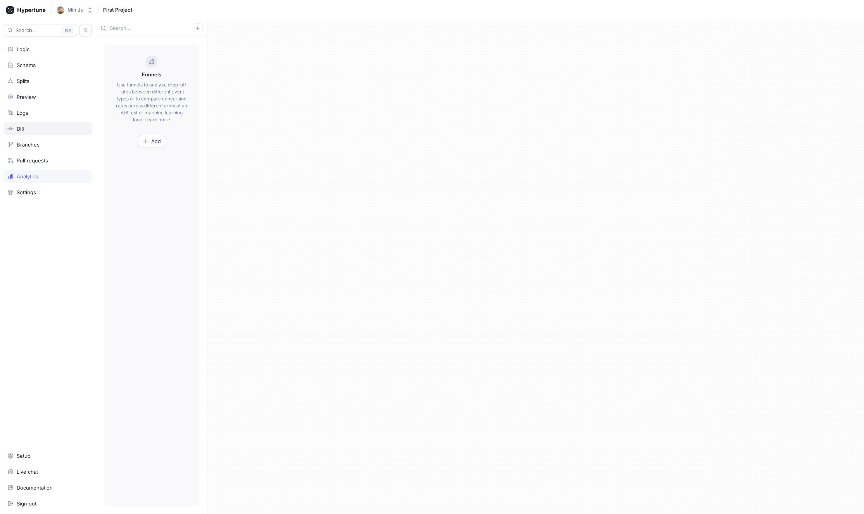
click at [36, 125] on div "Diff" at bounding box center [48, 128] width 88 height 13
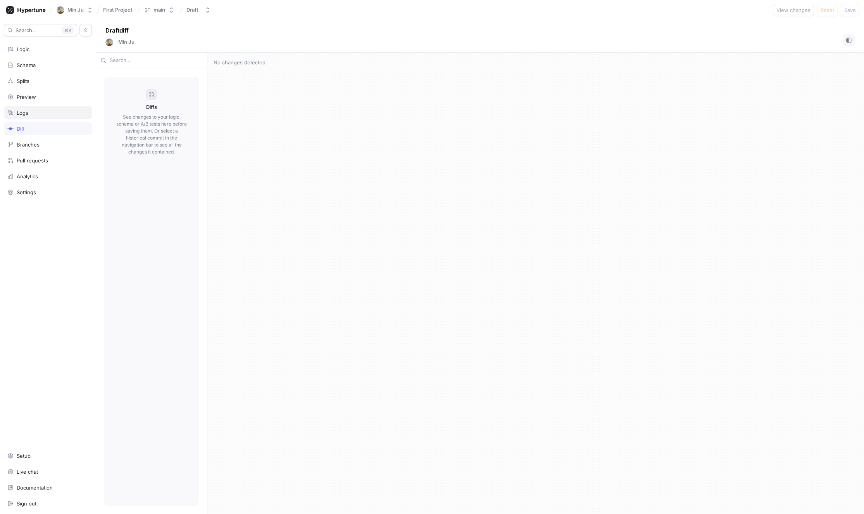
click at [41, 108] on div "Logs" at bounding box center [48, 112] width 88 height 13
click at [42, 98] on div "Preview" at bounding box center [47, 97] width 81 height 6
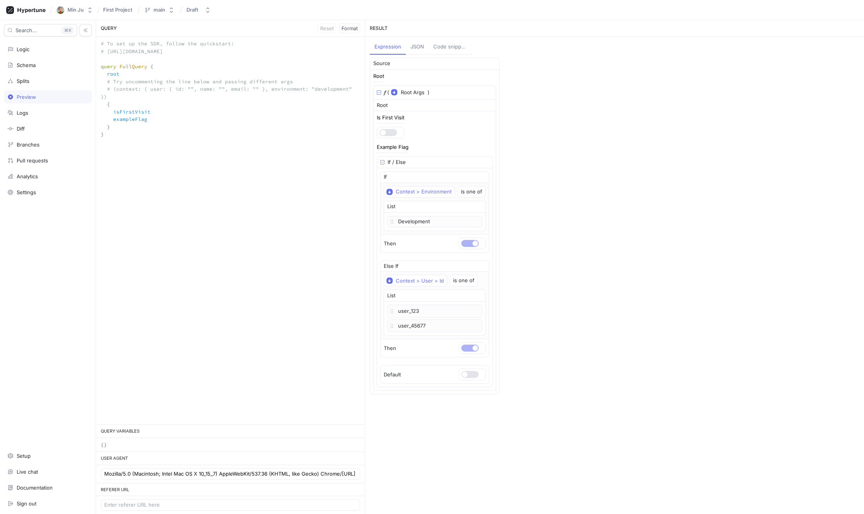
click at [415, 52] on button "JSON" at bounding box center [417, 47] width 23 height 15
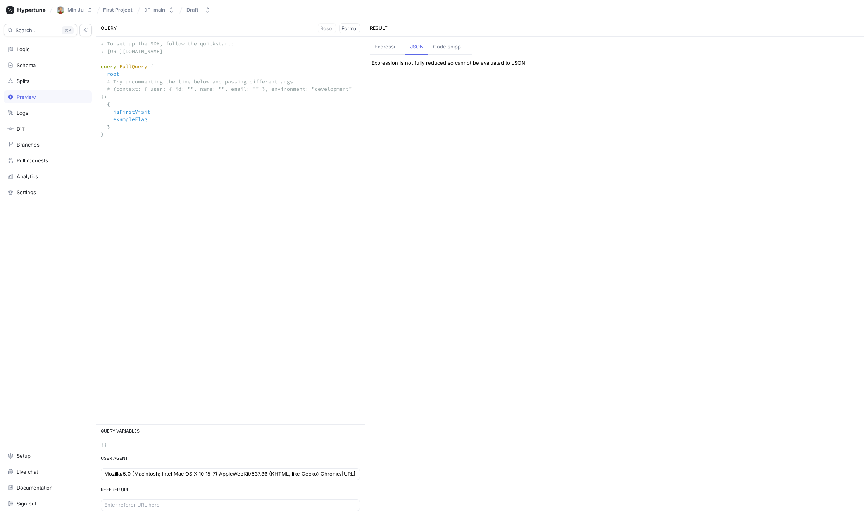
click at [453, 50] on div "Code snippets" at bounding box center [450, 47] width 34 height 8
click at [387, 46] on div "Expression" at bounding box center [387, 47] width 26 height 8
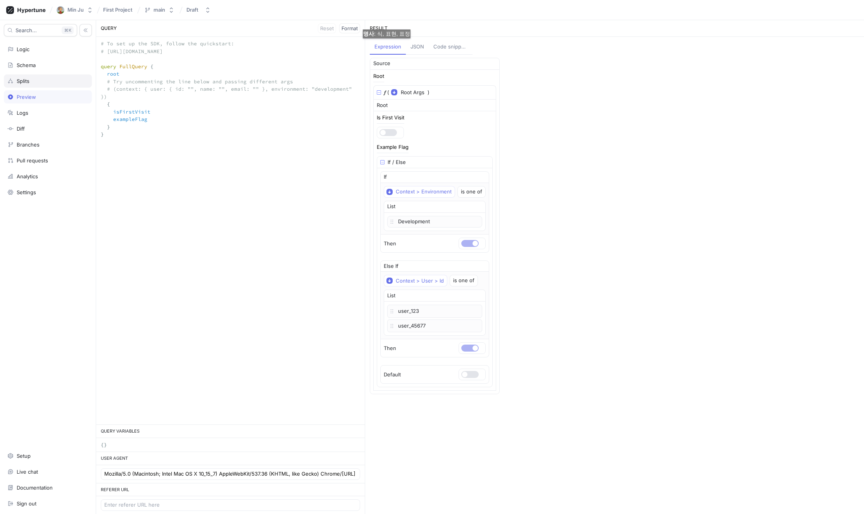
click at [34, 79] on div "Splits" at bounding box center [47, 81] width 81 height 6
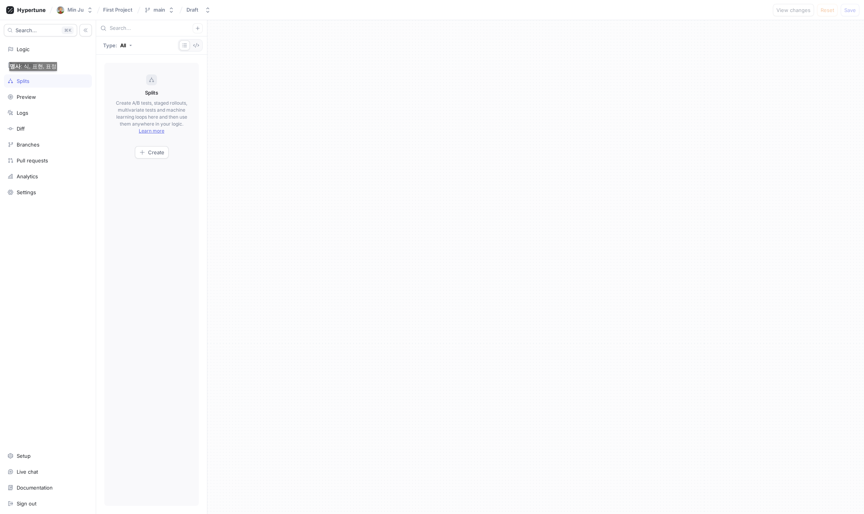
click at [28, 68] on div "명사 : 식, 표현, 표정" at bounding box center [33, 66] width 47 height 8
click at [32, 65] on body "Min Ju First Project main Draft View changes Reset Save Search... K Logic Schem…" at bounding box center [432, 257] width 864 height 514
click at [189, 12] on div "Draft" at bounding box center [192, 10] width 12 height 7
click at [163, 11] on div "main" at bounding box center [159, 10] width 12 height 7
click at [165, 50] on span "main" at bounding box center [169, 52] width 46 height 7
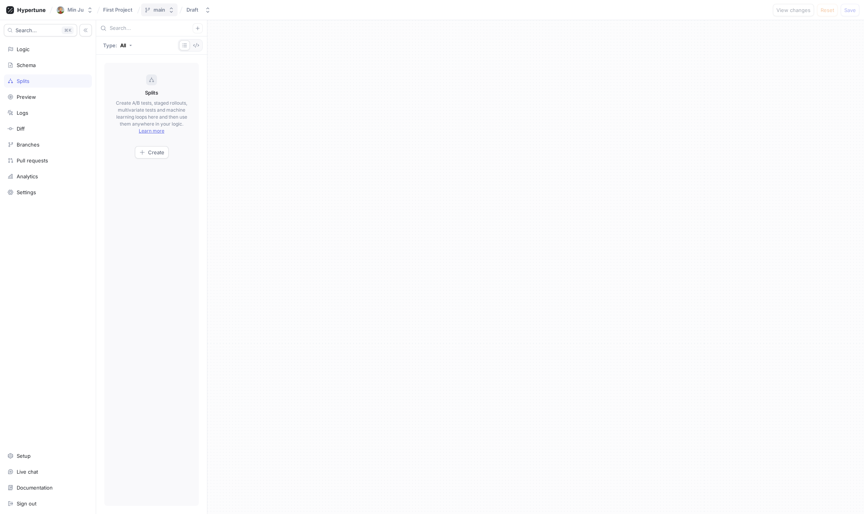
click at [164, 12] on div "main" at bounding box center [159, 10] width 12 height 7
click at [115, 12] on span "First Project" at bounding box center [117, 9] width 29 height 5
click at [183, 31] on input "text" at bounding box center [151, 28] width 83 height 8
click at [126, 11] on span "First Project" at bounding box center [117, 9] width 29 height 5
click at [129, 10] on input "First Project" at bounding box center [118, 10] width 30 height 6
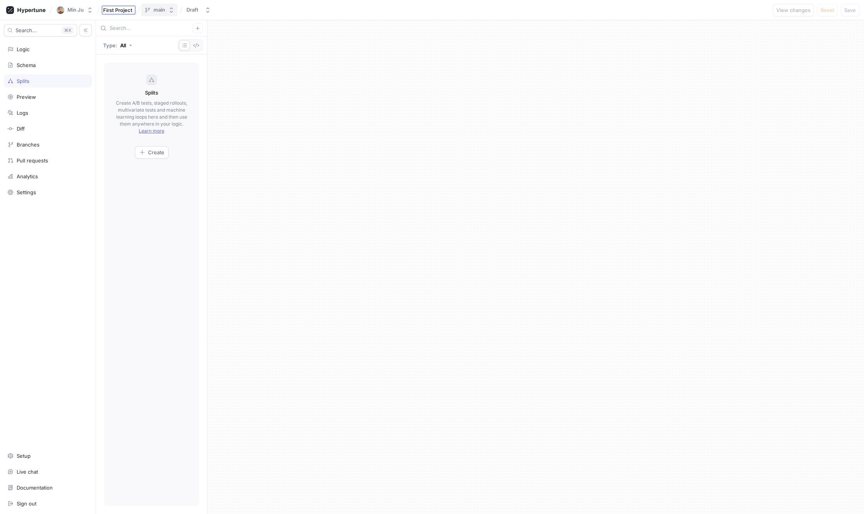
click at [150, 9] on div "main" at bounding box center [154, 10] width 21 height 7
click at [226, 40] on icon at bounding box center [227, 39] width 3 height 3
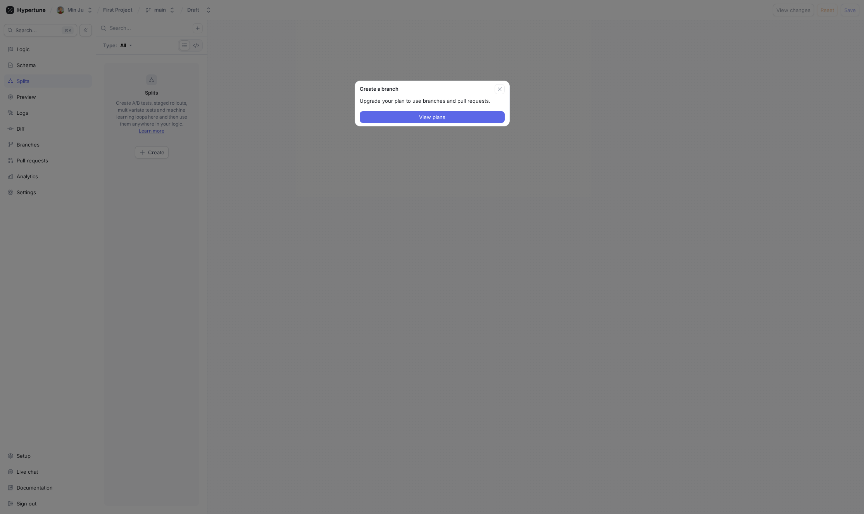
click at [512, 141] on div "Create a branch Upgrade your plan to use branches and pull requests. View plans" at bounding box center [432, 257] width 864 height 514
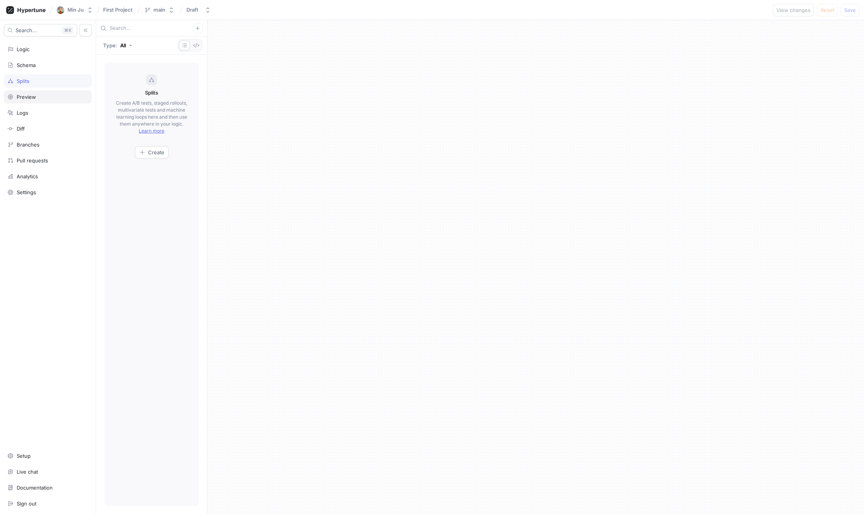
click at [37, 97] on div "Preview" at bounding box center [47, 97] width 81 height 6
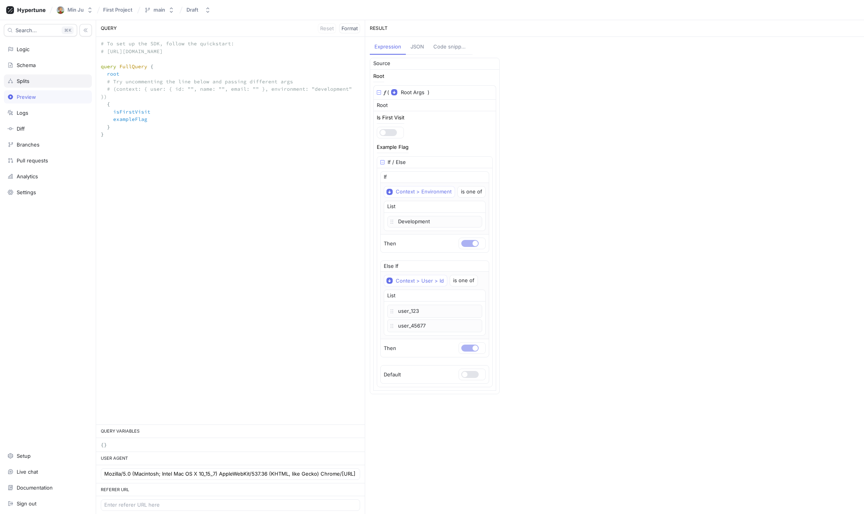
click at [36, 85] on div "Splits" at bounding box center [48, 80] width 88 height 13
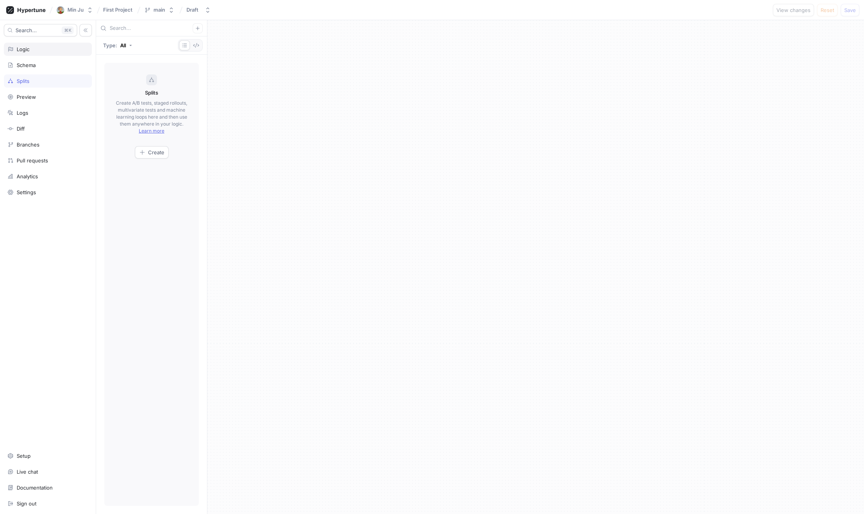
click at [34, 52] on div "Logic" at bounding box center [47, 49] width 81 height 6
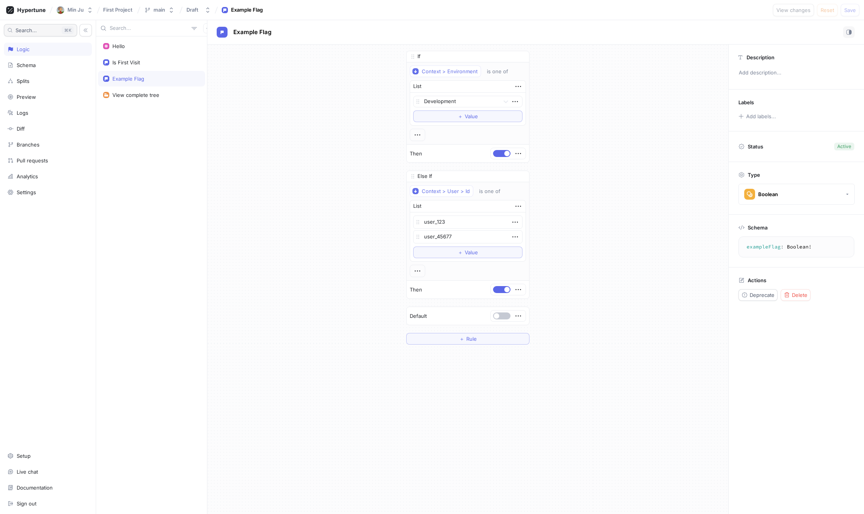
click at [44, 29] on button "Search... K" at bounding box center [40, 30] width 73 height 12
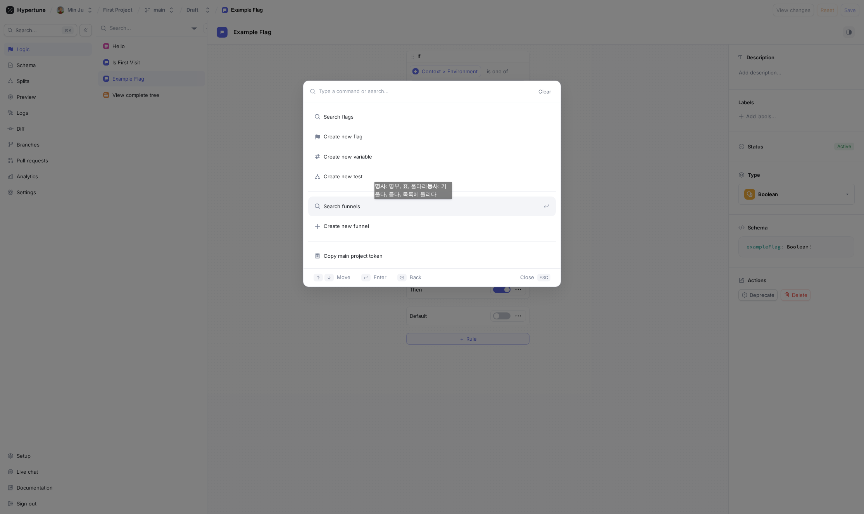
click at [151, 222] on div "Clear Search flags Create new flag Create new variable Create new test Search f…" at bounding box center [432, 257] width 864 height 514
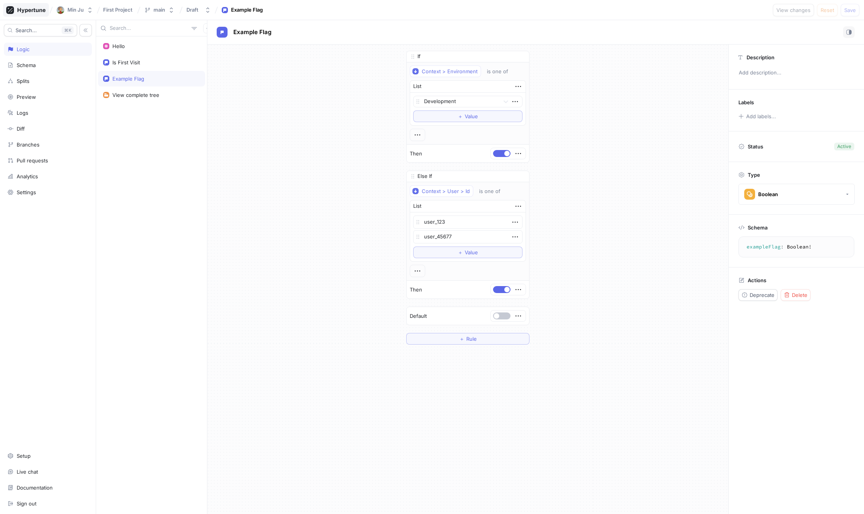
click at [26, 10] on icon at bounding box center [26, 10] width 40 height 8
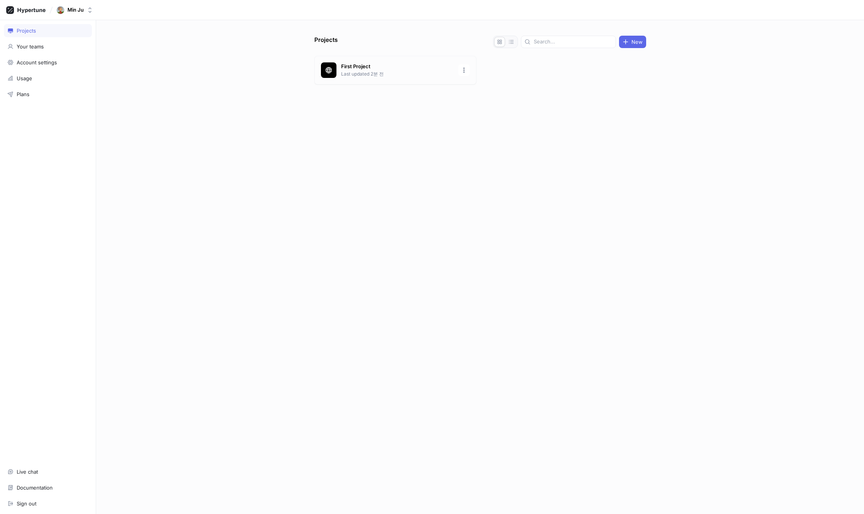
click at [418, 69] on p "First Project" at bounding box center [397, 67] width 112 height 8
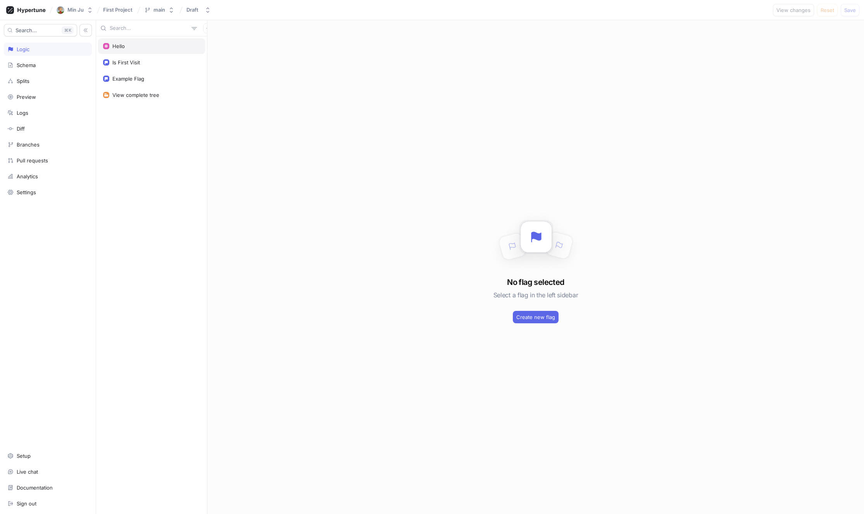
click at [130, 46] on div "Hello" at bounding box center [151, 46] width 97 height 6
click at [130, 60] on div "Is First Visit" at bounding box center [126, 62] width 28 height 6
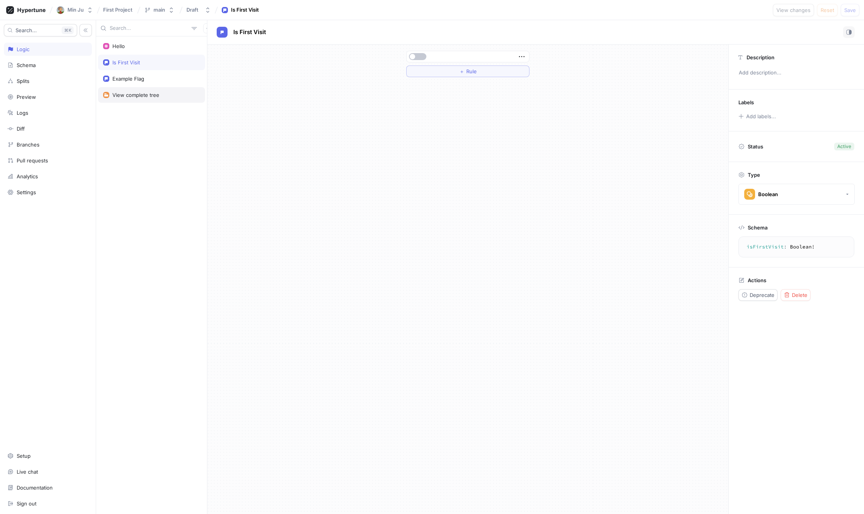
click at [148, 98] on div "View complete tree" at bounding box center [151, 94] width 107 height 15
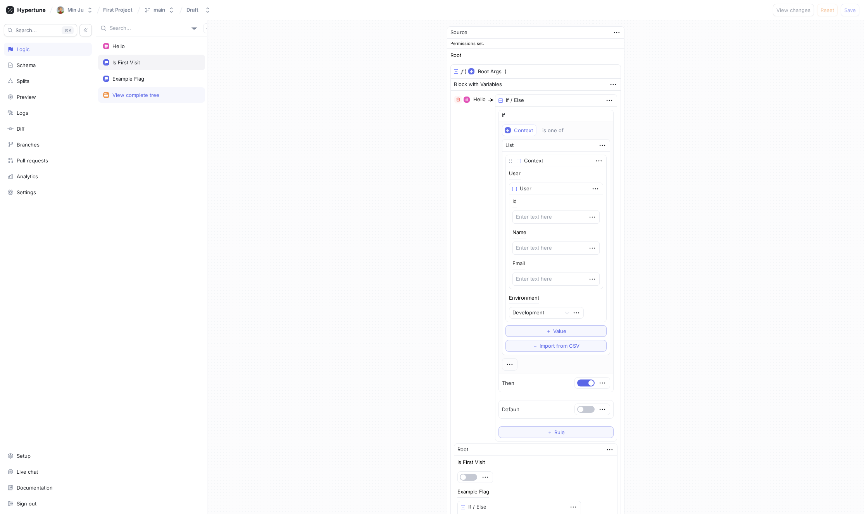
click at [143, 65] on div "Is First Visit" at bounding box center [151, 62] width 97 height 6
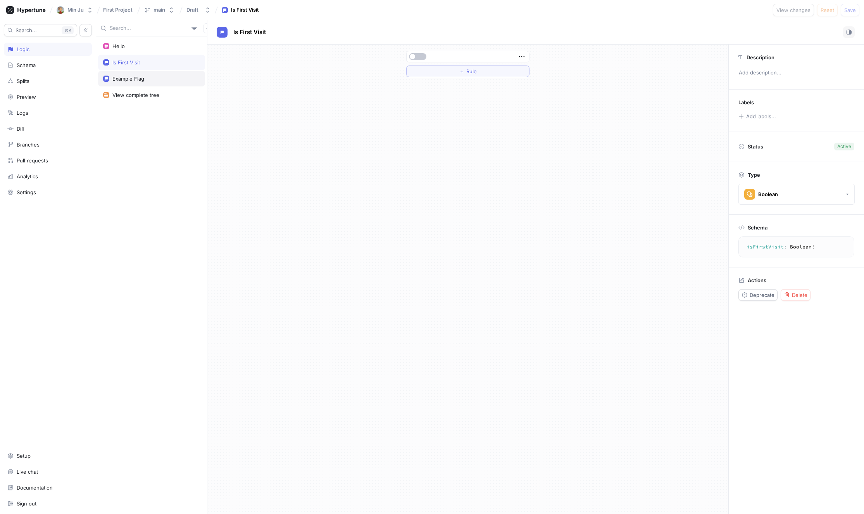
click at [147, 77] on div "Example Flag" at bounding box center [151, 79] width 97 height 6
type textarea "x"
type textarea "exampleFlag: Boolean!"
click at [138, 98] on div "View complete tree" at bounding box center [151, 94] width 107 height 15
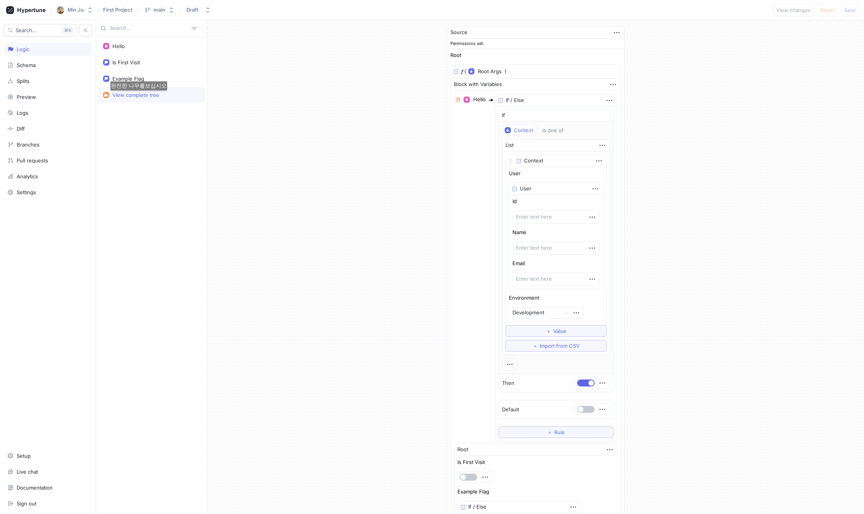
click at [679, 258] on div "Source Permissions set. Root 𝑓 ( Root Args ▾ {} ▸ context: Context ) Block with…" at bounding box center [535, 425] width 656 height 810
click at [685, 190] on div "Source Permissions set. Root 𝑓 ( Root Args ▾ {} ▸ context: Context ) Block with…" at bounding box center [535, 425] width 656 height 810
drag, startPoint x: 622, startPoint y: 186, endPoint x: 639, endPoint y: 200, distance: 22.0
click at [639, 200] on div "Source Permissions set. Root 𝑓 ( Root Args ▾ {} ▸ context: Context ) Block with…" at bounding box center [535, 425] width 656 height 810
drag, startPoint x: 630, startPoint y: 206, endPoint x: 576, endPoint y: 204, distance: 54.7
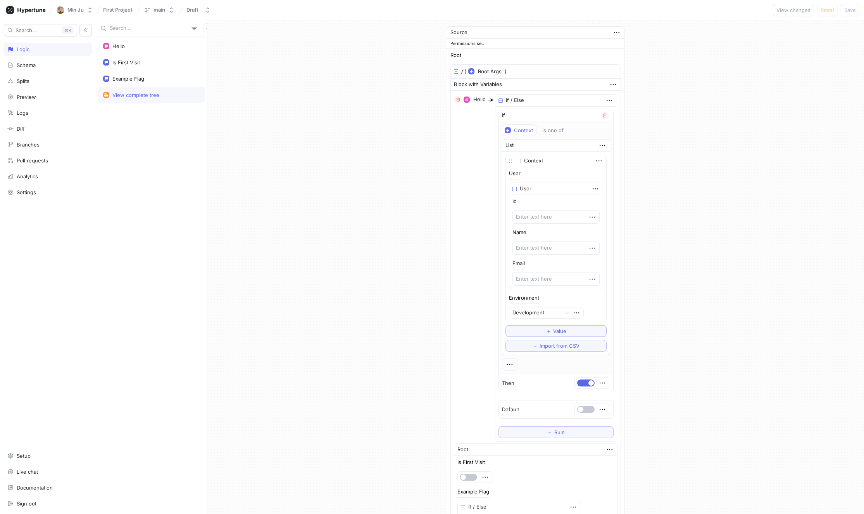
click at [611, 215] on div "Source Permissions set. Root 𝑓 ( Root Args ▾ {} ▸ context: Context ) Block with…" at bounding box center [535, 425] width 656 height 810
click at [575, 202] on div "Id" at bounding box center [555, 211] width 87 height 25
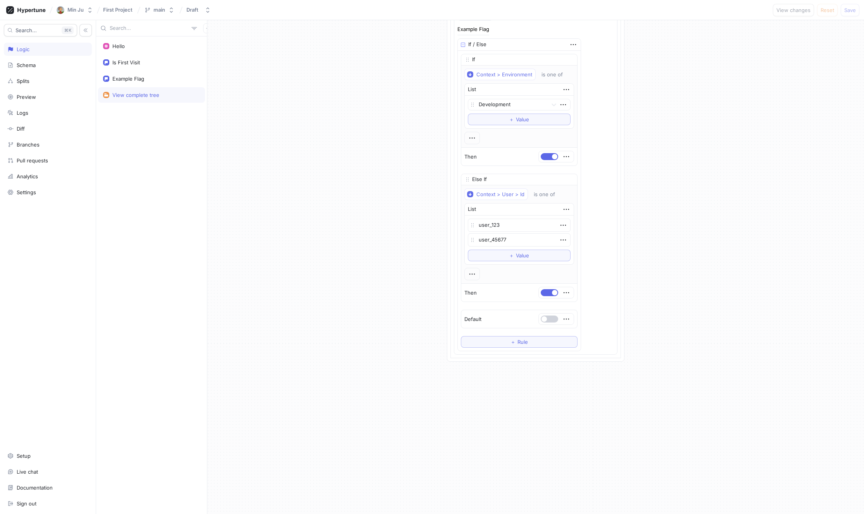
scroll to position [470, 0]
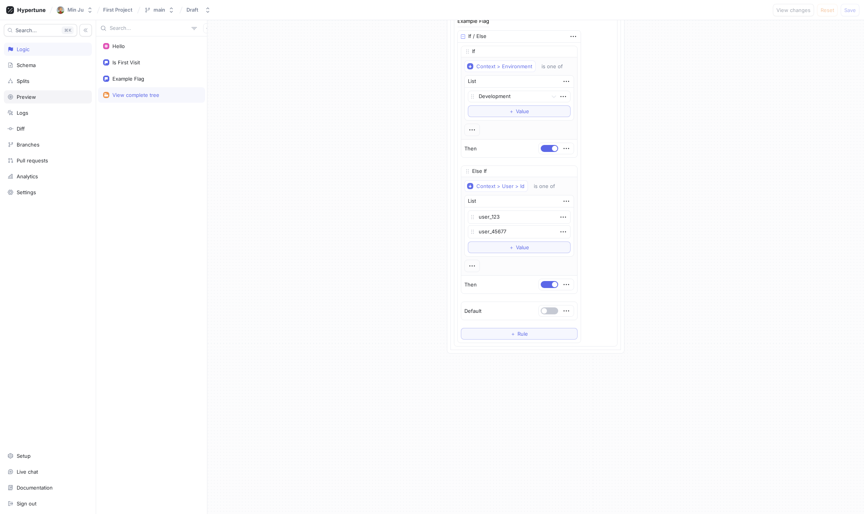
click at [43, 100] on div "Preview" at bounding box center [48, 96] width 88 height 13
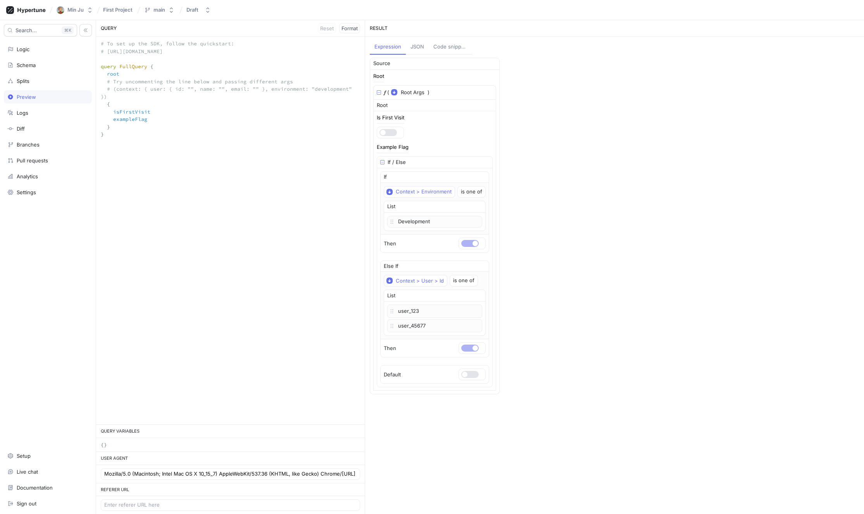
click at [413, 46] on div "JSON" at bounding box center [417, 47] width 14 height 8
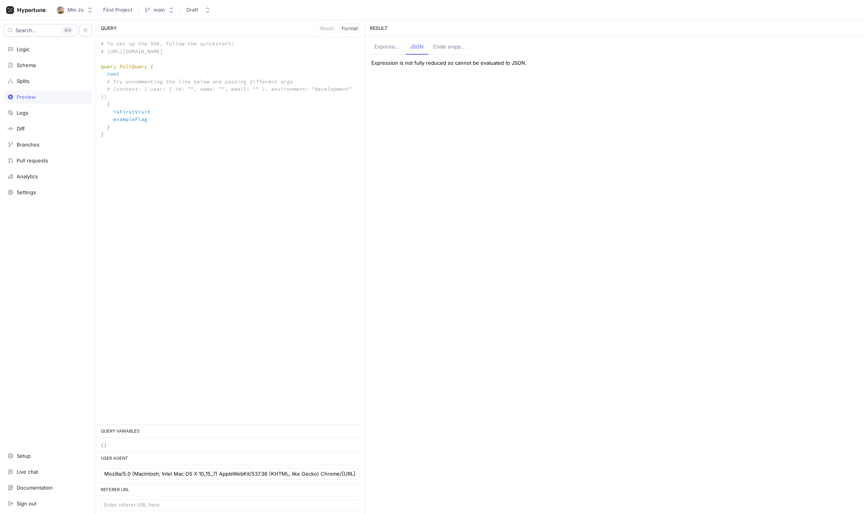
click at [388, 43] on div "Expression" at bounding box center [387, 47] width 26 height 8
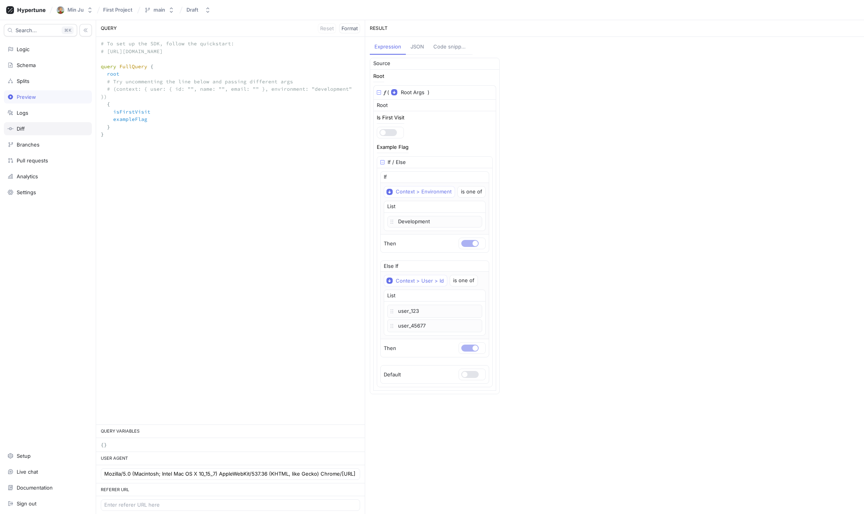
click at [50, 129] on div "Diff" at bounding box center [47, 129] width 81 height 6
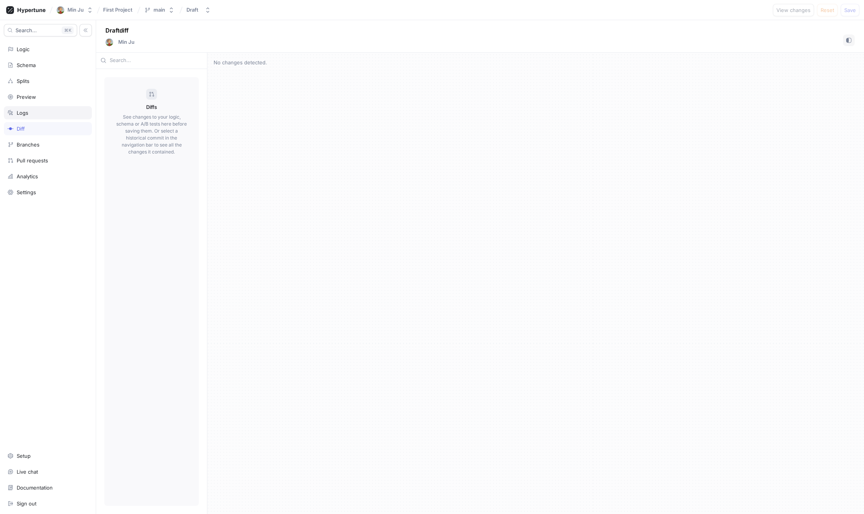
click at [48, 119] on div "Logs" at bounding box center [48, 112] width 88 height 13
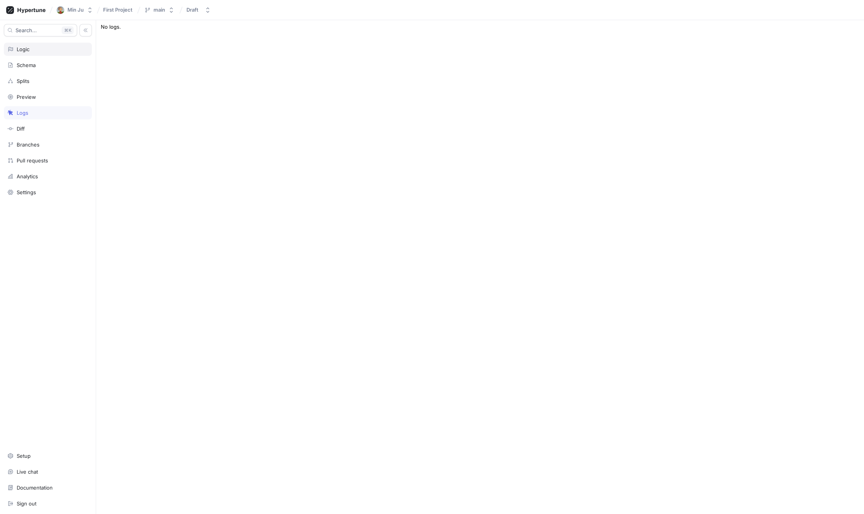
click at [45, 53] on div "Logic" at bounding box center [48, 49] width 88 height 13
type textarea "x"
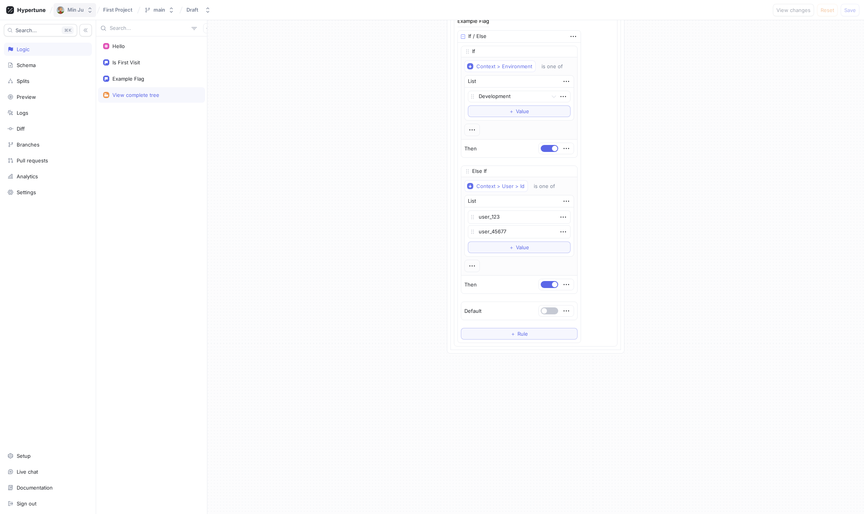
click at [79, 7] on div "Min Ju" at bounding box center [75, 10] width 16 height 7
click at [119, 9] on span "First Project" at bounding box center [117, 9] width 29 height 5
click at [137, 10] on icon at bounding box center [138, 10] width 3 height 7
click at [155, 11] on div "main" at bounding box center [159, 10] width 12 height 7
click at [226, 42] on icon at bounding box center [228, 40] width 5 height 5
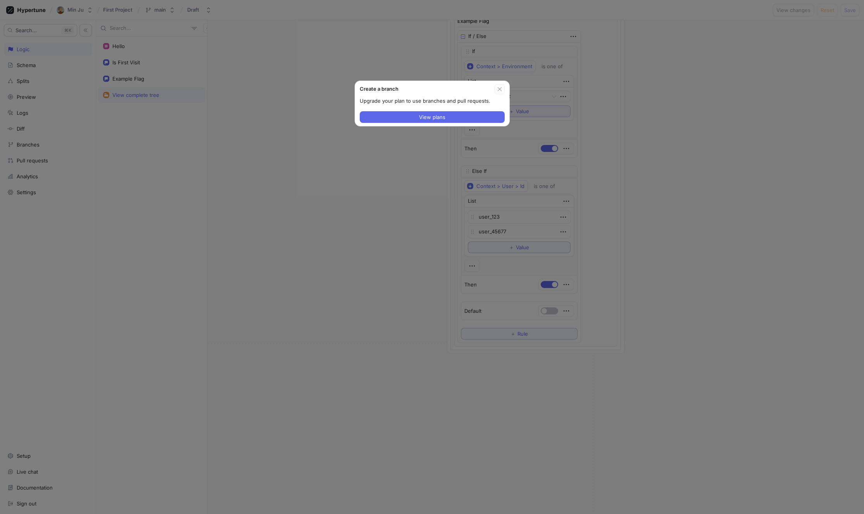
click at [390, 176] on div "Create a branch Upgrade your plan to use branches and pull requests. View plans" at bounding box center [432, 257] width 864 height 514
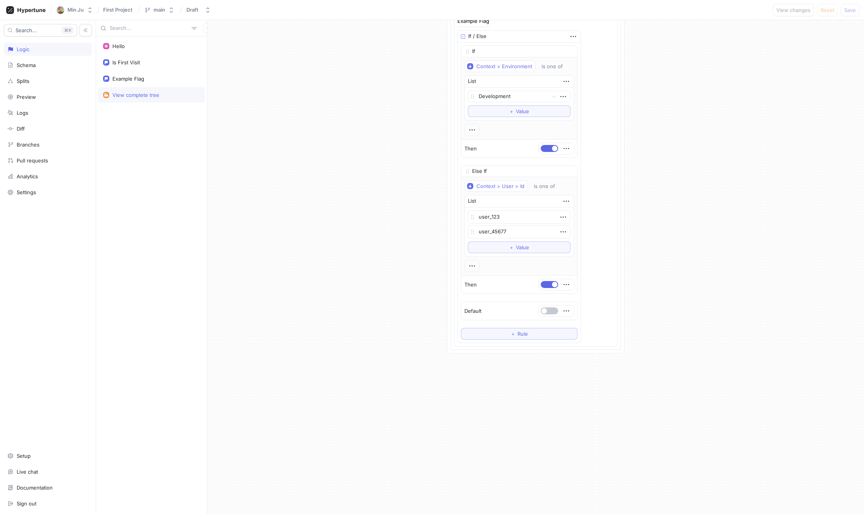
click at [134, 269] on div "Hello Is First Visit Example Flag View complete tree" at bounding box center [151, 274] width 111 height 477
click at [81, 11] on div "Min Ju" at bounding box center [75, 10] width 16 height 7
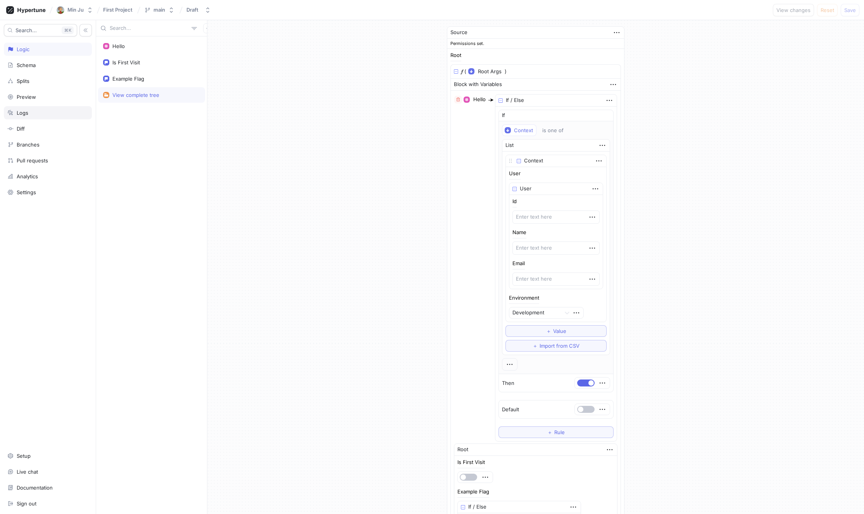
click at [33, 118] on div "Logs" at bounding box center [48, 112] width 88 height 13
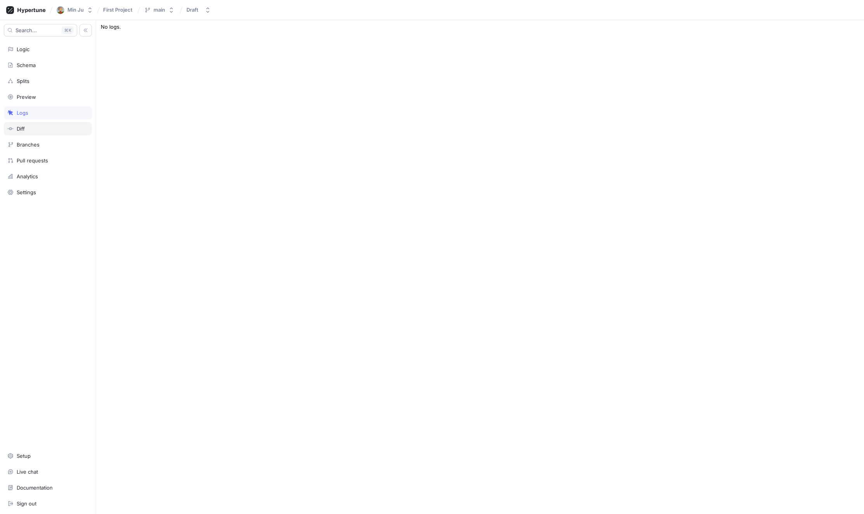
click at [43, 127] on div "Diff" at bounding box center [47, 129] width 81 height 6
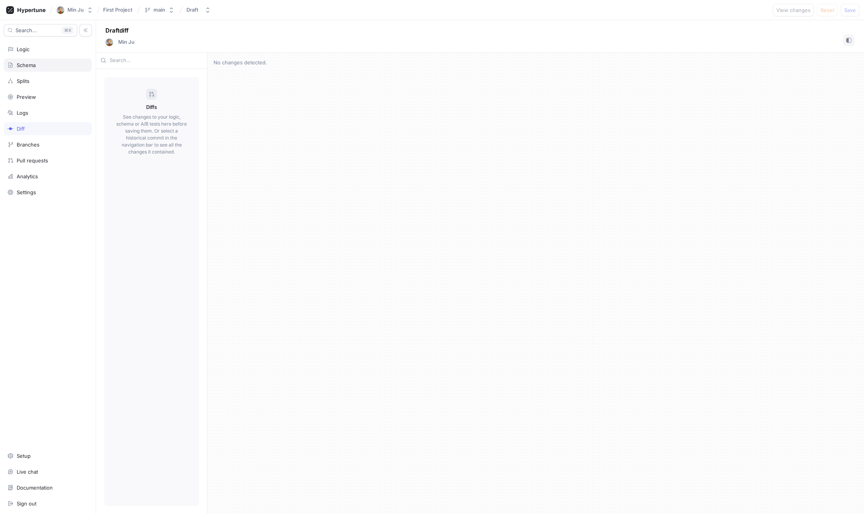
click at [48, 59] on div "Schema" at bounding box center [48, 65] width 88 height 13
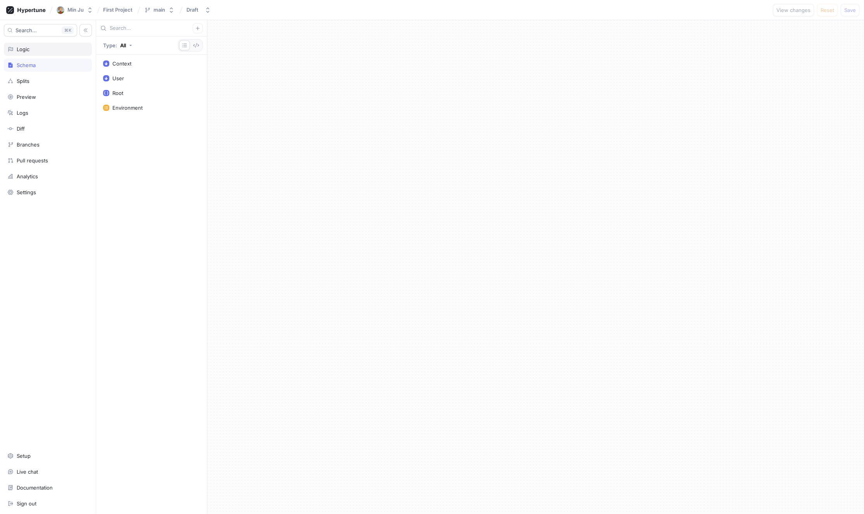
click at [42, 45] on div "Logic" at bounding box center [48, 49] width 88 height 13
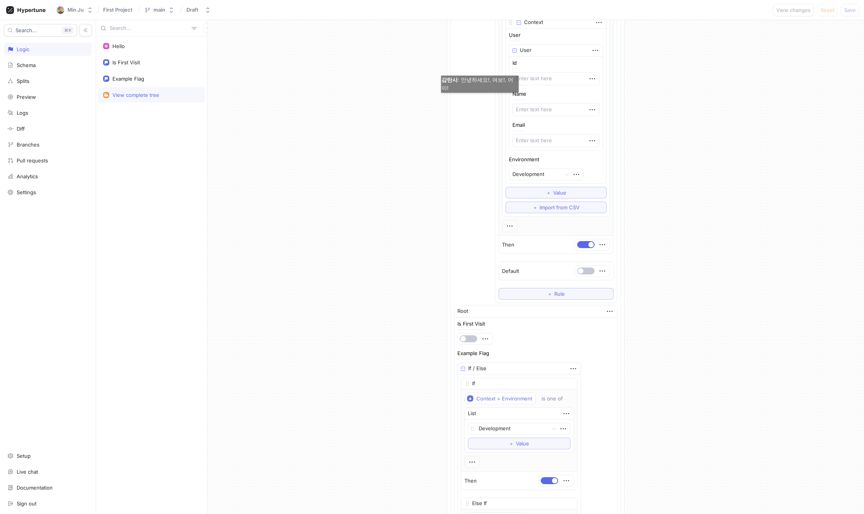
scroll to position [143, 0]
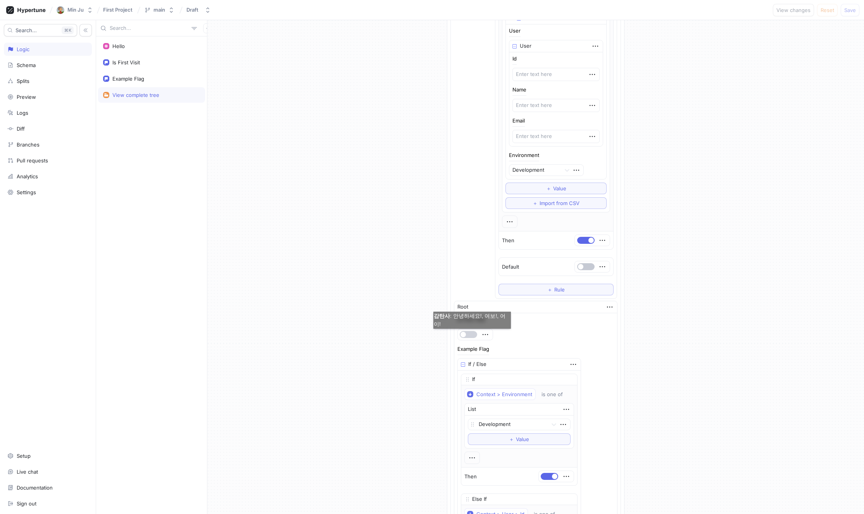
click at [472, 336] on button "button" at bounding box center [468, 334] width 17 height 7
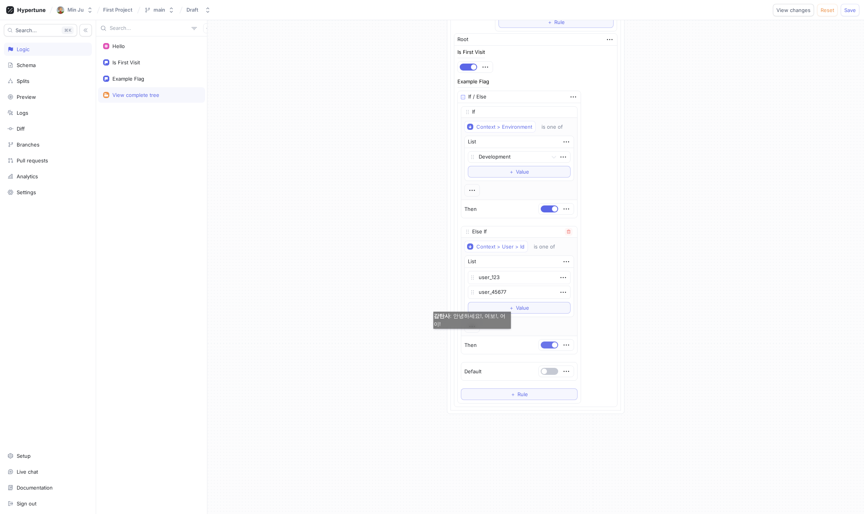
scroll to position [470, 0]
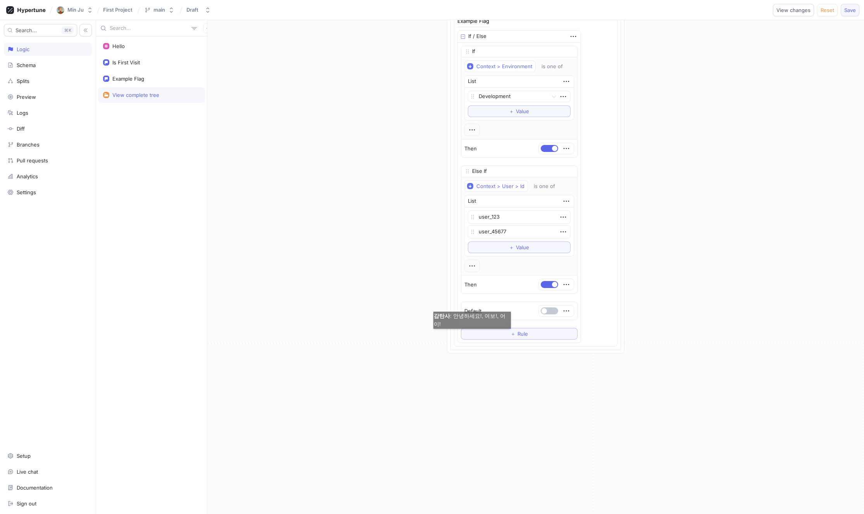
click at [852, 10] on span "Save" at bounding box center [850, 10] width 12 height 5
click at [200, 18] on div "Min Ju First Project main Draft View changes Reset Save" at bounding box center [432, 10] width 864 height 20
click at [201, 13] on button "Draft" at bounding box center [198, 9] width 31 height 13
click at [234, 72] on p "2025-08-27 at 15:42 ‧ Min Ju" at bounding box center [211, 72] width 46 height 7
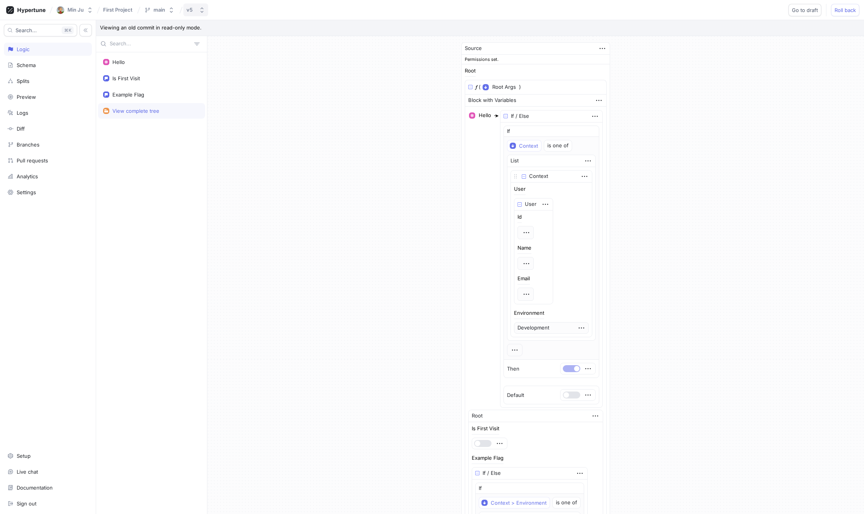
click at [200, 8] on icon "button" at bounding box center [202, 10] width 6 height 6
click at [349, 55] on div "Source Permissions set. Root 𝑓 ( Root Args ▾ {} ▸ context: Context ) Block with…" at bounding box center [535, 391] width 656 height 711
click at [197, 10] on button "v5" at bounding box center [195, 9] width 25 height 13
click at [210, 51] on p "Active ‧ 2025-08-27 at 15:51 ‧ Min Ju" at bounding box center [219, 52] width 63 height 7
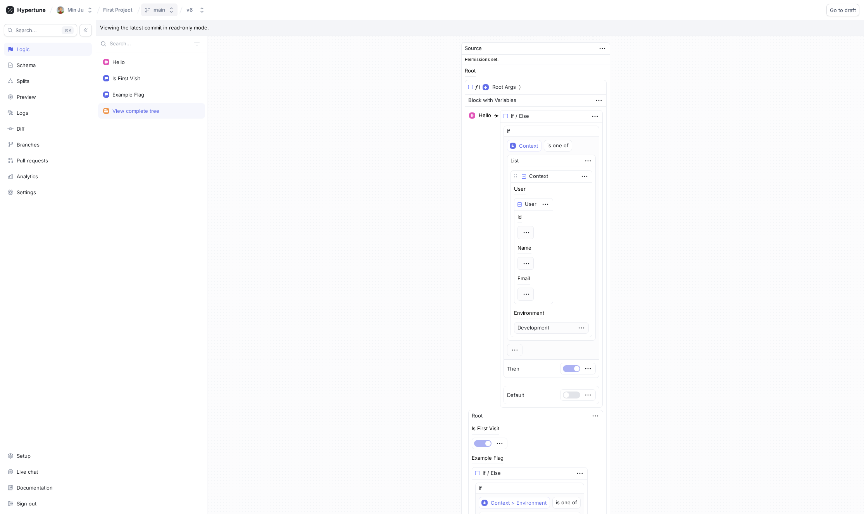
click at [162, 11] on div "main" at bounding box center [159, 10] width 12 height 7
click at [225, 40] on div at bounding box center [228, 40] width 6 height 6
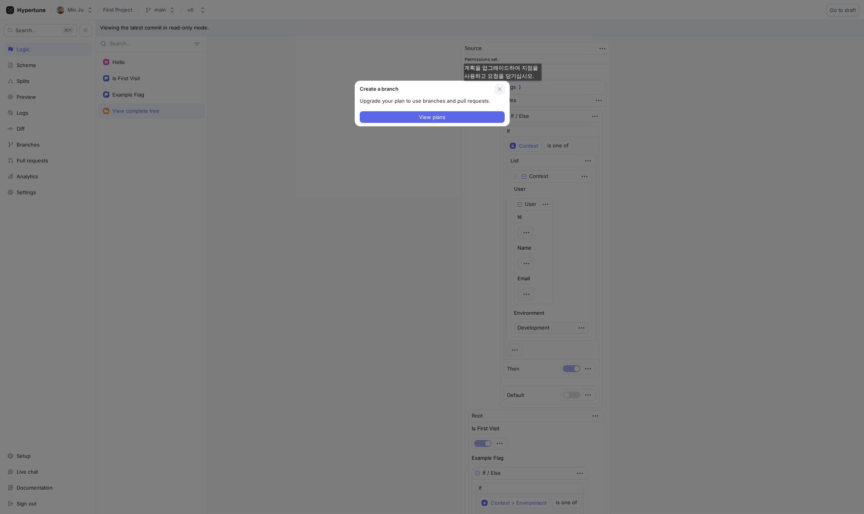
click at [503, 88] on button "button" at bounding box center [499, 89] width 10 height 10
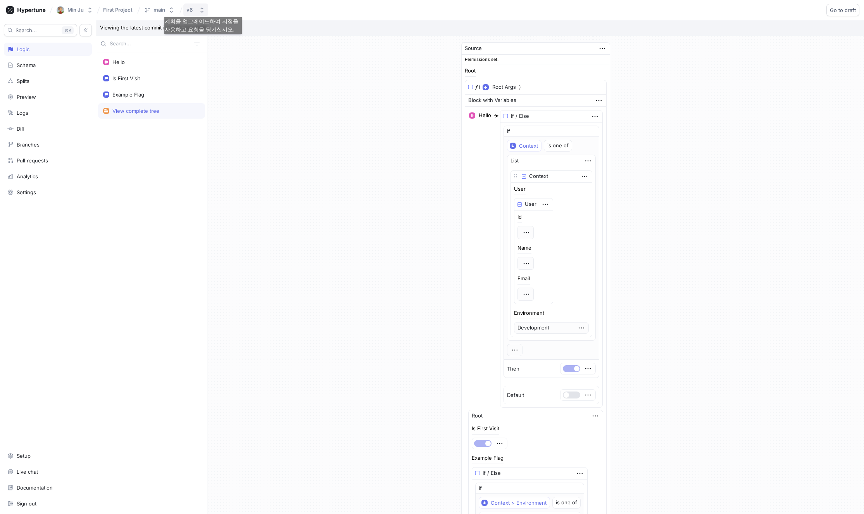
click at [203, 9] on icon "button" at bounding box center [202, 10] width 6 height 6
click at [215, 130] on p "[DATE] 15:14 ‧ Min Ju" at bounding box center [211, 132] width 46 height 7
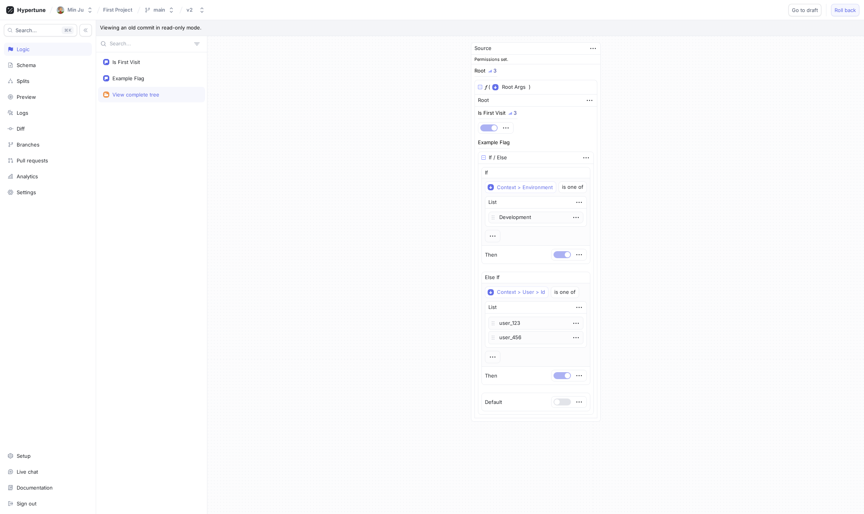
click at [847, 13] on button "Roll back" at bounding box center [845, 10] width 28 height 12
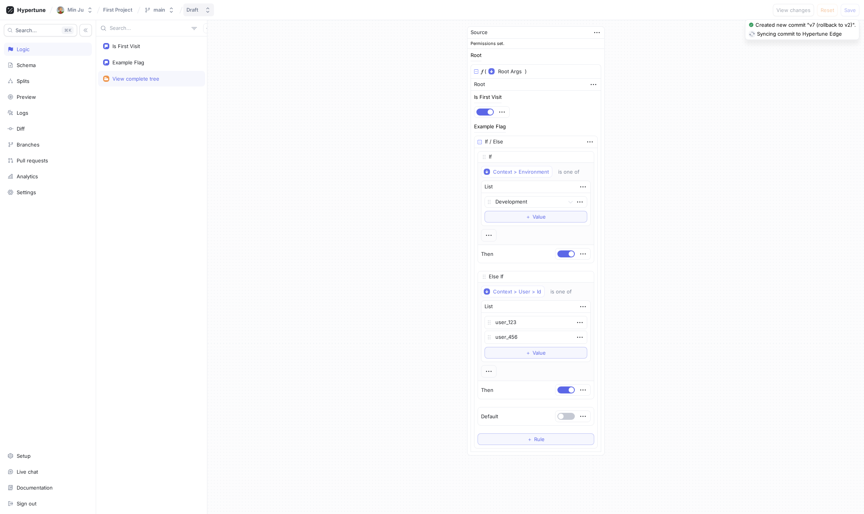
click at [201, 13] on button "Draft" at bounding box center [198, 9] width 31 height 13
click at [121, 12] on span "First Project" at bounding box center [117, 9] width 29 height 5
click at [152, 13] on div "main" at bounding box center [154, 10] width 21 height 7
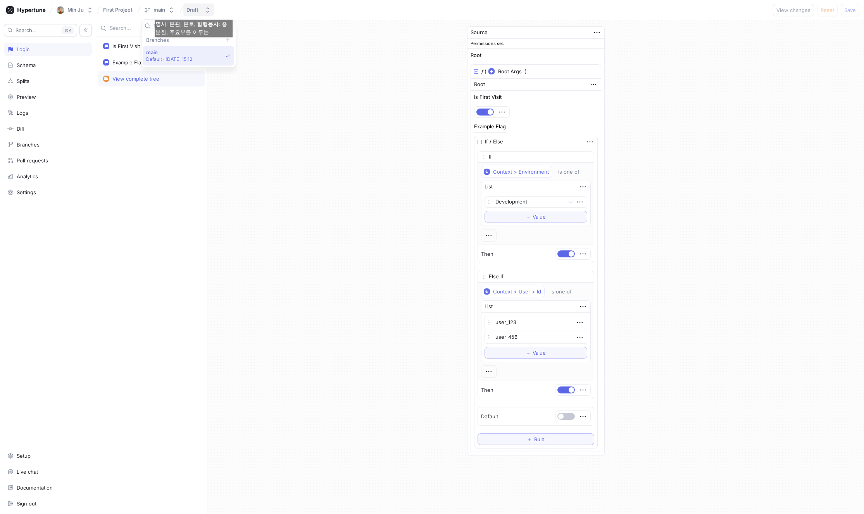
click at [193, 12] on div "Draft" at bounding box center [192, 10] width 12 height 7
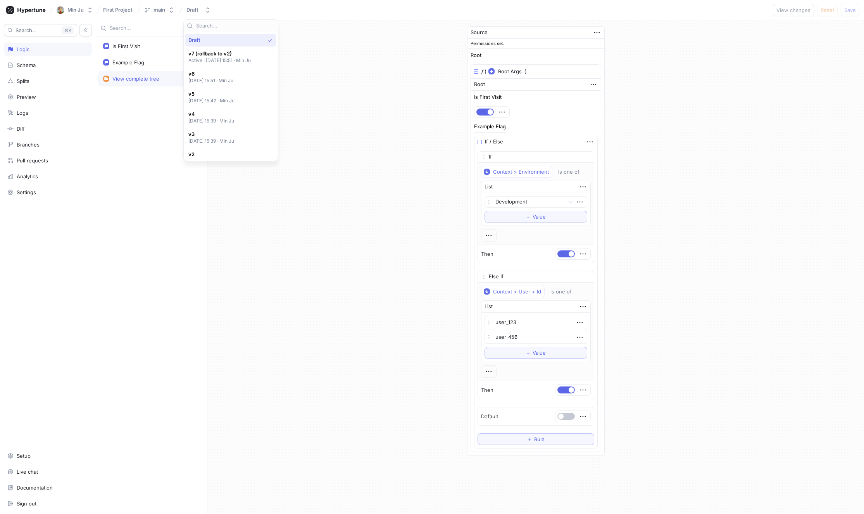
click at [404, 64] on div "Source Permissions set. Root 𝑓 ( Root Args ▾ {} ▸ context: Context ) Root Is Fi…" at bounding box center [535, 240] width 656 height 441
click at [174, 15] on button "main" at bounding box center [159, 9] width 36 height 13
click at [36, 193] on div "Settings" at bounding box center [47, 192] width 81 height 6
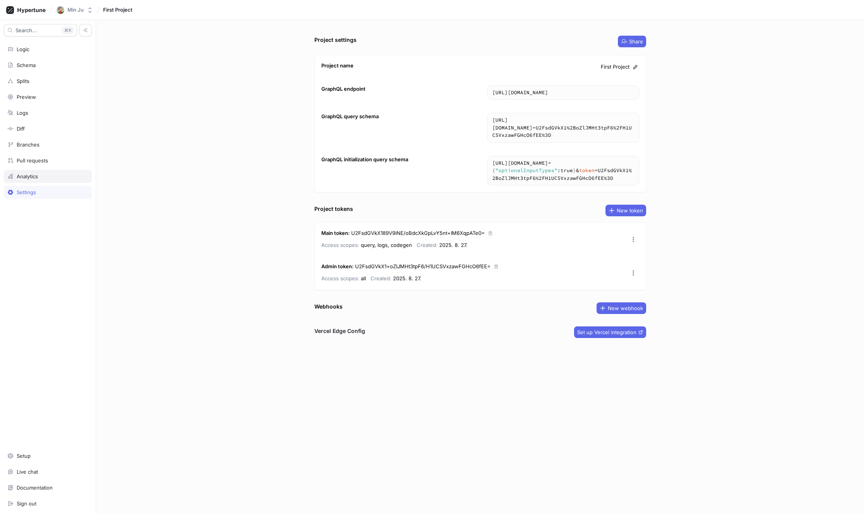
click at [40, 174] on div "Analytics" at bounding box center [47, 176] width 81 height 6
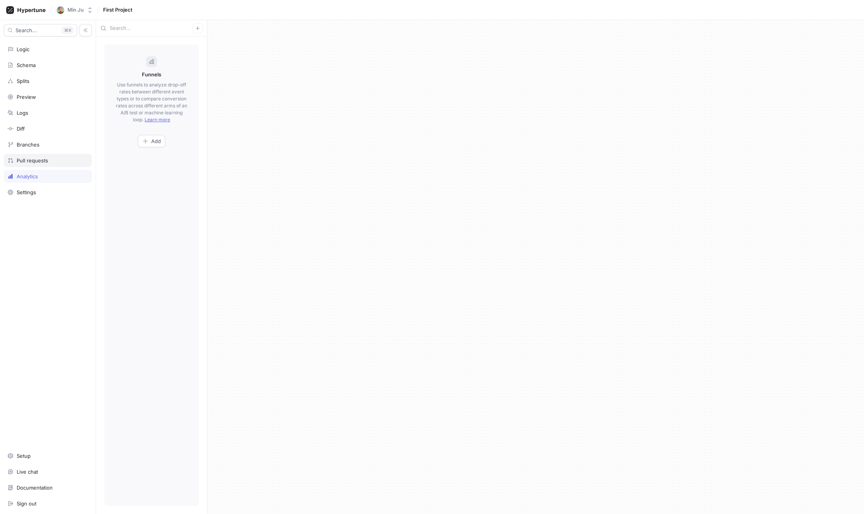
click at [46, 157] on div "Pull requests" at bounding box center [32, 160] width 31 height 6
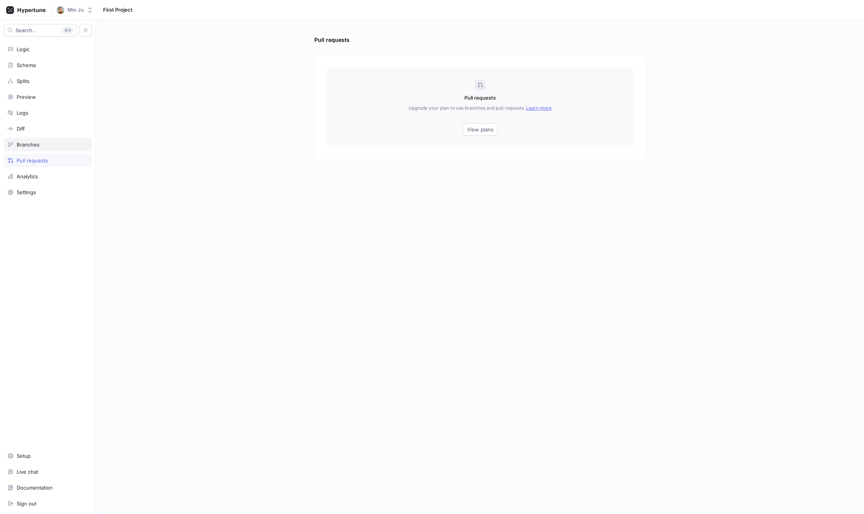
click at [45, 149] on div "Branches" at bounding box center [48, 144] width 88 height 13
click at [540, 110] on link "Learn more" at bounding box center [539, 108] width 26 height 6
click at [94, 274] on div "Search... K Logic Schema Splits Preview Logs Diff Branches Pull requests Analyt…" at bounding box center [48, 267] width 96 height 494
drag, startPoint x: 339, startPoint y: 233, endPoint x: 320, endPoint y: 232, distance: 19.0
click at [338, 233] on div "Branches Branches Upgrade your plan to use branches and pull requests. Learn mo…" at bounding box center [480, 275] width 338 height 478
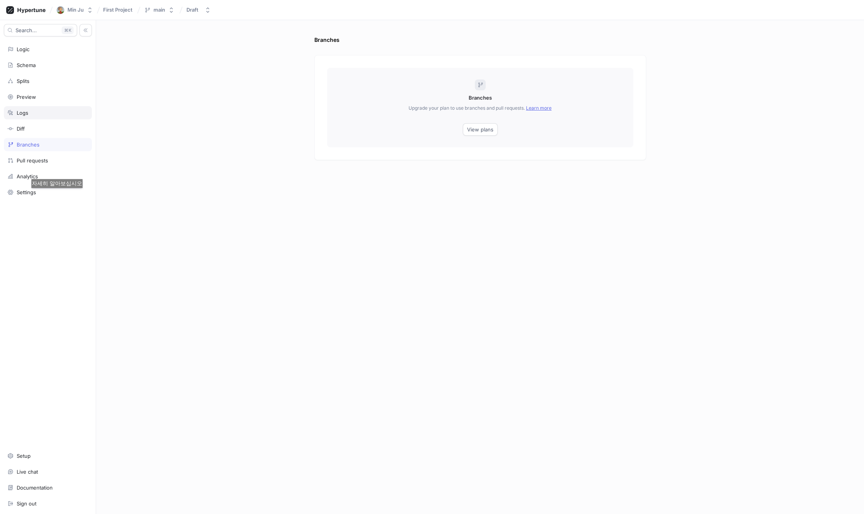
click at [33, 108] on div "Logs" at bounding box center [48, 112] width 88 height 13
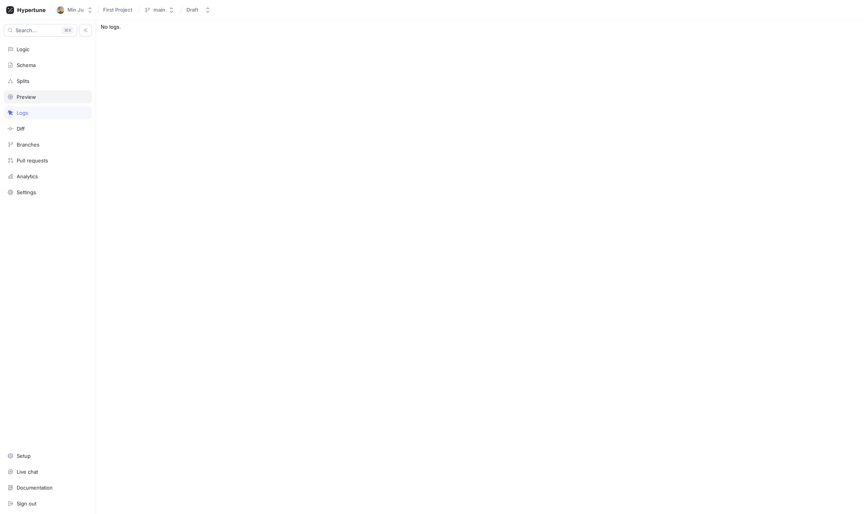
click at [48, 97] on div "Preview" at bounding box center [47, 97] width 81 height 6
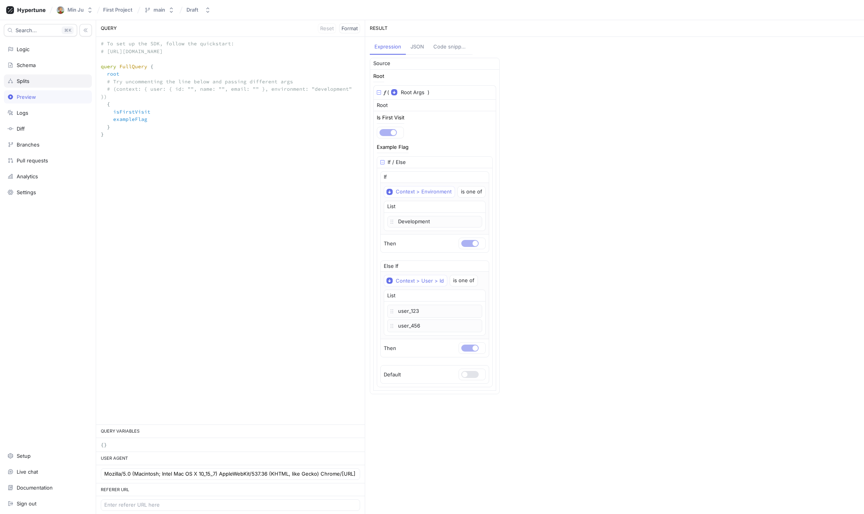
click at [48, 86] on div "Splits" at bounding box center [48, 80] width 88 height 13
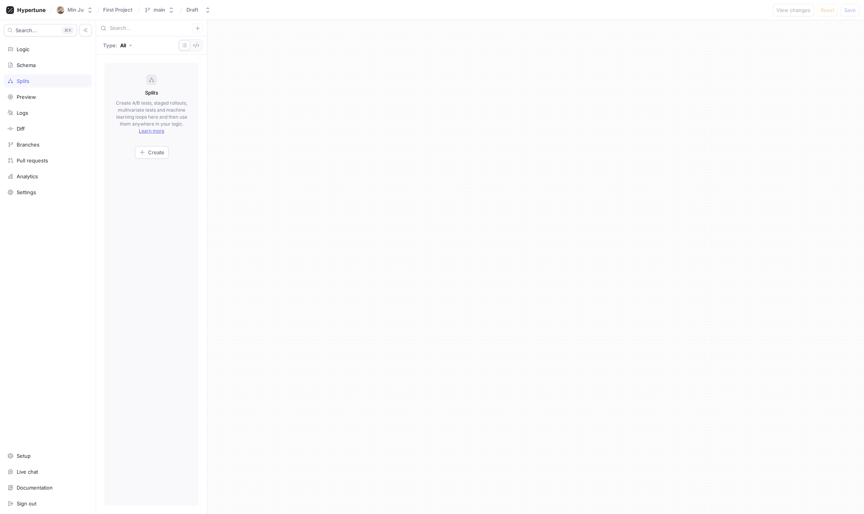
click at [53, 72] on div "Search... K Logic Schema Splits Preview Logs Diff Branches Pull requests Analyt…" at bounding box center [48, 267] width 96 height 494
click at [53, 67] on div "Schema" at bounding box center [47, 65] width 81 height 6
click at [30, 56] on div "Search... K Logic Schema Splits Preview Logs Diff Branches Pull requests Analyt…" at bounding box center [48, 267] width 96 height 494
click at [29, 50] on div "Logic" at bounding box center [23, 49] width 13 height 6
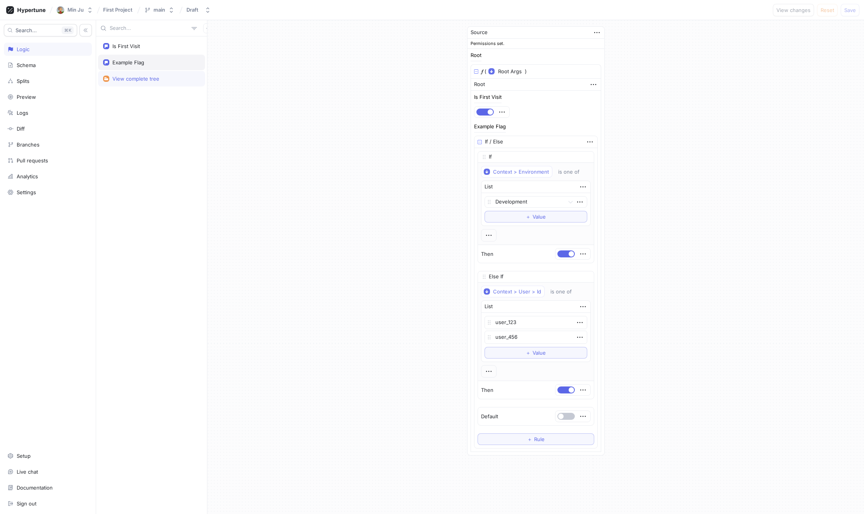
click at [122, 68] on div "Example Flag" at bounding box center [151, 62] width 107 height 15
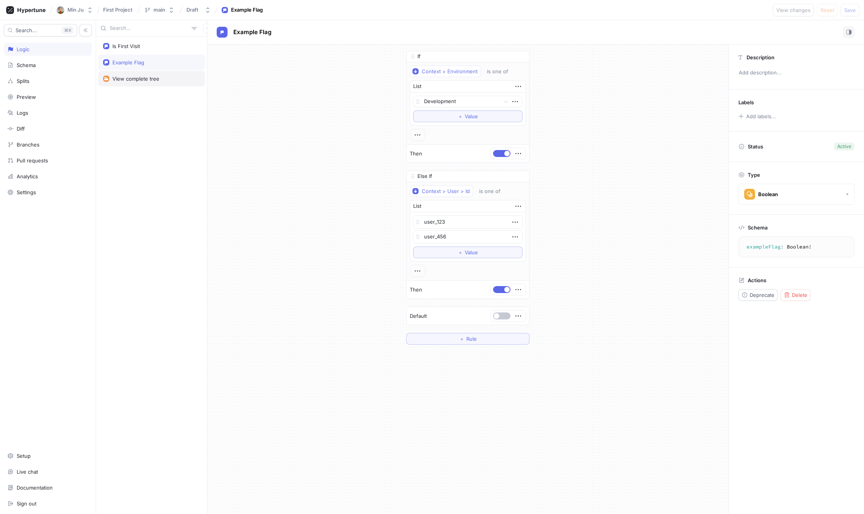
click at [120, 79] on div "View complete tree" at bounding box center [135, 79] width 47 height 6
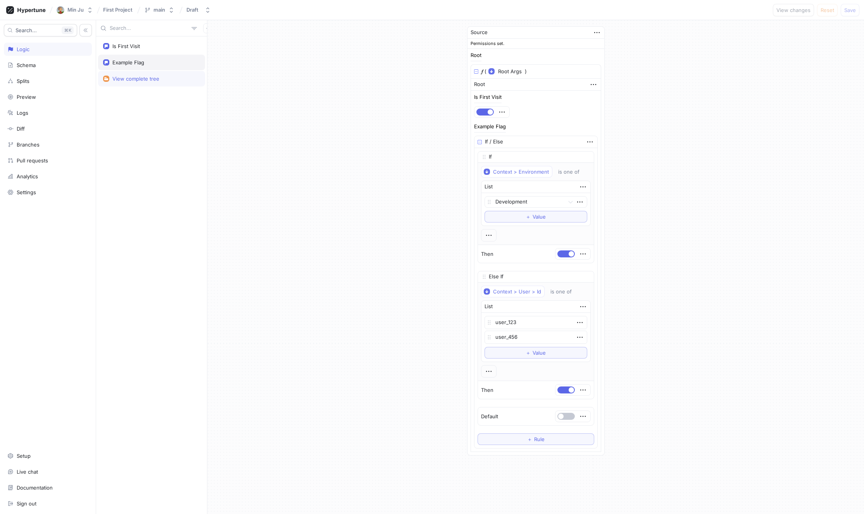
click at [119, 64] on div "Example Flag" at bounding box center [128, 62] width 32 height 6
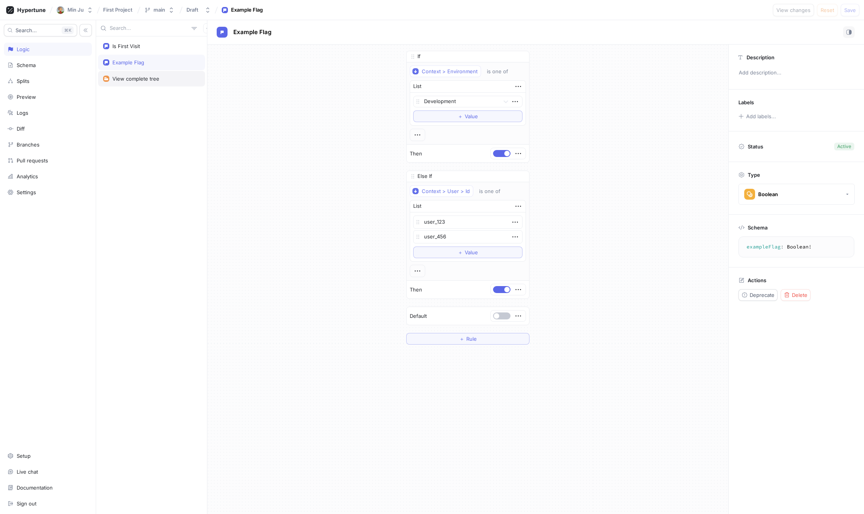
click at [130, 83] on div "View complete tree" at bounding box center [151, 78] width 107 height 15
type textarea "x"
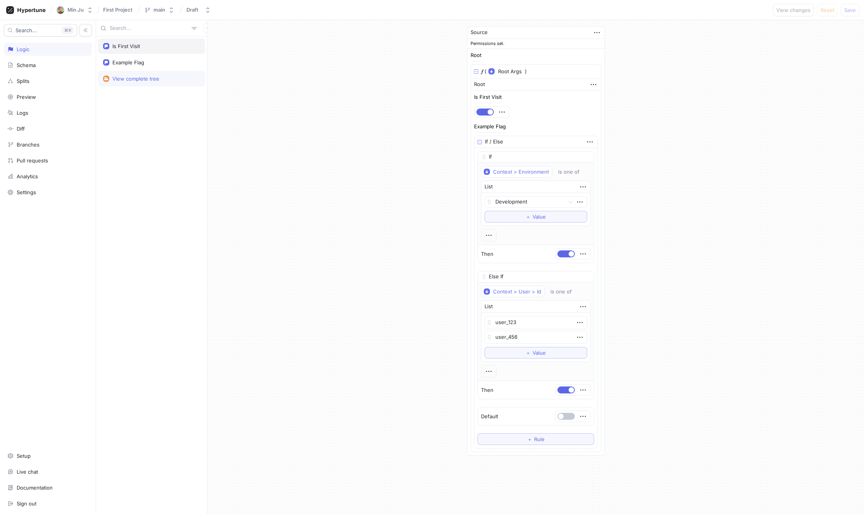
click at [139, 50] on div "Is First Visit" at bounding box center [151, 45] width 107 height 15
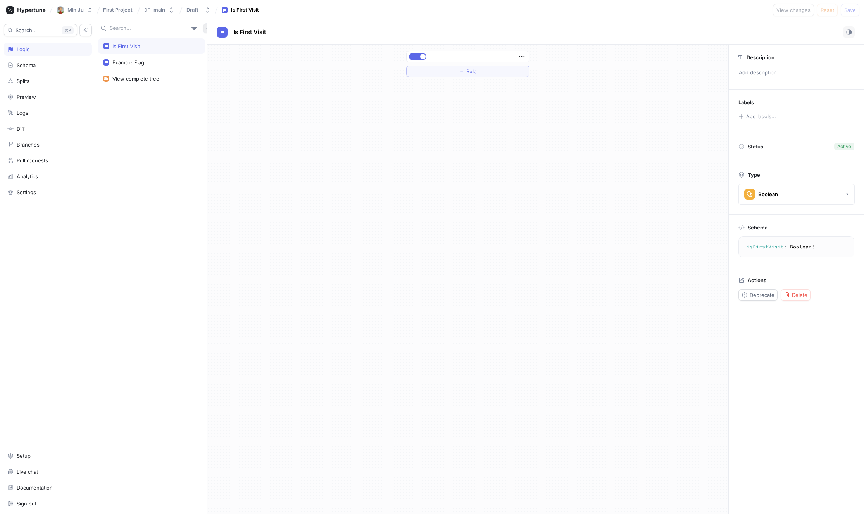
click at [203, 24] on button "button" at bounding box center [208, 28] width 10 height 10
click at [222, 71] on div "Test" at bounding box center [218, 69] width 46 height 13
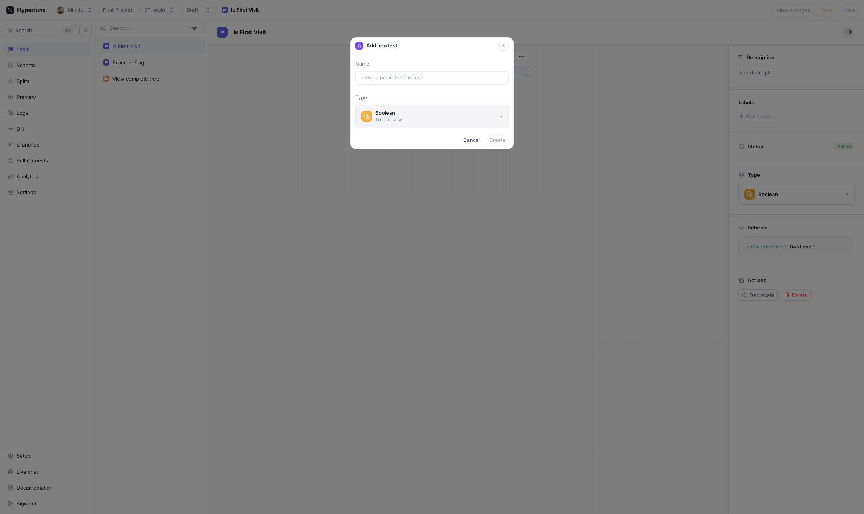
click at [389, 117] on div "True or false" at bounding box center [389, 119] width 28 height 7
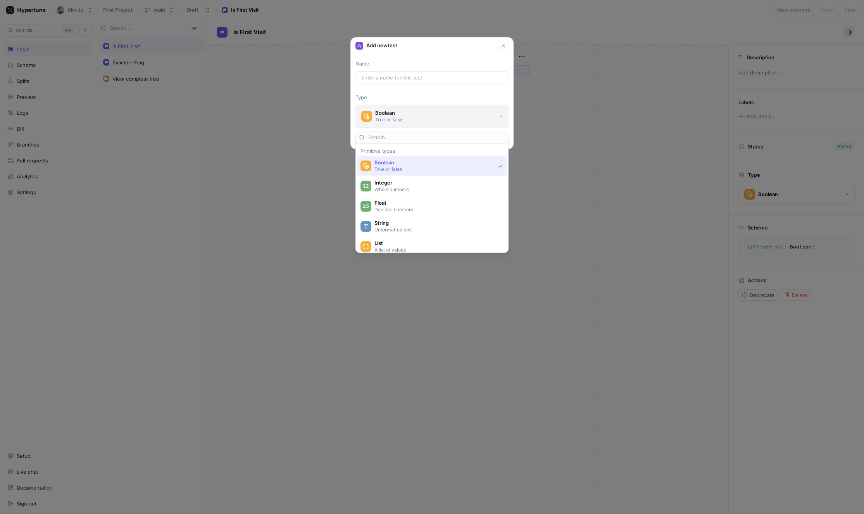
click at [415, 118] on button "Boolean True or false" at bounding box center [431, 116] width 153 height 23
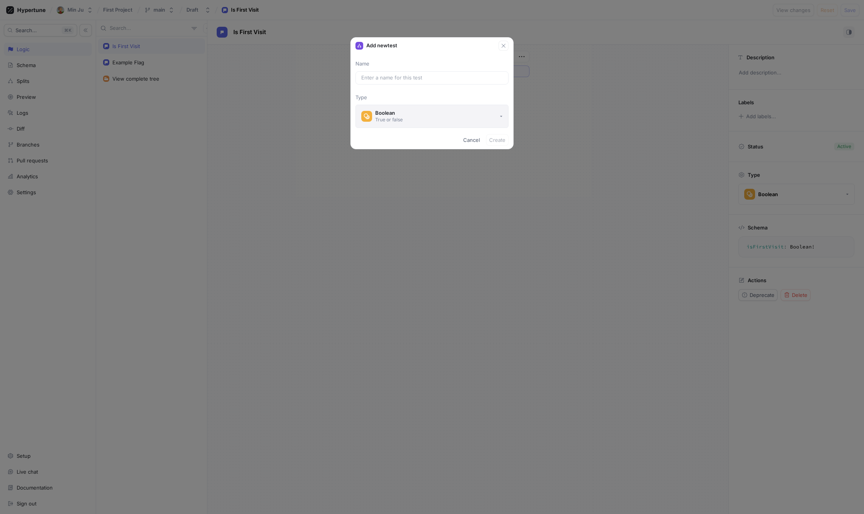
click at [415, 118] on button "Boolean True or false" at bounding box center [431, 116] width 153 height 23
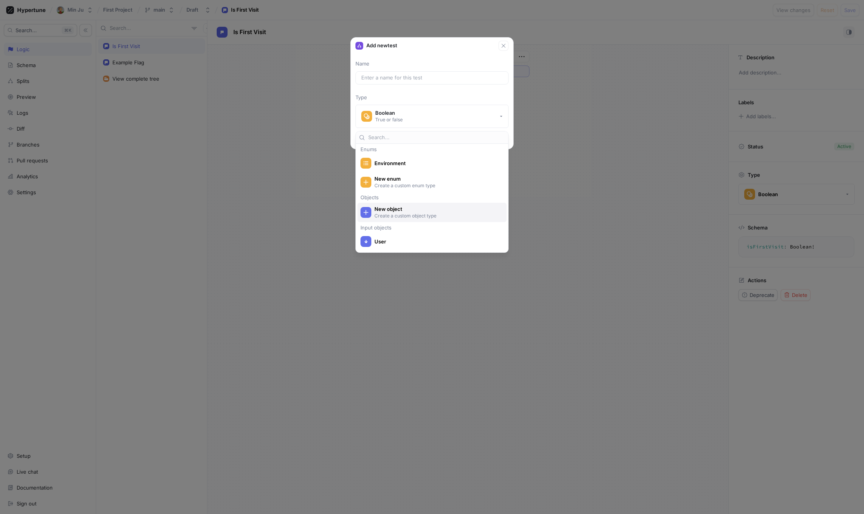
scroll to position [152, 0]
click at [460, 68] on div "Name Type Boolean True or false" at bounding box center [432, 94] width 162 height 68
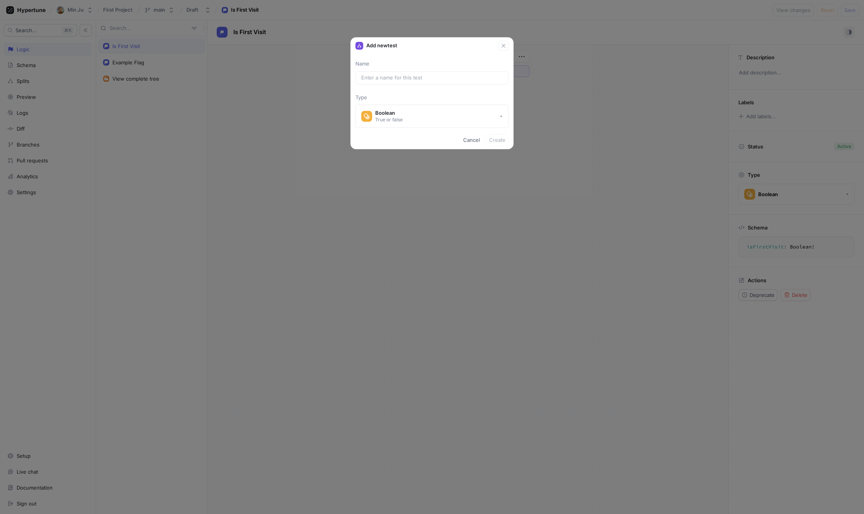
click at [500, 48] on icon "button" at bounding box center [503, 46] width 6 height 6
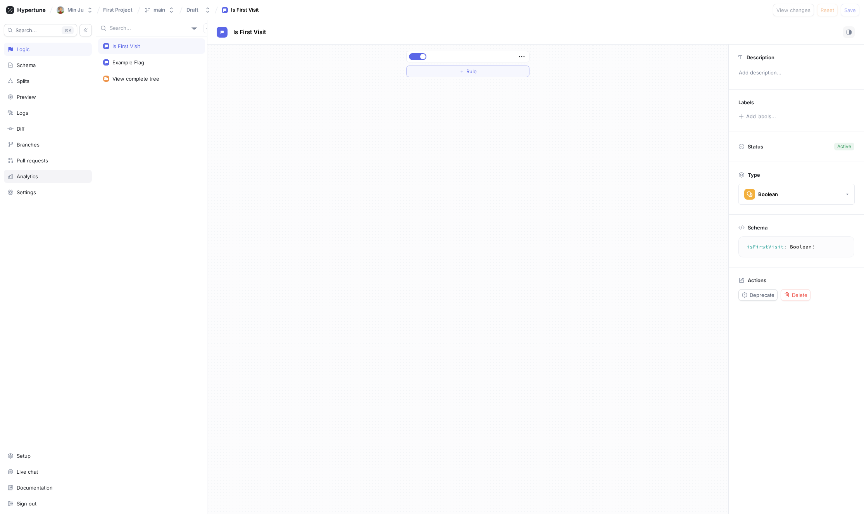
click at [48, 176] on div "Analytics" at bounding box center [47, 176] width 81 height 6
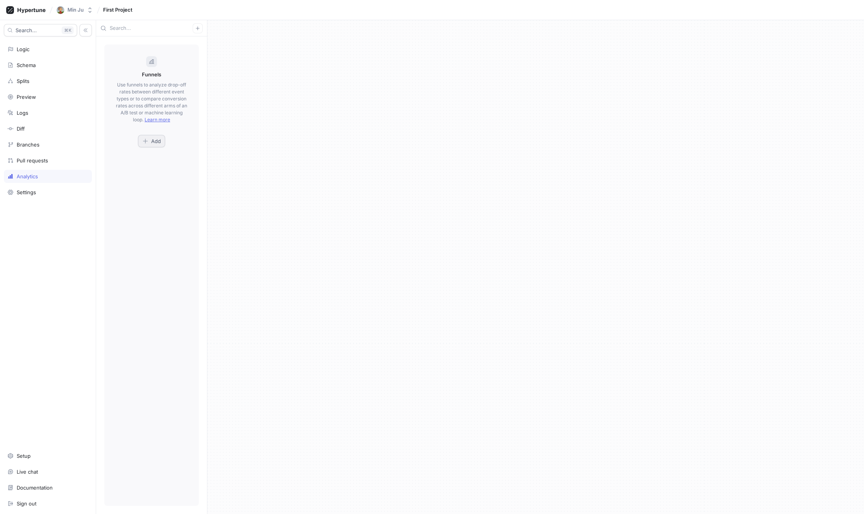
click at [142, 144] on button "Add" at bounding box center [151, 141] width 27 height 12
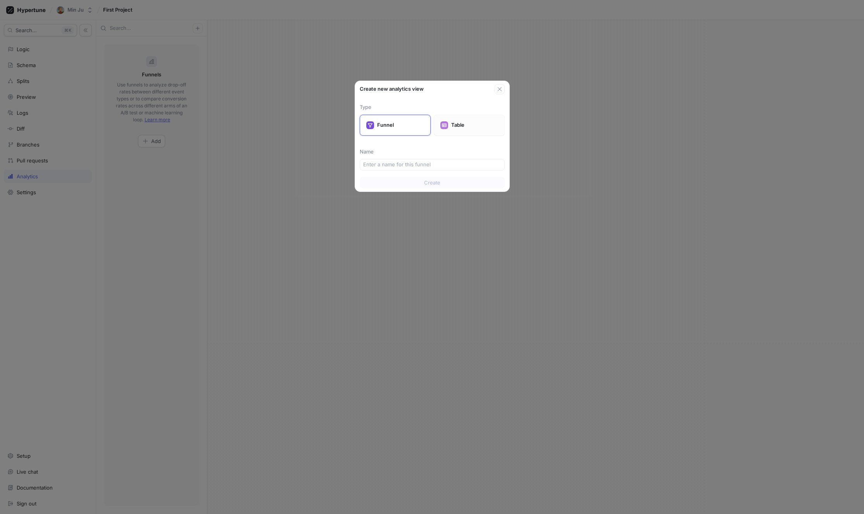
click at [456, 127] on p "Table" at bounding box center [474, 125] width 47 height 8
click at [384, 124] on p "Funnel" at bounding box center [400, 125] width 47 height 8
click at [393, 156] on div "Type Funnel Table Name" at bounding box center [432, 136] width 145 height 67
click at [403, 166] on input "text" at bounding box center [432, 165] width 138 height 8
type input "ㅅ"
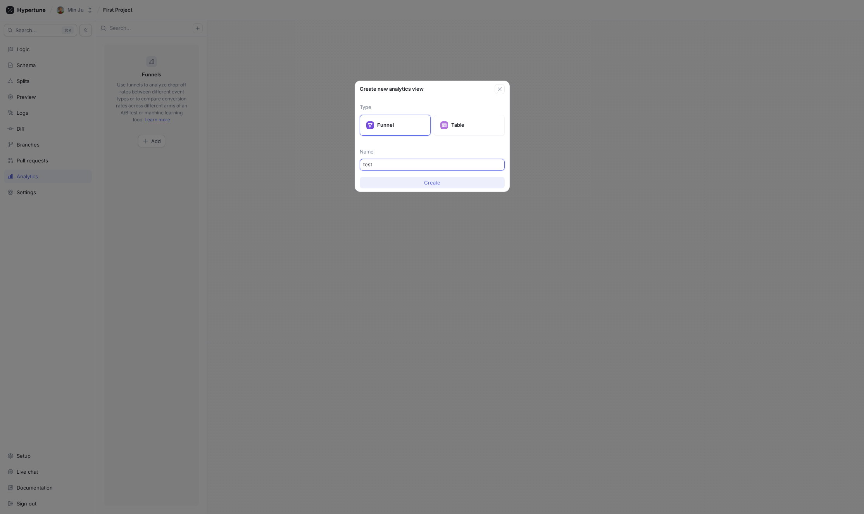
type input "test"
click at [446, 184] on button "Create" at bounding box center [432, 183] width 145 height 12
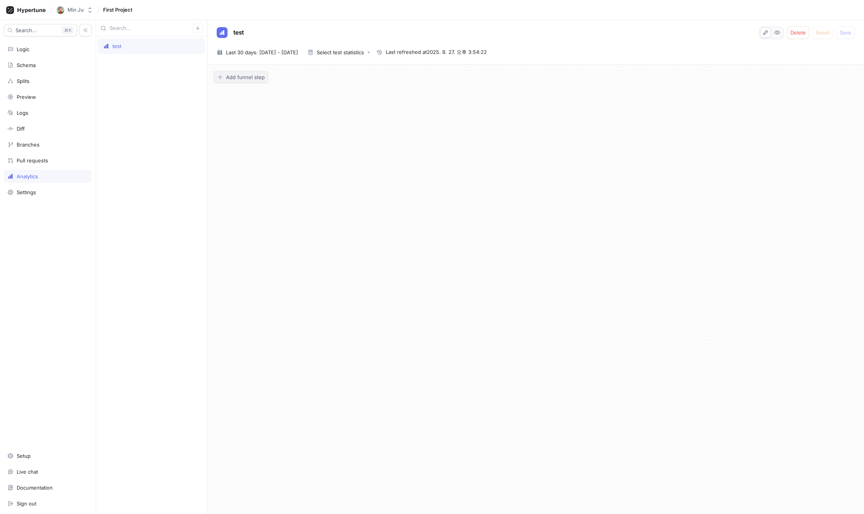
click at [252, 78] on span "Add funnel step" at bounding box center [245, 77] width 39 height 5
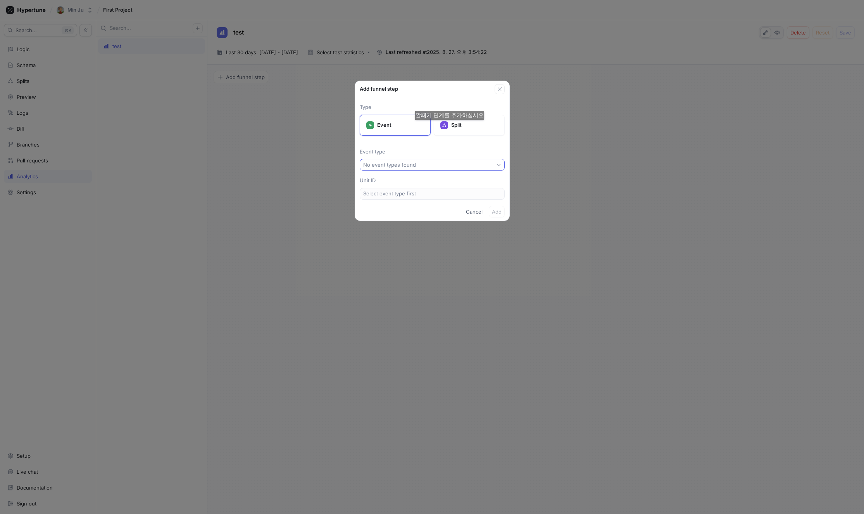
click at [409, 167] on div "No event types found" at bounding box center [389, 165] width 53 height 7
click at [420, 164] on button "No event types found" at bounding box center [432, 165] width 145 height 12
click at [441, 155] on p "Event type" at bounding box center [432, 152] width 145 height 8
click at [460, 124] on p "Split" at bounding box center [474, 125] width 47 height 8
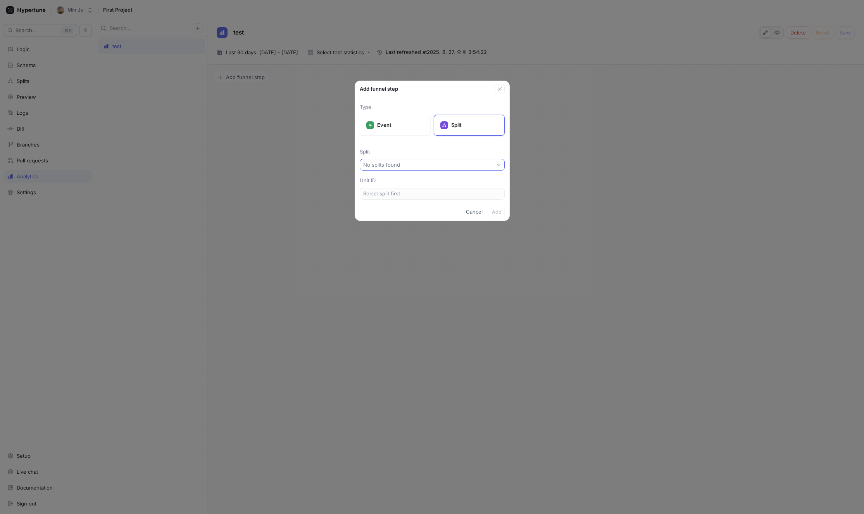
click at [427, 159] on button "No splits found" at bounding box center [432, 165] width 145 height 12
click at [408, 188] on div "No search matches" at bounding box center [432, 192] width 141 height 13
click at [406, 120] on div "Event" at bounding box center [395, 125] width 71 height 21
click at [393, 163] on div "No event types found" at bounding box center [389, 165] width 53 height 7
click at [407, 192] on div "No search matches" at bounding box center [432, 192] width 141 height 13
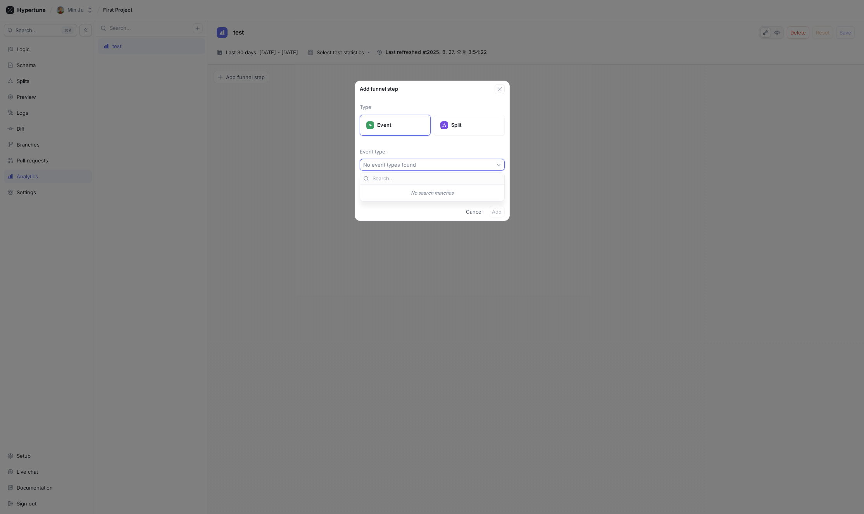
drag, startPoint x: 464, startPoint y: 128, endPoint x: 478, endPoint y: 155, distance: 30.7
click at [464, 128] on p "Split" at bounding box center [474, 125] width 47 height 8
click at [469, 207] on button "Cancel" at bounding box center [474, 212] width 23 height 12
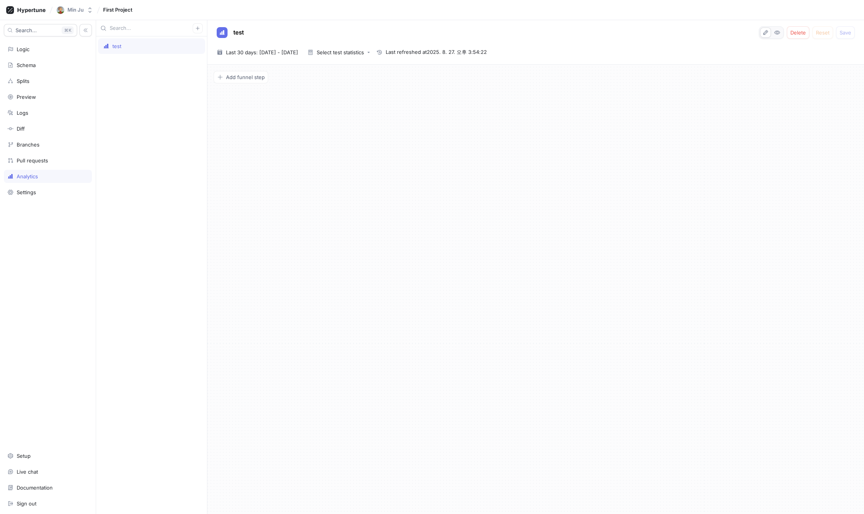
click at [487, 144] on div "Add funnel step" at bounding box center [535, 289] width 656 height 449
click at [774, 31] on icon "button" at bounding box center [777, 32] width 6 height 6
click at [767, 34] on icon "button" at bounding box center [765, 32] width 6 height 6
click at [142, 82] on div "test" at bounding box center [151, 274] width 111 height 477
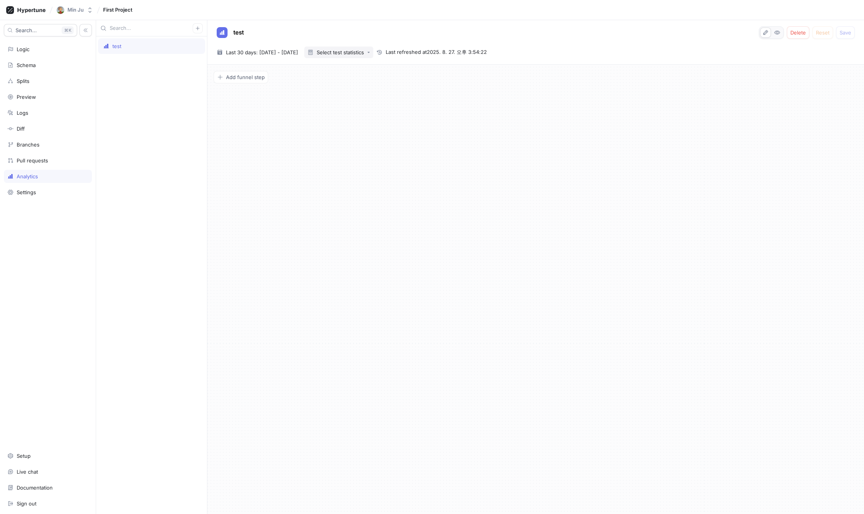
click at [373, 56] on button "Select test statistics" at bounding box center [338, 52] width 69 height 12
click at [460, 54] on span "Last refreshed at 2025. 8. 27. 오후 3:54:22" at bounding box center [436, 52] width 101 height 8
drag, startPoint x: 455, startPoint y: 51, endPoint x: 433, endPoint y: 55, distance: 21.7
click at [455, 51] on span "Last refreshed at 2025. 8. 27. 오후 3:54:22" at bounding box center [436, 52] width 101 height 8
click at [114, 37] on div "test" at bounding box center [151, 274] width 111 height 477
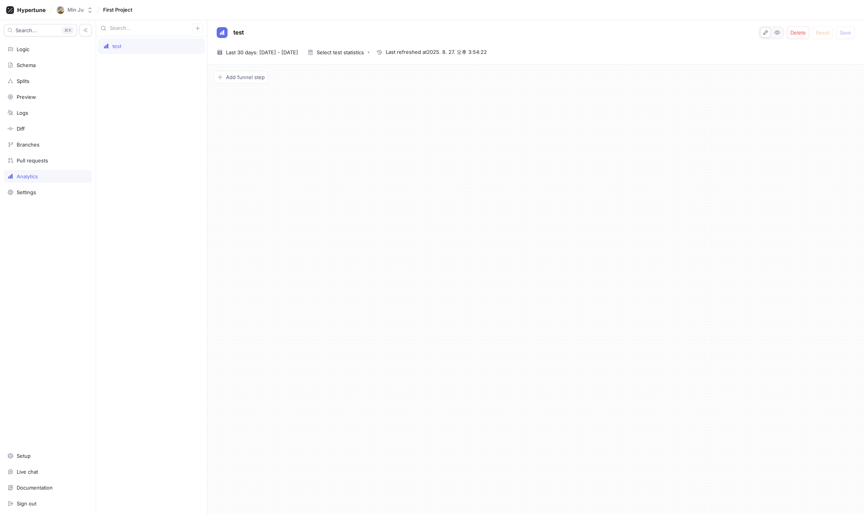
click at [117, 52] on div "test" at bounding box center [151, 45] width 107 height 15
click at [195, 28] on icon "button" at bounding box center [197, 28] width 5 height 5
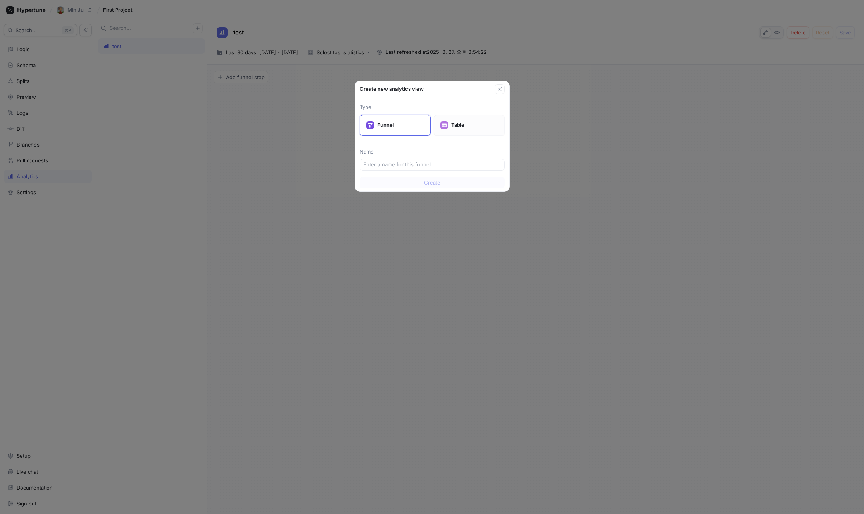
click at [451, 130] on div "Table" at bounding box center [469, 125] width 71 height 21
click at [410, 163] on input "text" at bounding box center [432, 165] width 138 height 8
type input "tt"
click at [427, 184] on span "Create" at bounding box center [432, 182] width 16 height 5
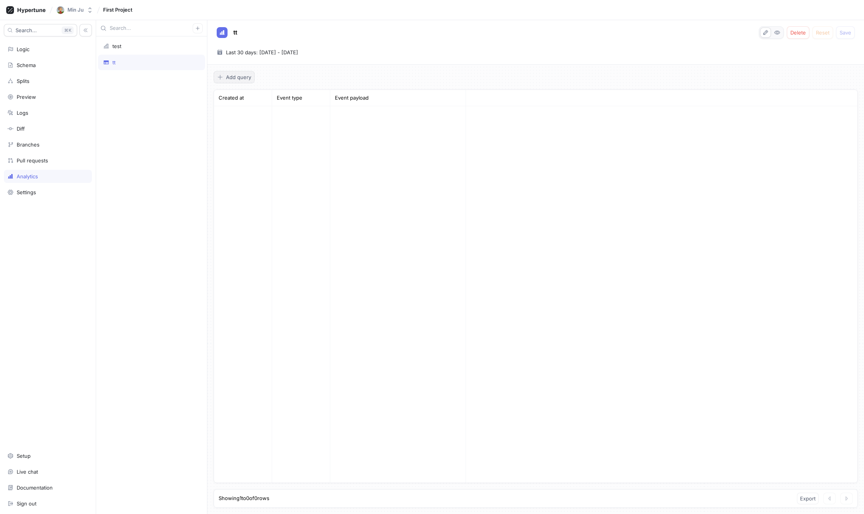
click at [230, 78] on span "Add query" at bounding box center [238, 77] width 25 height 5
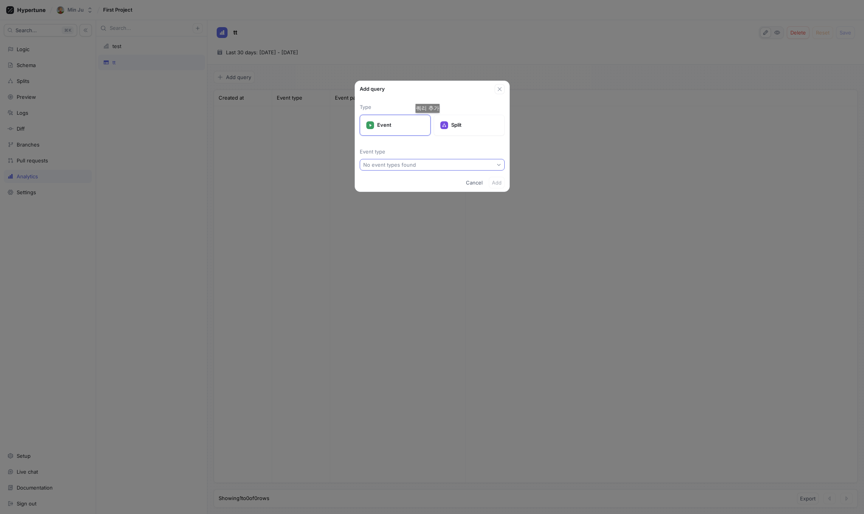
click at [402, 169] on button "No event types found" at bounding box center [432, 165] width 145 height 12
click at [461, 128] on p "Split" at bounding box center [474, 125] width 47 height 8
click at [501, 94] on div "Type Event Split Split No splits found" at bounding box center [432, 133] width 154 height 79
click at [506, 92] on div "Add query" at bounding box center [432, 87] width 154 height 13
click at [498, 90] on icon "button" at bounding box center [499, 89] width 6 height 6
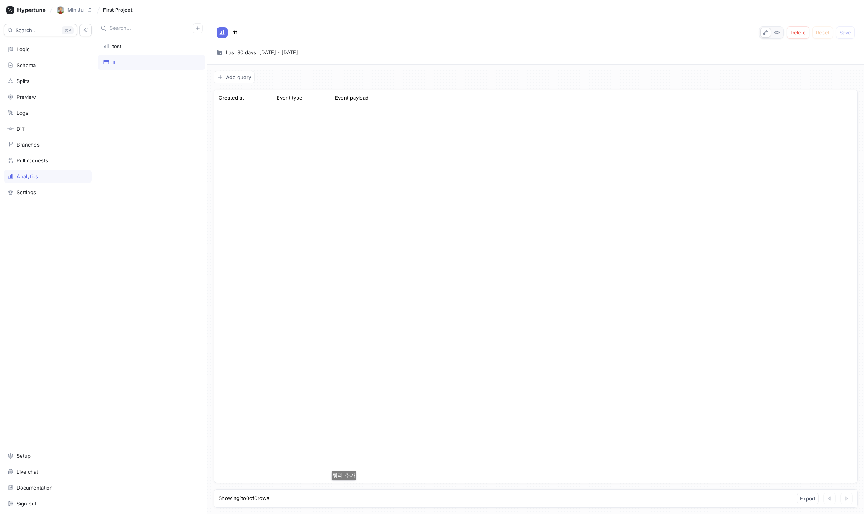
click at [346, 487] on div "Add query Created at Event type Event payload Showing 1 to 0 of 0 rows Export" at bounding box center [535, 289] width 656 height 449
click at [440, 458] on div at bounding box center [398, 294] width 136 height 376
click at [132, 103] on div "test tt" at bounding box center [151, 274] width 111 height 477
click at [131, 48] on div "test" at bounding box center [151, 46] width 97 height 6
click at [134, 63] on div "tt" at bounding box center [151, 62] width 97 height 6
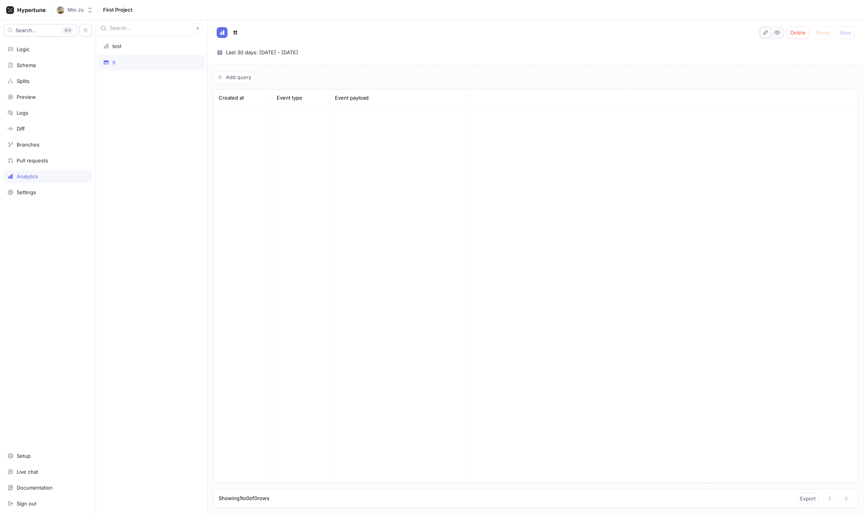
click at [413, 180] on div at bounding box center [398, 294] width 136 height 376
click at [22, 162] on div "Pull requests" at bounding box center [32, 160] width 31 height 6
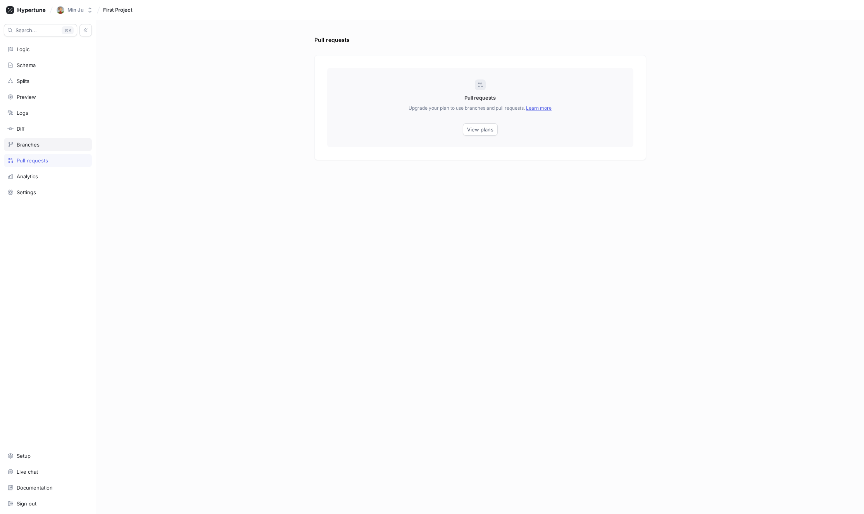
click at [36, 144] on div "Branches" at bounding box center [28, 144] width 23 height 6
click at [65, 143] on div "Branches" at bounding box center [47, 144] width 81 height 6
click at [75, 201] on div "Search... K Logic Schema Splits Preview Logs Diff Branches Pull requests Analyt…" at bounding box center [48, 267] width 96 height 494
click at [62, 199] on div "Search... K Logic Schema Splits Preview Logs Diff Branches Pull requests Analyt…" at bounding box center [48, 267] width 96 height 494
click at [37, 196] on div "Settings" at bounding box center [48, 192] width 88 height 13
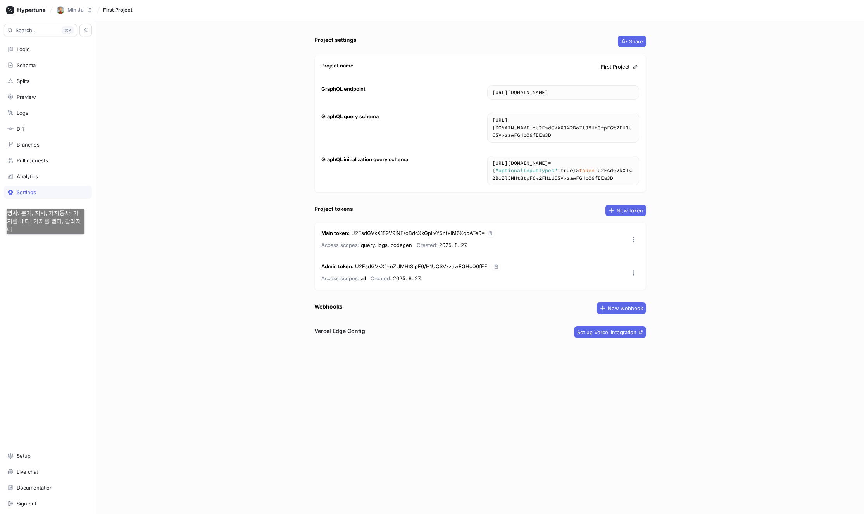
click at [45, 241] on div "Search... K Logic Schema Splits Preview Logs Diff Branches Pull requests Analyt…" at bounding box center [48, 267] width 96 height 494
click at [281, 304] on div "Project settings Share Project name First Project GraphQL endpoint https://edge…" at bounding box center [480, 267] width 768 height 494
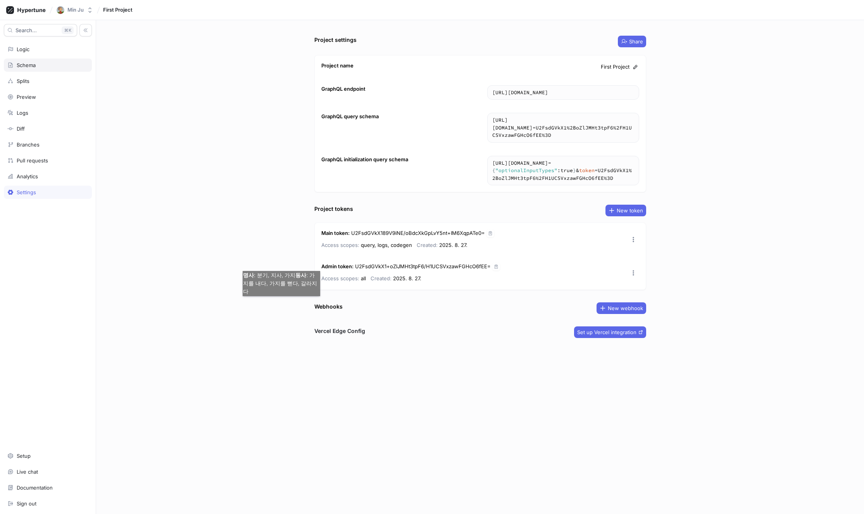
click at [52, 59] on div "Schema" at bounding box center [48, 65] width 88 height 13
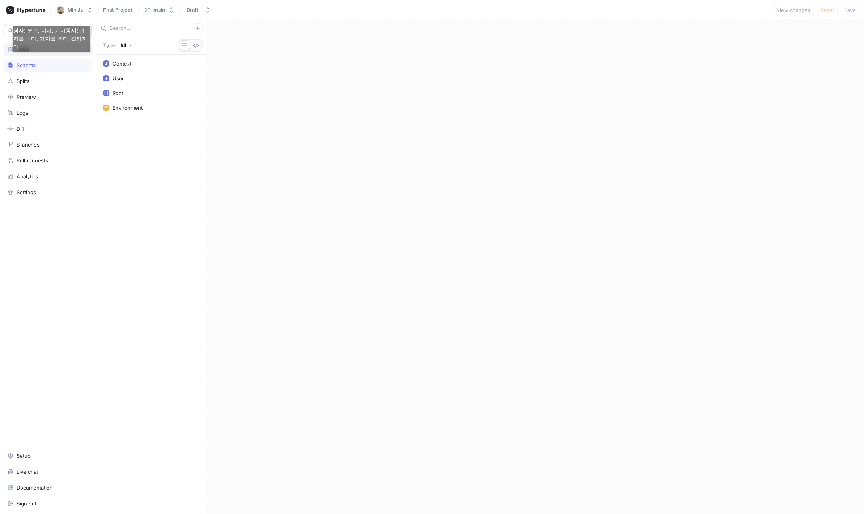
click at [9, 54] on div "Logic" at bounding box center [48, 49] width 88 height 13
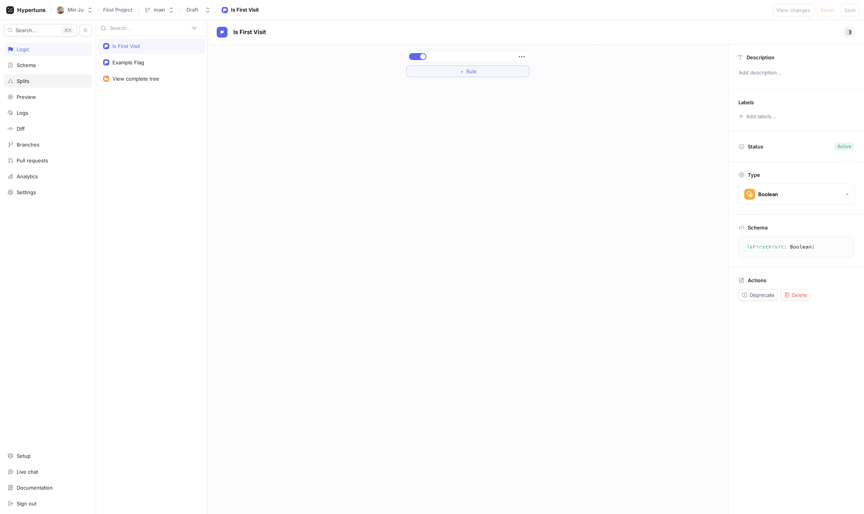
click at [26, 78] on div "Splits" at bounding box center [23, 81] width 13 height 6
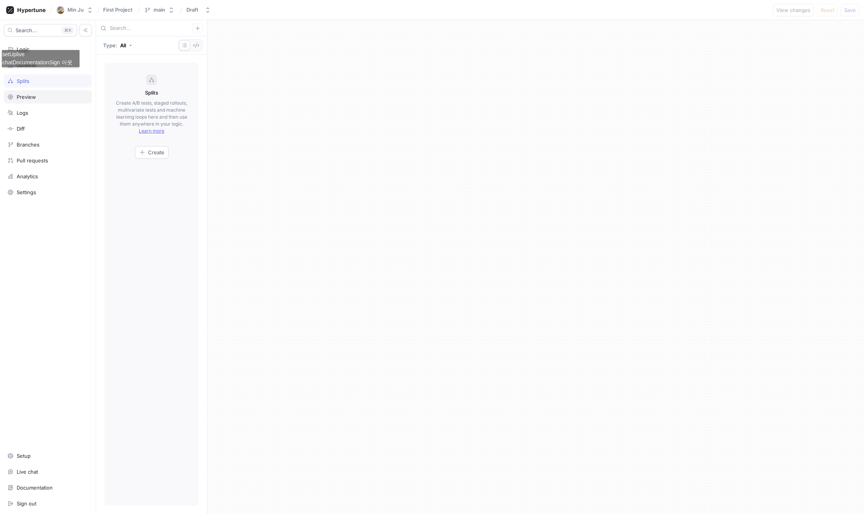
click at [32, 95] on div "Preview" at bounding box center [26, 97] width 19 height 6
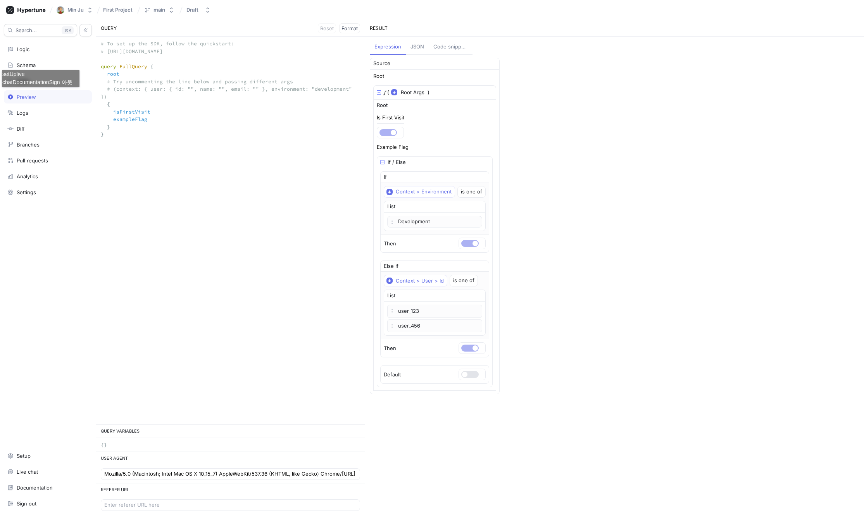
click at [238, 425] on div "QUERY VARIABLES" at bounding box center [230, 431] width 269 height 13
click at [229, 425] on div "QUERY VARIABLES" at bounding box center [230, 431] width 269 height 13
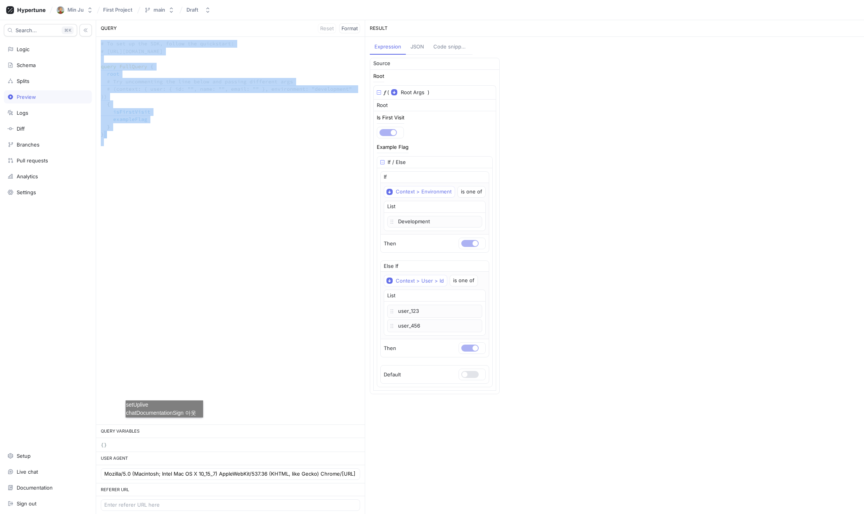
drag, startPoint x: 164, startPoint y: 425, endPoint x: 165, endPoint y: 420, distance: 5.1
click at [165, 420] on div "QUERY Reset Format # To set up the SDK, follow the quickstart: # https://docs.h…" at bounding box center [230, 267] width 269 height 494
click at [254, 363] on div "# To set up the SDK, follow the quickstart: # https://docs.hypertune.com/quicks…" at bounding box center [230, 230] width 269 height 387
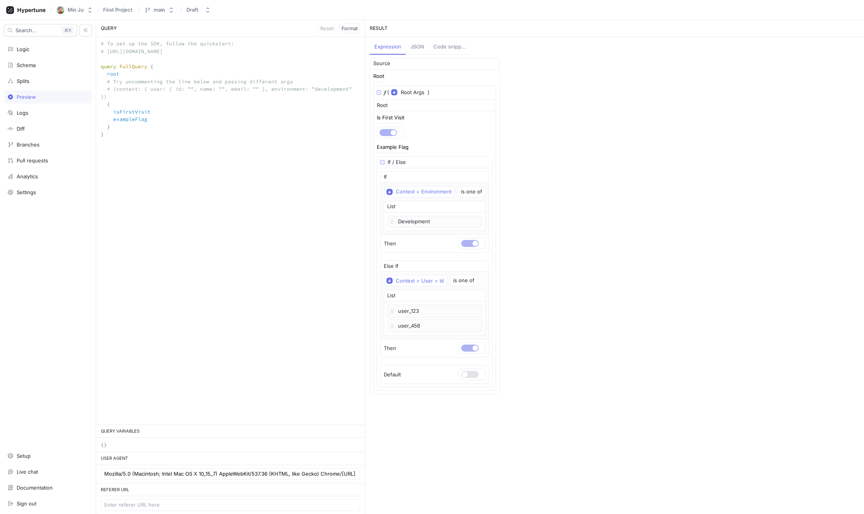
click at [200, 272] on div "# To set up the SDK, follow the quickstart: # https://docs.hypertune.com/quicks…" at bounding box center [230, 230] width 269 height 387
click at [45, 87] on div "Splits" at bounding box center [48, 80] width 88 height 13
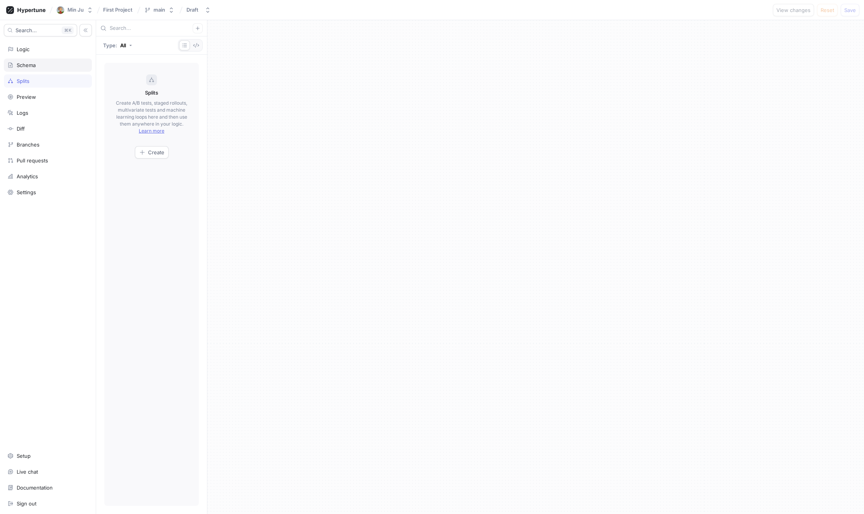
click at [23, 65] on div "Schema" at bounding box center [26, 65] width 19 height 6
click at [38, 49] on div "Logic" at bounding box center [47, 49] width 81 height 6
